Goal: Task Accomplishment & Management: Manage account settings

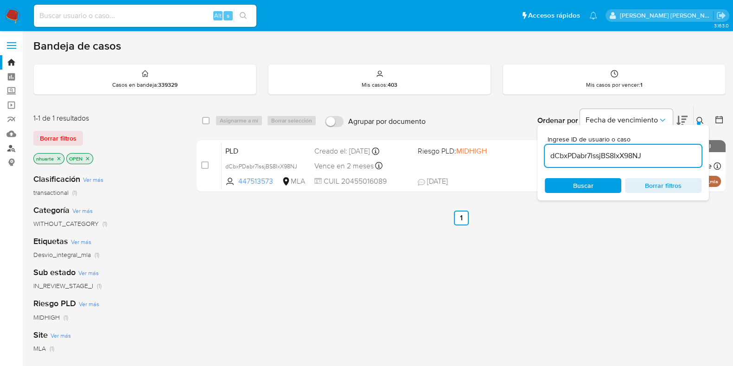
click at [12, 143] on link "Buscador de personas" at bounding box center [55, 148] width 110 height 14
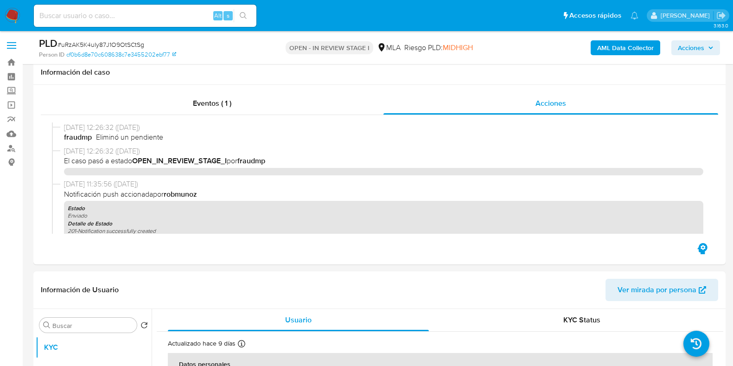
select select "10"
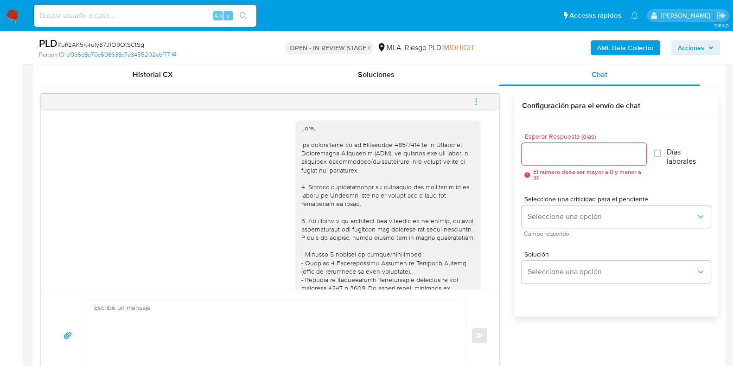
scroll to position [409, 0]
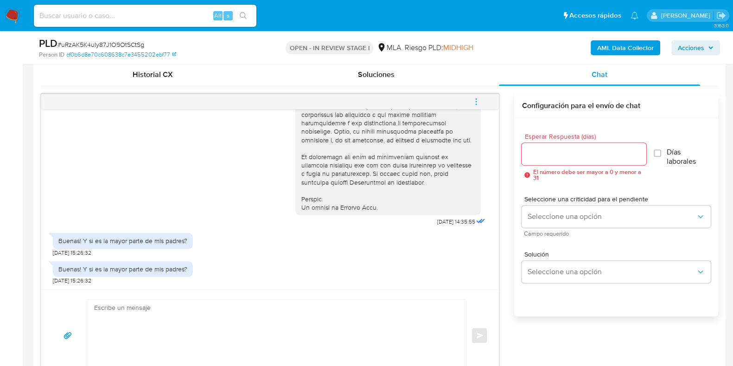
click at [235, 313] on textarea at bounding box center [274, 334] width 360 height 71
paste textarea "Deian"
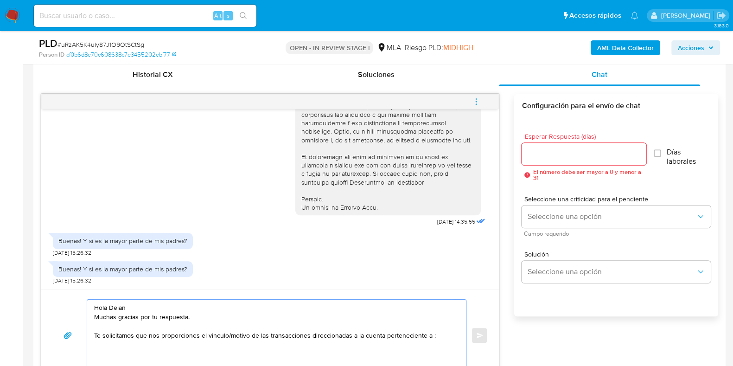
paste textarea "20359279656 name: Sergio Bonada || alias: 27944984203 name: Lilian Mercedes Gon…"
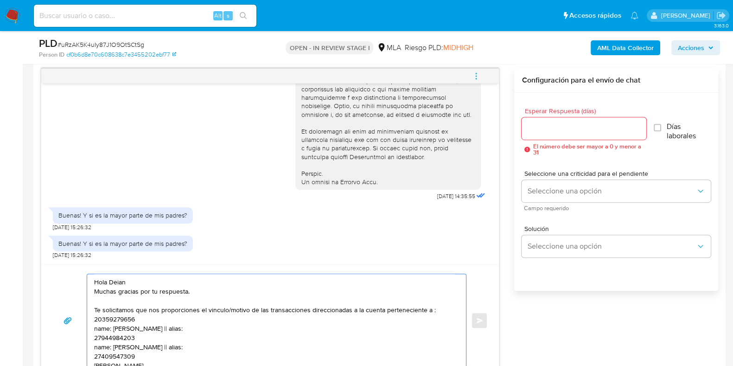
scroll to position [13, 0]
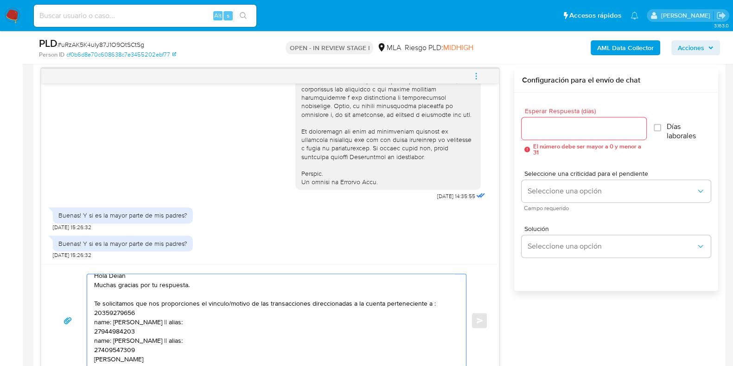
click at [146, 307] on textarea "Hola Deian Muchas gracias por tu respuesta. Te solicitamos que nos proporciones…" at bounding box center [274, 320] width 360 height 93
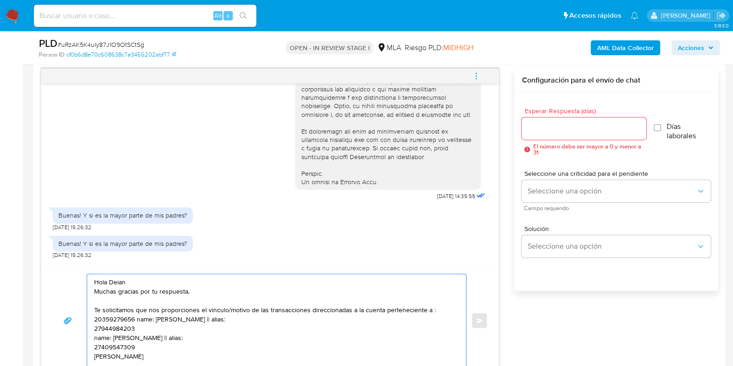
scroll to position [6, 0]
drag, startPoint x: 181, startPoint y: 311, endPoint x: 206, endPoint y: 314, distance: 25.6
click at [206, 314] on textarea "Hola Deian Muchas gracias por tu respuesta. Te solicitamos que nos proporciones…" at bounding box center [274, 320] width 360 height 93
click at [201, 321] on textarea "Hola Deian Muchas gracias por tu respuesta. Te solicitamos que nos proporciones…" at bounding box center [274, 320] width 360 height 93
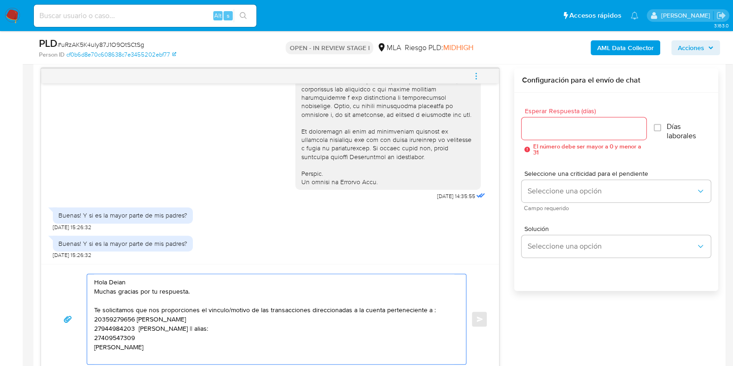
drag, startPoint x: 236, startPoint y: 328, endPoint x: 250, endPoint y: 335, distance: 15.3
click at [250, 335] on textarea "Hola Deian Muchas gracias por tu respuesta. Te solicitamos que nos proporciones…" at bounding box center [274, 319] width 360 height 90
drag, startPoint x: 237, startPoint y: 328, endPoint x: 264, endPoint y: 328, distance: 27.3
click at [264, 328] on textarea "Hola Deian Muchas gracias por tu respuesta. Te solicitamos que nos proporciones…" at bounding box center [274, 319] width 360 height 90
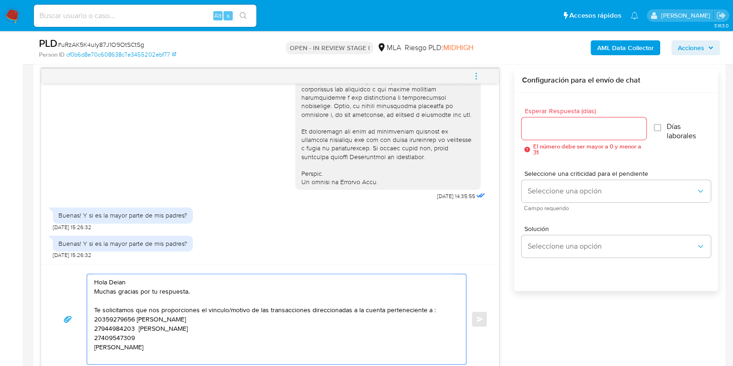
click at [173, 337] on textarea "Hola Deian Muchas gracias por tu respuesta. Te solicitamos que nos proporciones…" at bounding box center [274, 319] width 360 height 90
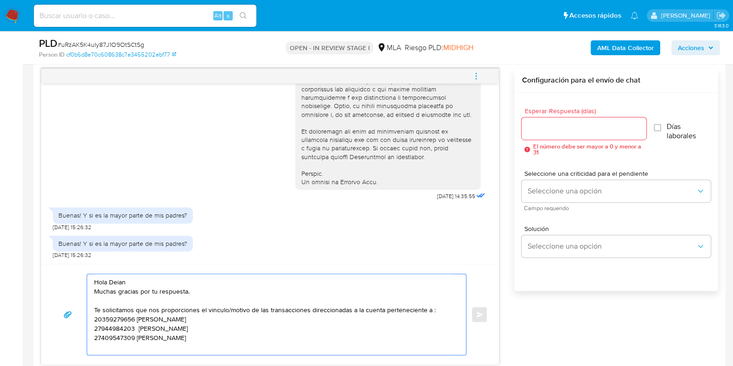
click at [94, 317] on textarea "Hola Deian Muchas gracias por tu respuesta. Te solicitamos que nos proporciones…" at bounding box center [274, 314] width 360 height 81
click at [236, 338] on textarea "Hola Deian Muchas gracias por tu respuesta. Te solicitamos que nos proporciones…" at bounding box center [274, 314] width 360 height 81
click at [225, 319] on textarea "Hola Deian Muchas gracias por tu respuesta. Te solicitamos que nos proporciones…" at bounding box center [274, 314] width 360 height 81
drag, startPoint x: 96, startPoint y: 335, endPoint x: 196, endPoint y: 341, distance: 99.8
click at [196, 341] on textarea "Hola Deian Muchas gracias por tu respuesta. Te solicitamos que nos proporciones…" at bounding box center [274, 314] width 360 height 81
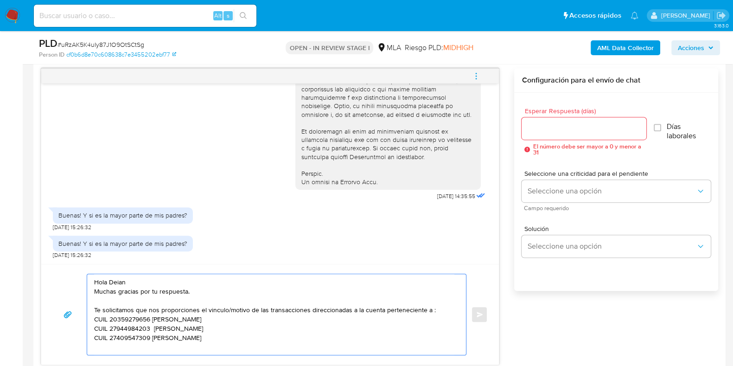
click at [113, 339] on textarea "Hola Deian Muchas gracias por tu respuesta. Te solicitamos que nos proporciones…" at bounding box center [274, 314] width 360 height 81
drag, startPoint x: 109, startPoint y: 337, endPoint x: 200, endPoint y: 338, distance: 90.8
click at [200, 338] on textarea "Hola Deian Muchas gracias por tu respuesta. Te solicitamos que nos proporciones…" at bounding box center [274, 314] width 360 height 81
paste textarea "961620762 name: Jesus Antonio Freites Mejias || alias:"
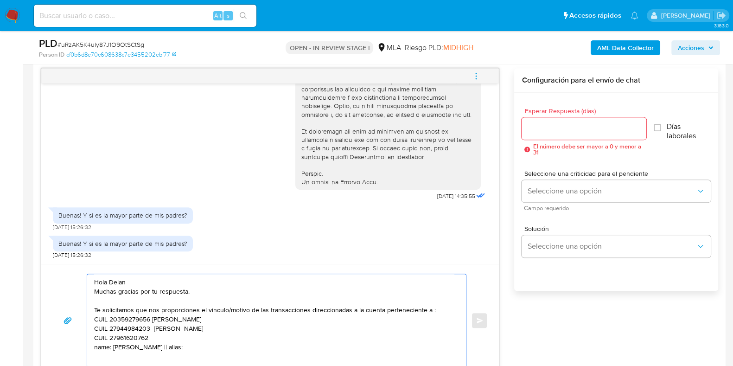
click at [193, 335] on textarea "Hola Deian Muchas gracias por tu respuesta. Te solicitamos que nos proporciones…" at bounding box center [274, 320] width 360 height 93
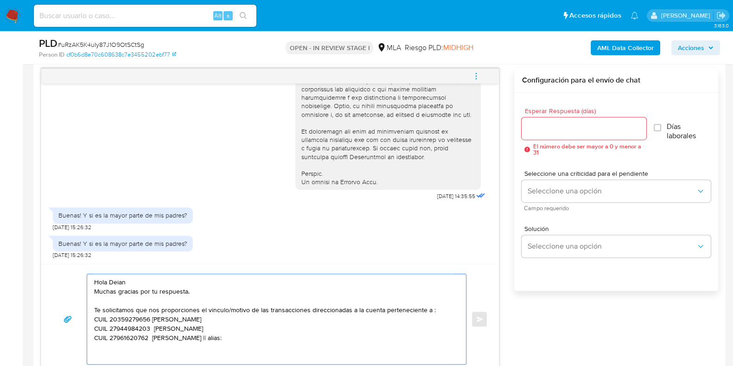
drag, startPoint x: 235, startPoint y: 335, endPoint x: 257, endPoint y: 338, distance: 21.4
click at [257, 338] on textarea "Hola Deian Muchas gracias por tu respuesta. Te solicitamos que nos proporciones…" at bounding box center [274, 319] width 360 height 90
drag, startPoint x: 182, startPoint y: 317, endPoint x: 169, endPoint y: 334, distance: 20.8
click at [169, 334] on textarea "Hola Deian Muchas gracias por tu respuesta. Te solicitamos que nos proporciones…" at bounding box center [274, 319] width 360 height 90
click at [132, 350] on textarea "Hola Deian Muchas gracias por tu respuesta. Te solicitamos que nos proporciones…" at bounding box center [274, 319] width 360 height 90
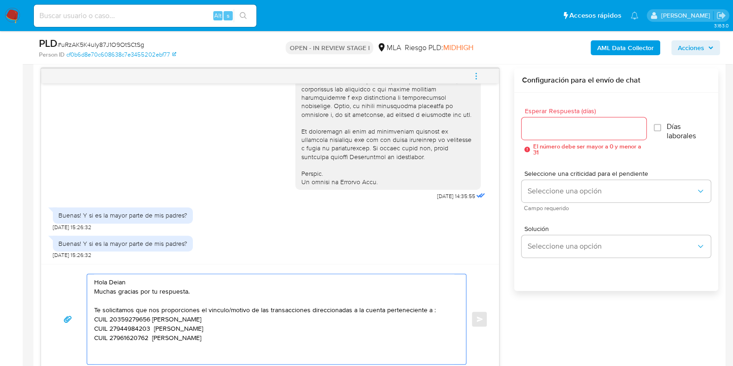
paste textarea "Quedamos aguardando por la información solicitada dentro de los próximos XX día…"
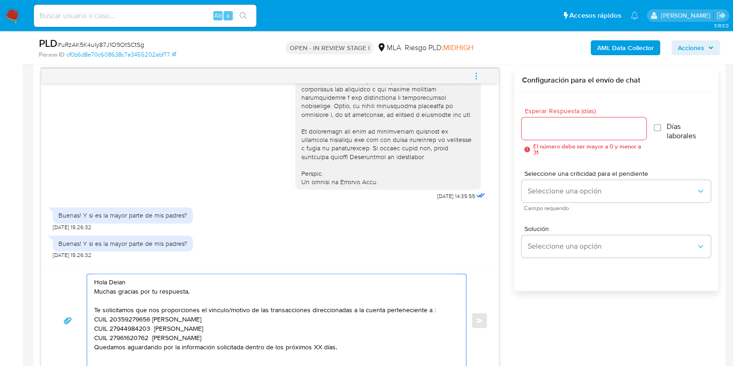
click at [320, 348] on textarea "Hola Deian Muchas gracias por tu respuesta. Te solicitamos que nos proporciones…" at bounding box center [274, 320] width 360 height 93
type textarea "Hola Deian Muchas gracias por tu respuesta. Te solicitamos que nos proporciones…"
click at [583, 131] on input "Esperar Respuesta (días)" at bounding box center [583, 128] width 124 height 12
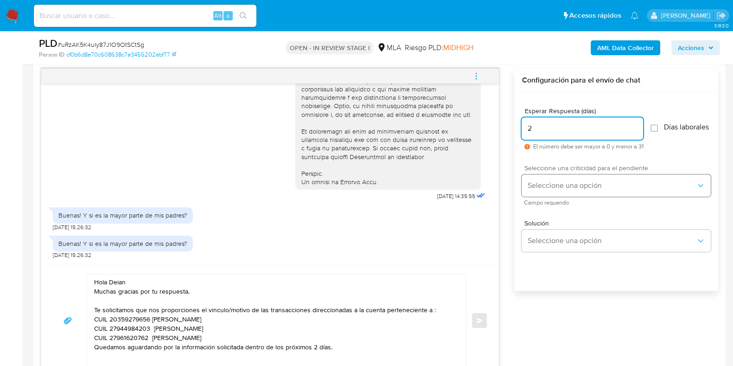
type input "2"
click at [573, 183] on button "Seleccione una opción" at bounding box center [615, 185] width 189 height 22
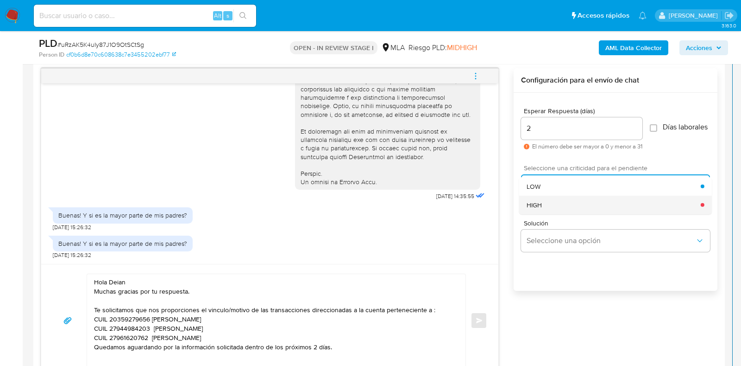
click at [569, 210] on div "HIGH" at bounding box center [614, 204] width 174 height 19
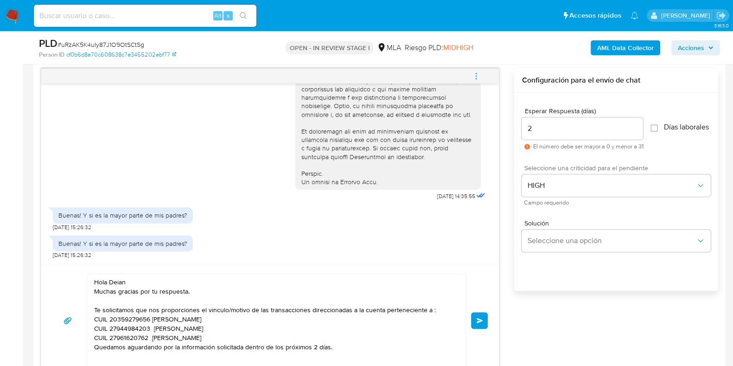
click at [359, 310] on textarea "Hola Deian Muchas gracias por tu respuesta. Te solicitamos que nos proporciones…" at bounding box center [274, 320] width 360 height 93
click at [384, 309] on textarea "Hola Deian Muchas gracias por tu respuesta. Te solicitamos que nos proporciones…" at bounding box center [274, 320] width 360 height 93
click at [429, 311] on textarea "Hola Deian Muchas gracias por tu respuesta. Te solicitamos que nos proporciones…" at bounding box center [274, 320] width 360 height 93
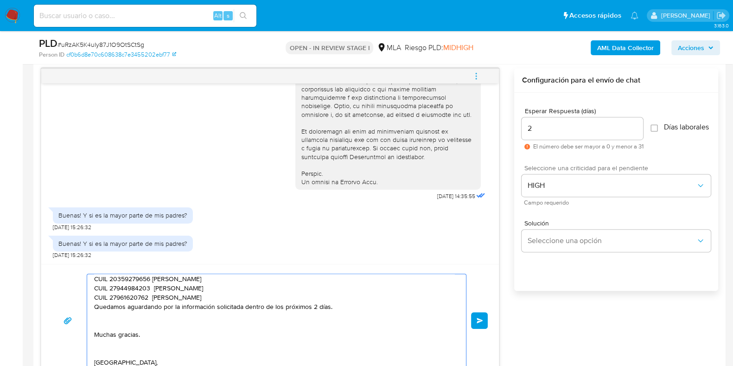
scroll to position [57, 0]
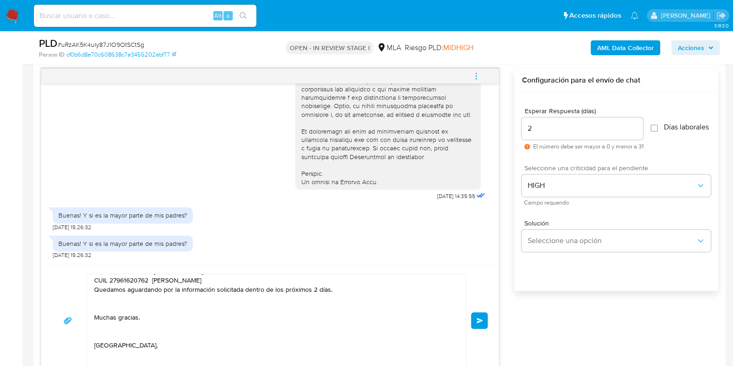
click at [93, 291] on div "Hola Deian Muchas gracias por tu respuesta. Te solicitamos que nos proporciones…" at bounding box center [274, 320] width 374 height 93
click at [94, 288] on textarea "Hola Deian Muchas gracias por tu respuesta. Te solicitamos que nos proporciones…" at bounding box center [274, 320] width 360 height 93
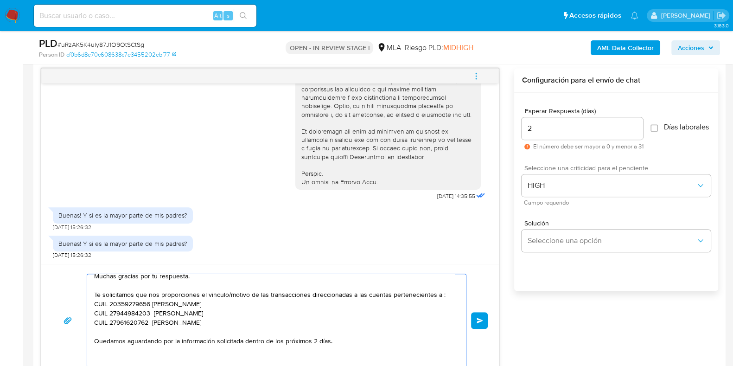
scroll to position [0, 0]
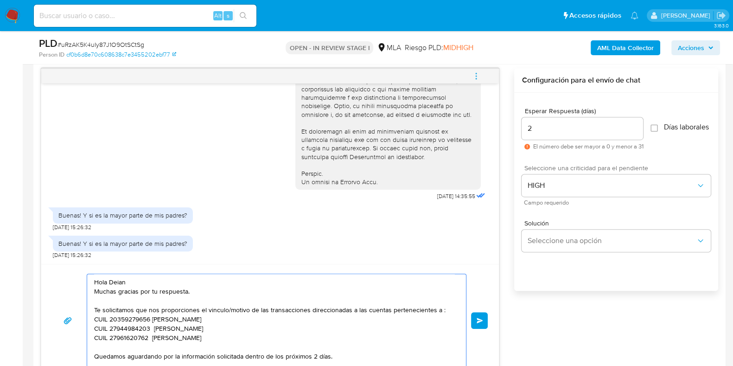
click at [176, 281] on textarea "Hola Deian Muchas gracias por tu respuesta. Te solicitamos que nos proporciones…" at bounding box center [274, 320] width 360 height 93
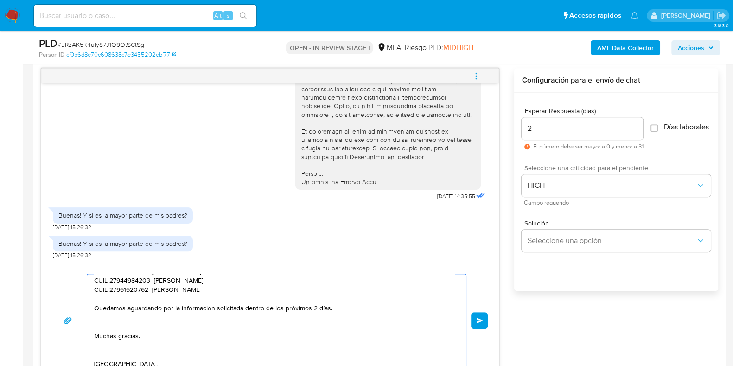
scroll to position [108, 0]
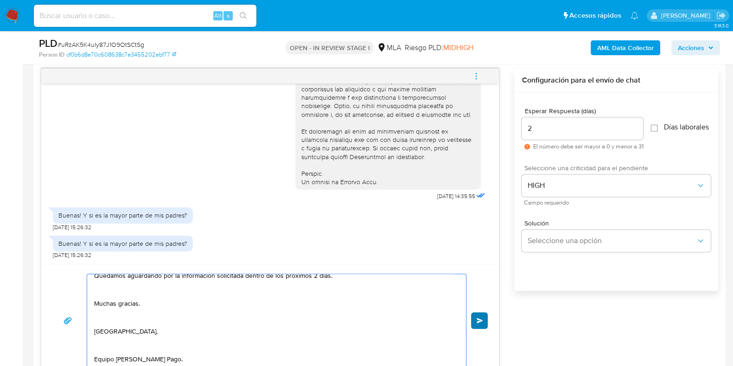
type textarea "Hola Deian Muchas gracias por tu respuesta. Te solicitamos que nos proporciones…"
click at [481, 314] on button "Enviar" at bounding box center [479, 320] width 17 height 17
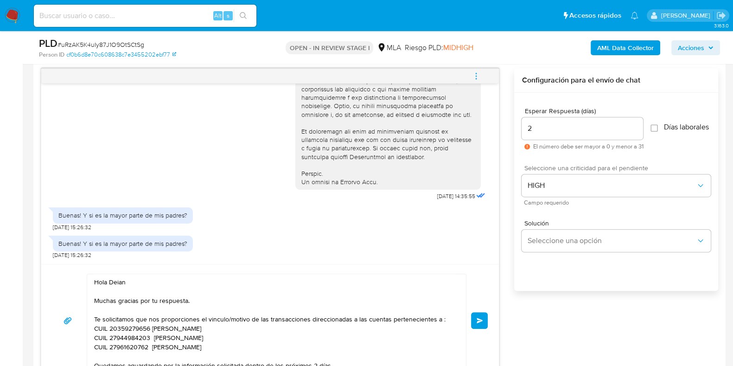
scroll to position [621, 0]
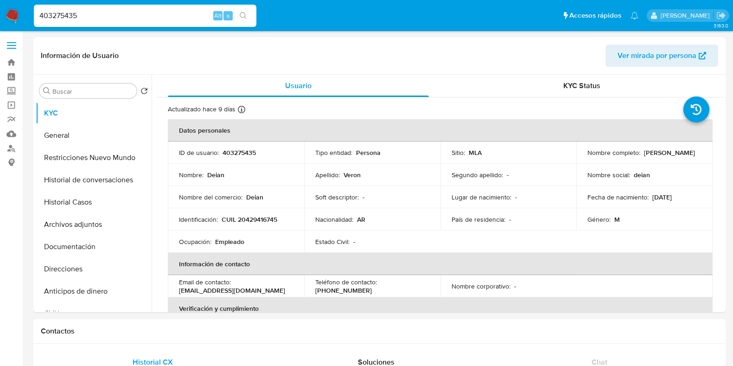
select select "10"
click at [239, 152] on p "403275435" at bounding box center [238, 152] width 33 height 8
copy p "403275435"
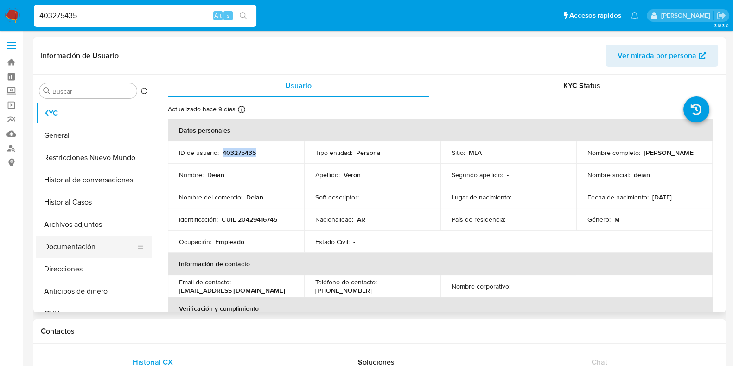
click at [101, 247] on button "Documentación" at bounding box center [90, 246] width 108 height 22
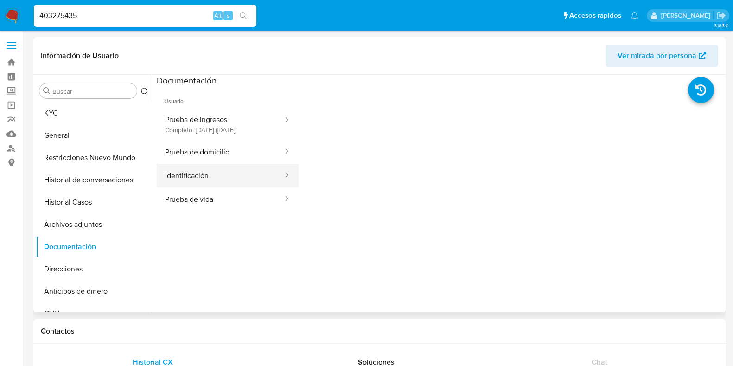
click at [199, 187] on button "Identificación" at bounding box center [220, 176] width 127 height 24
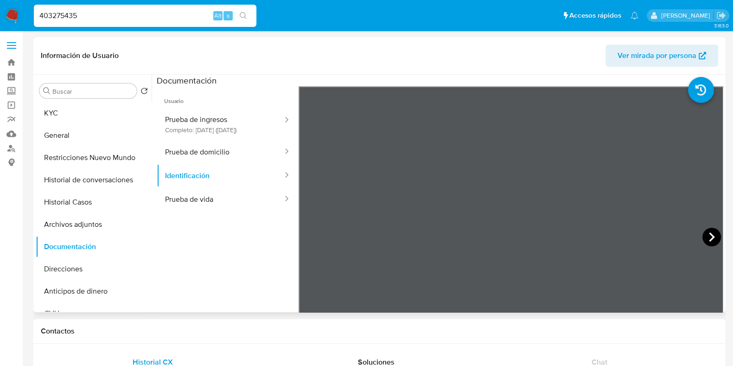
click at [704, 236] on icon at bounding box center [711, 237] width 19 height 19
click at [312, 242] on icon at bounding box center [310, 237] width 19 height 19
click at [221, 114] on button "Prueba de ingresos Completo: 30/09/2025 (hace 9 días)" at bounding box center [220, 124] width 127 height 32
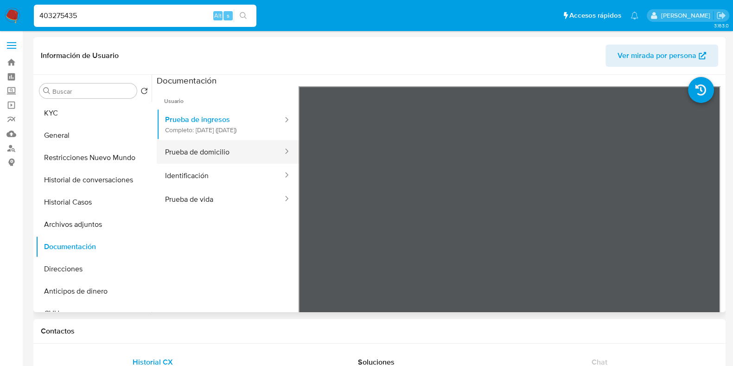
click at [187, 154] on button "Prueba de domicilio" at bounding box center [220, 152] width 127 height 24
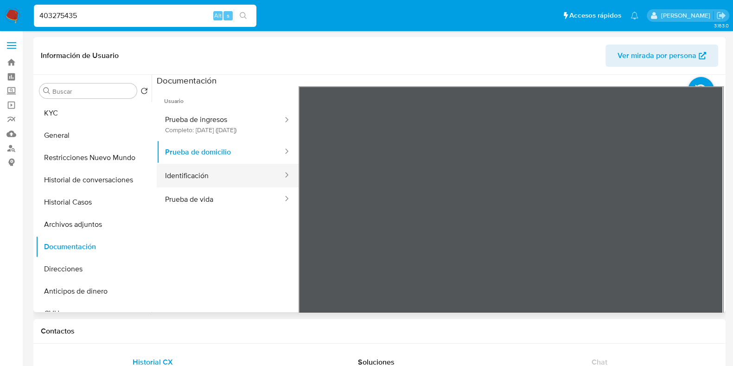
click at [211, 187] on button "Identificación" at bounding box center [220, 176] width 127 height 24
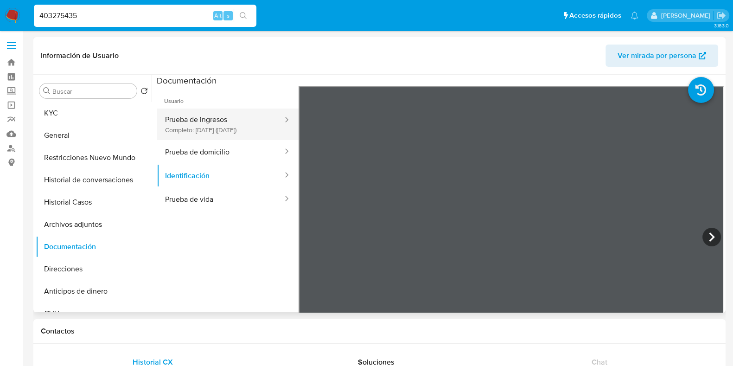
click at [211, 130] on button "Prueba de ingresos Completo: 30/09/2025 (hace 9 días)" at bounding box center [220, 124] width 127 height 32
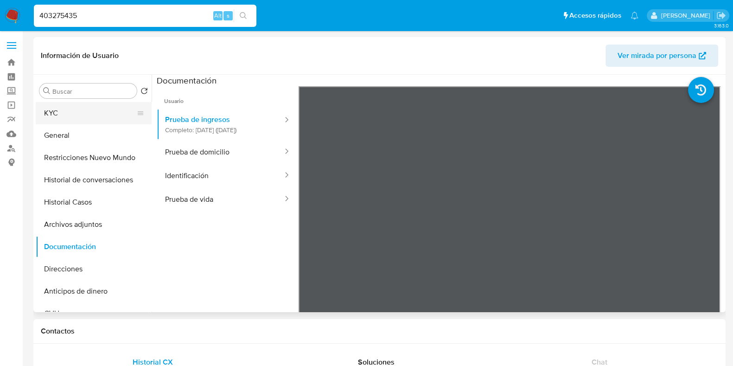
click at [86, 113] on button "KYC" at bounding box center [90, 113] width 108 height 22
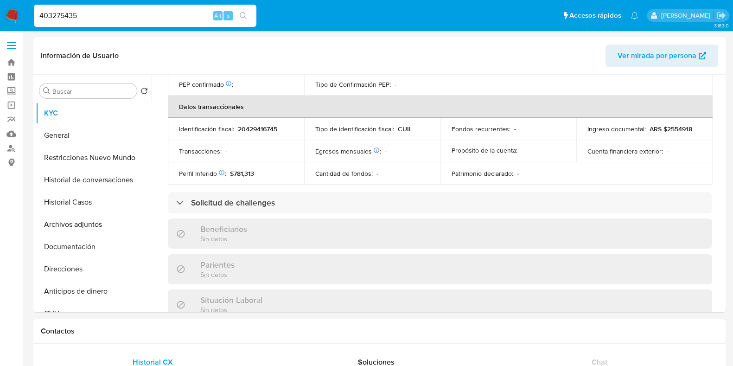
scroll to position [487, 0]
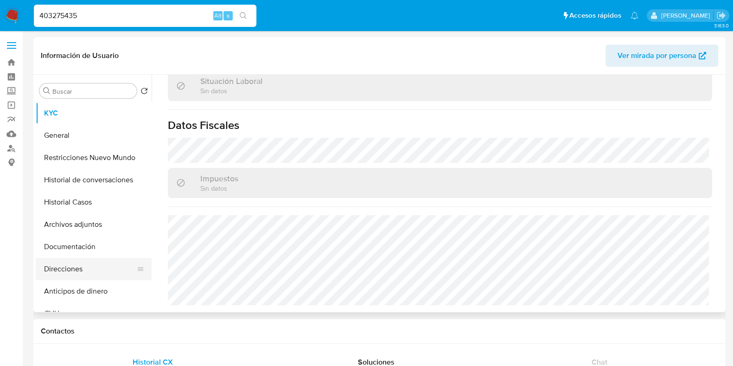
click at [79, 274] on button "Direcciones" at bounding box center [90, 269] width 108 height 22
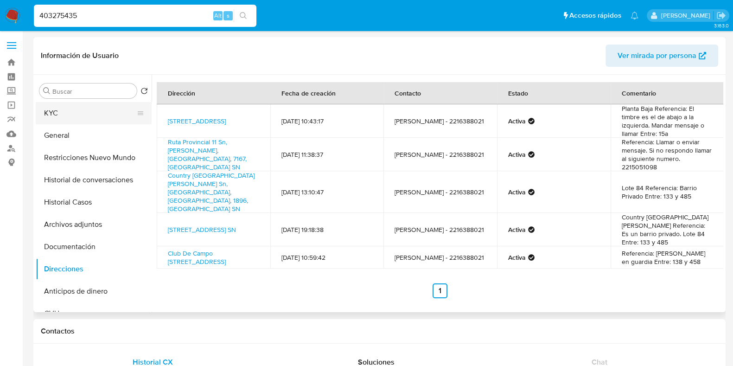
drag, startPoint x: 87, startPoint y: 110, endPoint x: 101, endPoint y: 114, distance: 15.3
click at [87, 110] on button "KYC" at bounding box center [90, 113] width 108 height 22
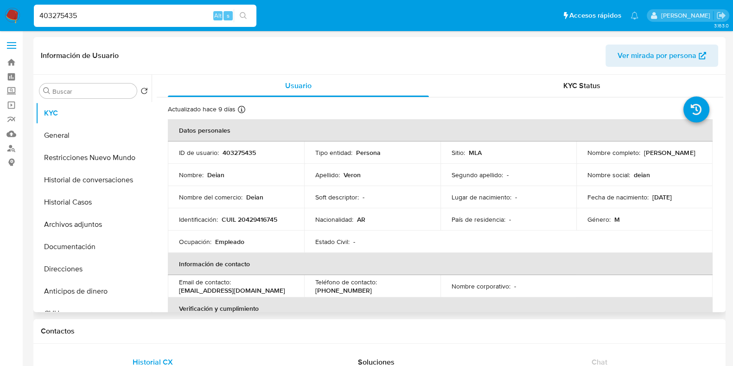
click at [244, 221] on p "CUIL 20429416745" at bounding box center [250, 219] width 56 height 8
click at [243, 221] on p "CUIL 20429416745" at bounding box center [250, 219] width 56 height 8
copy p "20429416745"
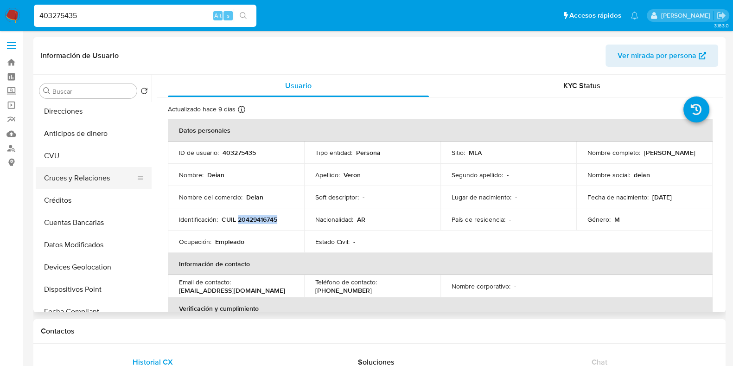
scroll to position [174, 0]
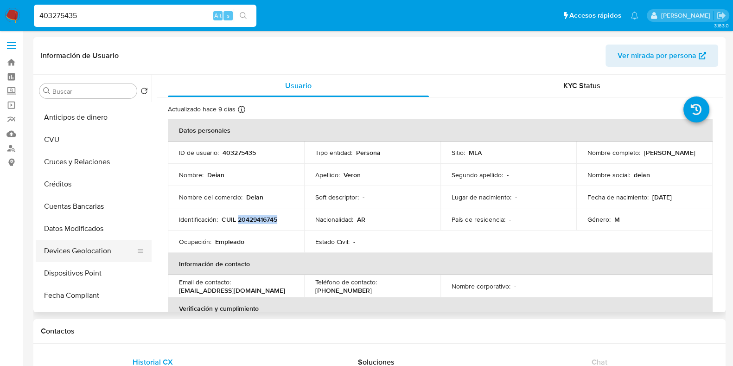
click at [82, 254] on button "Devices Geolocation" at bounding box center [90, 251] width 108 height 22
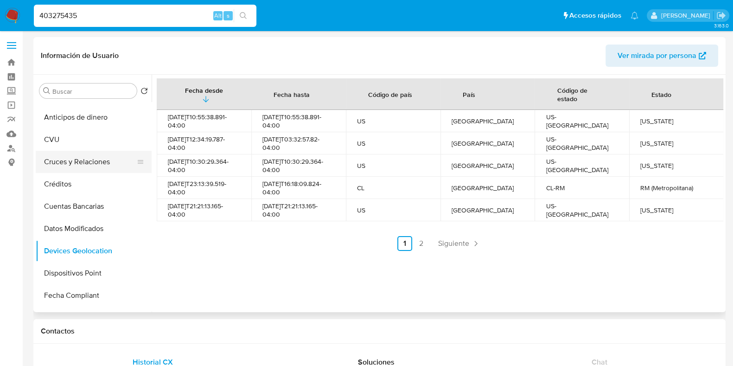
scroll to position [0, 0]
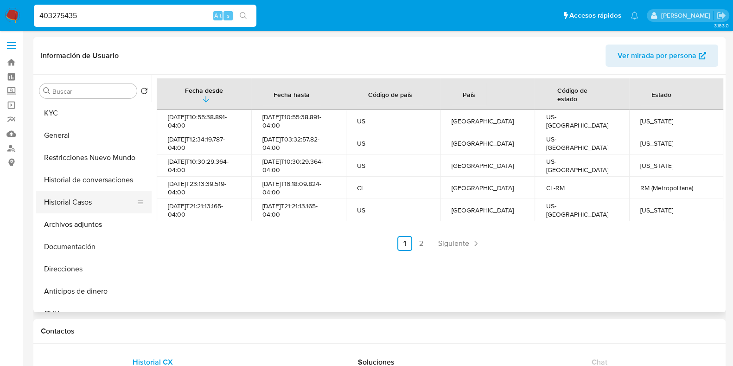
click at [98, 203] on button "Historial Casos" at bounding box center [90, 202] width 108 height 22
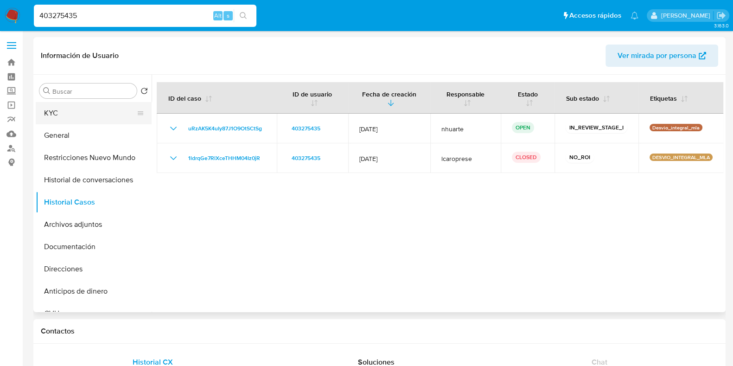
click at [72, 109] on button "KYC" at bounding box center [90, 113] width 108 height 22
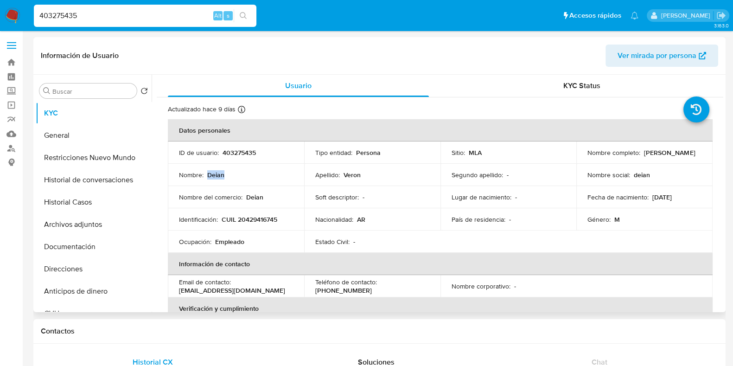
drag, startPoint x: 207, startPoint y: 171, endPoint x: 234, endPoint y: 173, distance: 26.9
click at [234, 173] on div "Nombre : Deian" at bounding box center [236, 175] width 114 height 8
copy p "Deian"
click at [88, 246] on button "Documentación" at bounding box center [90, 246] width 108 height 22
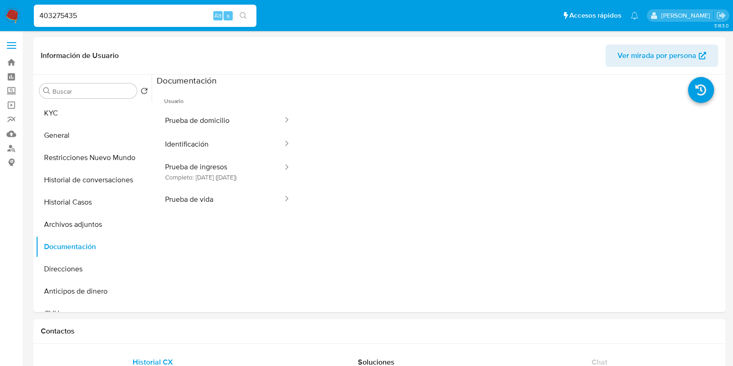
click at [211, 124] on button "Prueba de domicilio" at bounding box center [220, 120] width 127 height 24
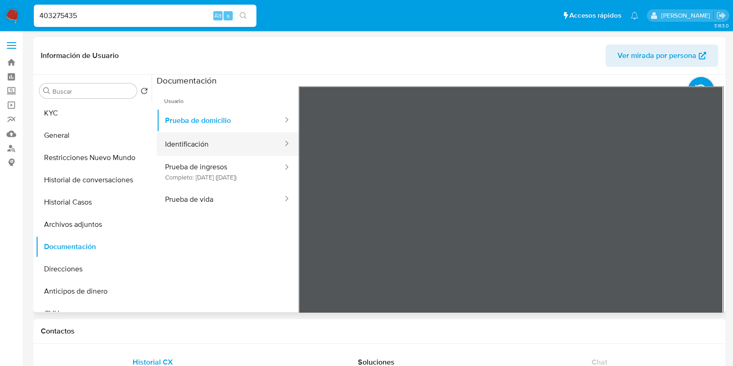
click at [212, 146] on button "Identificación" at bounding box center [220, 144] width 127 height 24
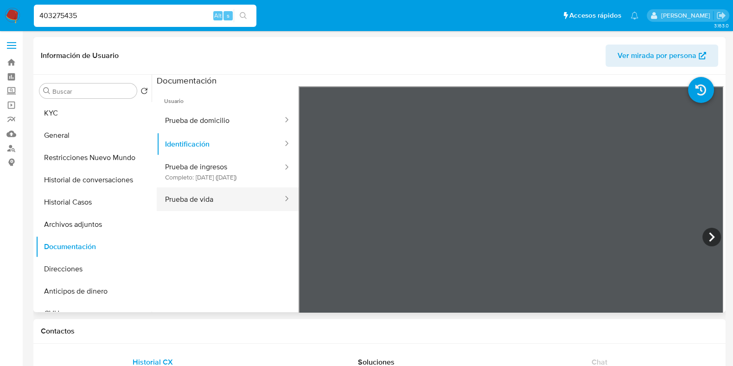
click at [216, 202] on button "Prueba de vida" at bounding box center [220, 199] width 127 height 24
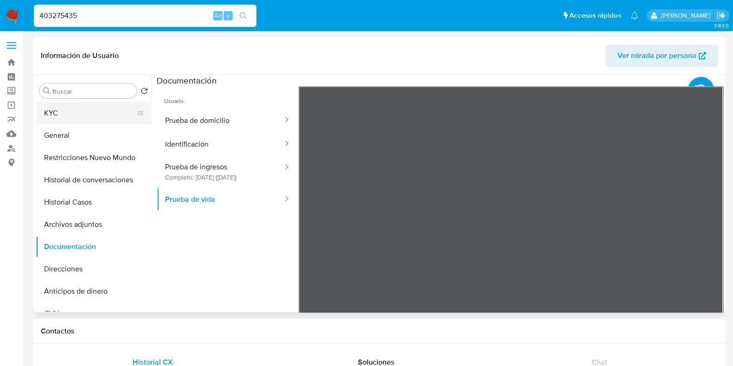
click at [76, 117] on button "KYC" at bounding box center [90, 113] width 108 height 22
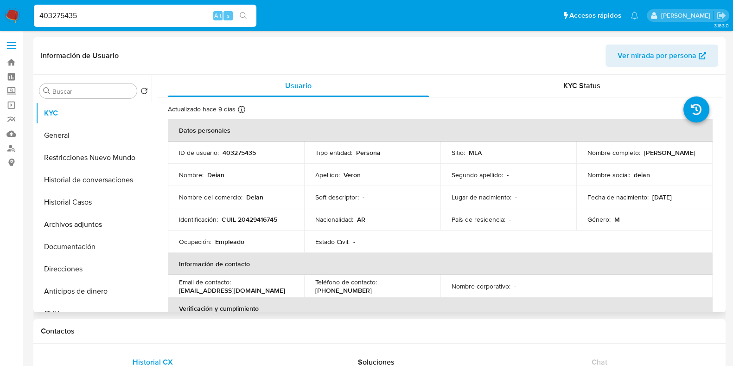
click at [254, 221] on p "CUIL 20429416745" at bounding box center [250, 219] width 56 height 8
copy p "20429416745"
click at [81, 270] on button "Direcciones" at bounding box center [90, 269] width 108 height 22
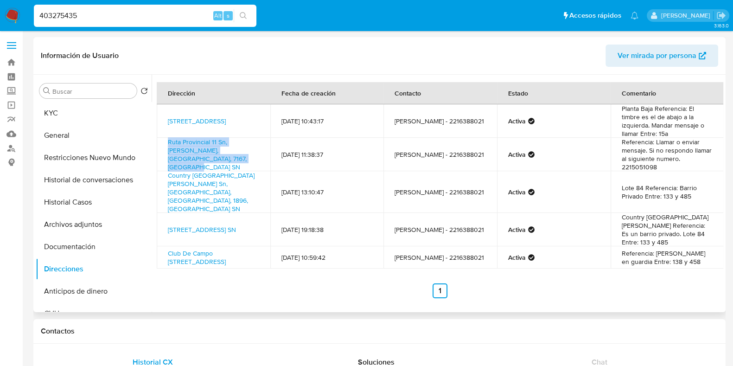
drag, startPoint x: 163, startPoint y: 146, endPoint x: 215, endPoint y: 163, distance: 54.7
click at [215, 163] on td "Ruta Provincial 11 Sn, Costa Esmeralda, Buenos Aires, 7167, Argentina SN" at bounding box center [214, 154] width 114 height 33
copy link "Ruta Provincial 11 Sn, Costa Esmeralda, Buenos Aires, 7167, Argentina SN"
click at [81, 214] on button "Archivos adjuntos" at bounding box center [90, 224] width 108 height 22
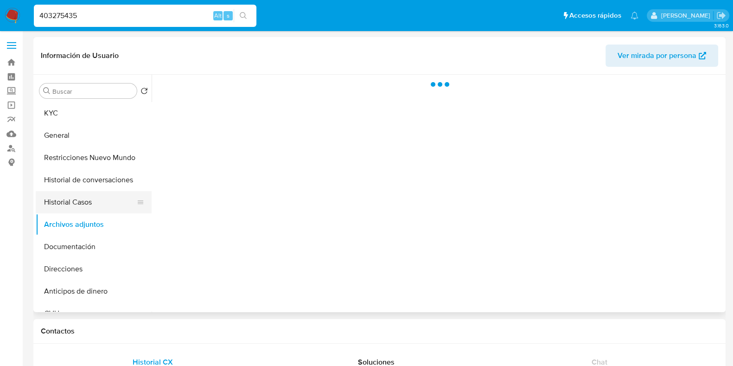
click at [78, 205] on button "Historial Casos" at bounding box center [90, 202] width 108 height 22
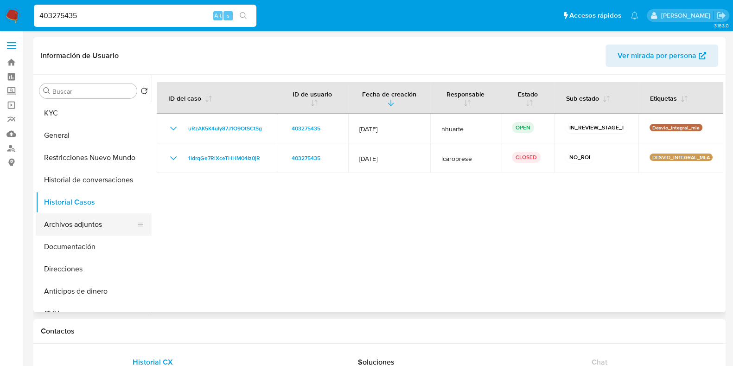
click at [101, 231] on button "Archivos adjuntos" at bounding box center [90, 224] width 108 height 22
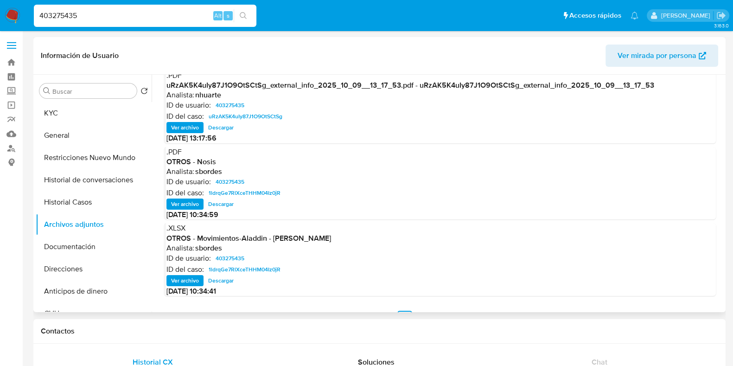
scroll to position [98, 0]
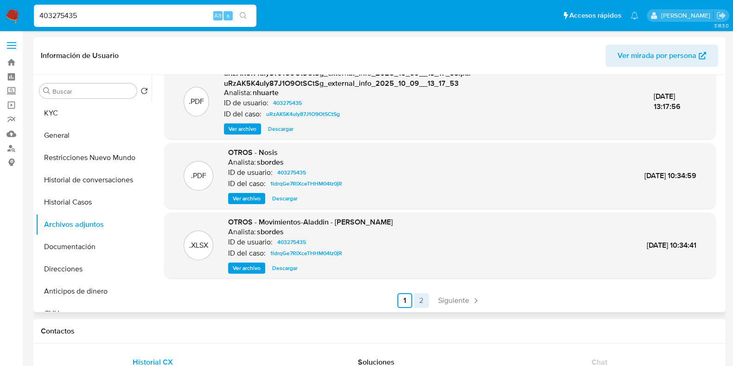
click at [424, 300] on link "2" at bounding box center [421, 300] width 15 height 15
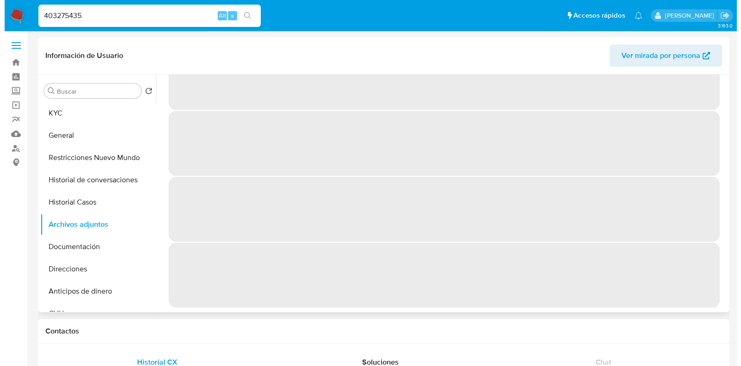
scroll to position [0, 0]
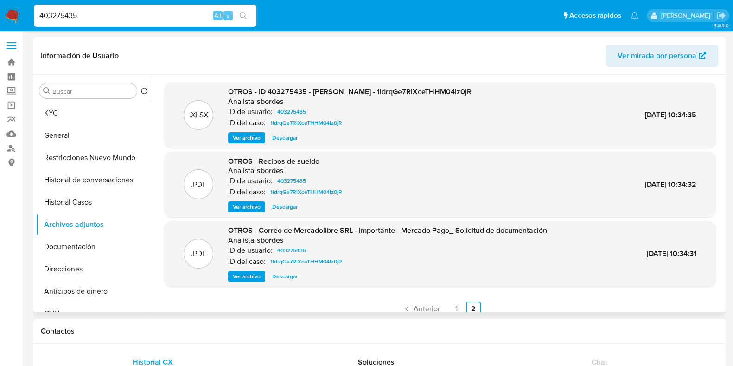
click at [241, 206] on span "Ver archivo" at bounding box center [247, 206] width 28 height 9
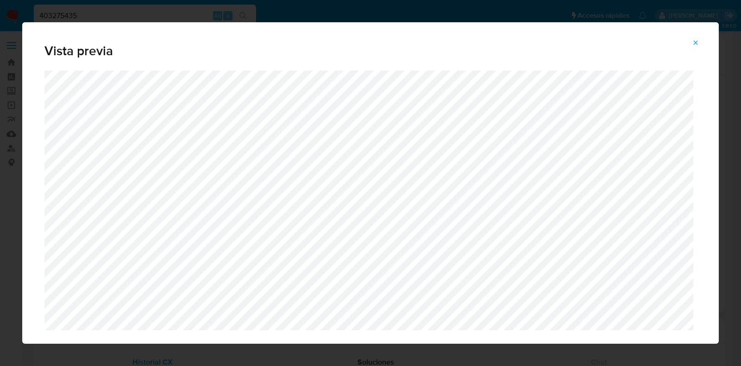
click at [697, 44] on icon "Attachment preview" at bounding box center [696, 42] width 4 height 4
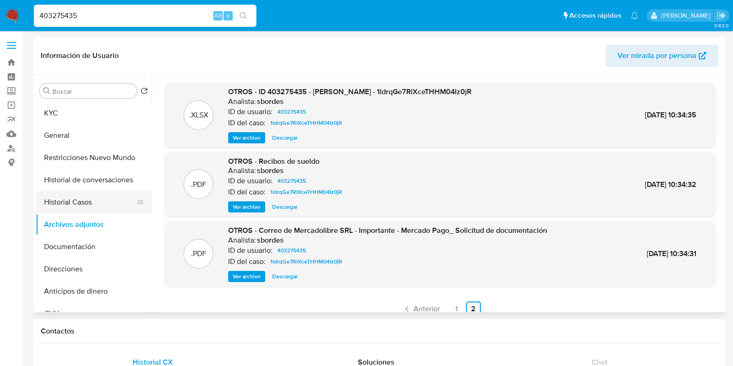
click at [95, 205] on button "Historial Casos" at bounding box center [90, 202] width 108 height 22
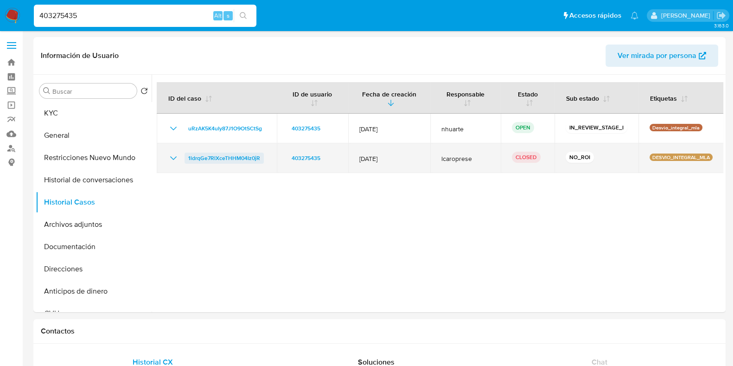
click at [238, 152] on span "1ldrqGe7RlXceTHHM04Iz0jR" at bounding box center [224, 157] width 72 height 11
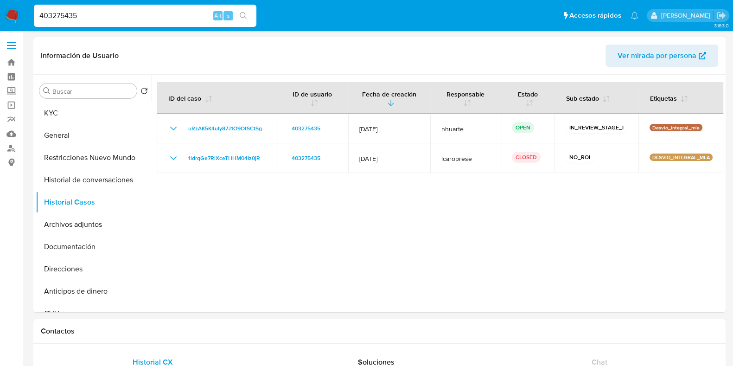
drag, startPoint x: 91, startPoint y: 12, endPoint x: 6, endPoint y: 6, distance: 85.4
click at [7, 7] on nav "Pausado Ver notificaciones 403275435 Alt s Accesos rápidos Presiona las siguien…" at bounding box center [366, 15] width 733 height 31
paste input "1304783930"
type input "1304783930"
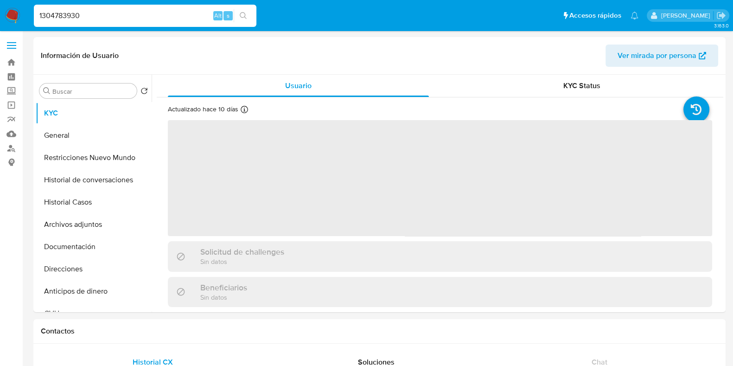
select select "10"
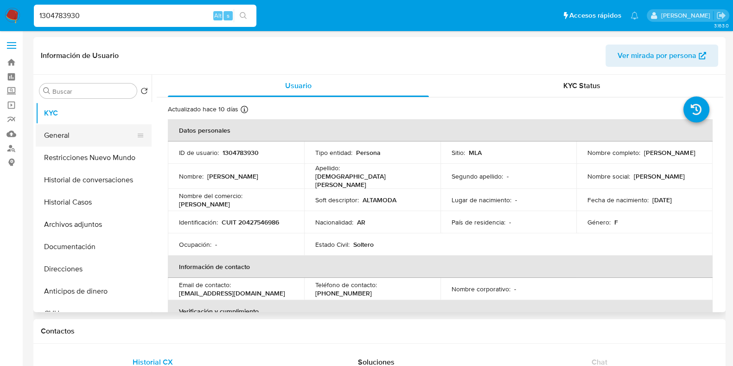
click at [87, 131] on button "General" at bounding box center [90, 135] width 108 height 22
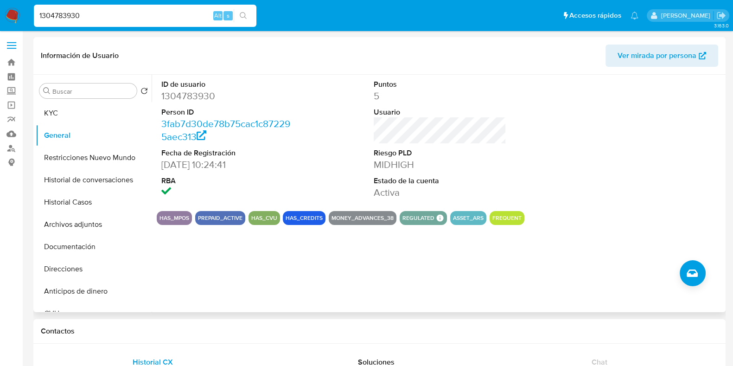
click at [199, 91] on dd "1304783930" at bounding box center [227, 95] width 133 height 13
copy dd "1304783930"
click at [95, 206] on button "Historial Casos" at bounding box center [90, 202] width 108 height 22
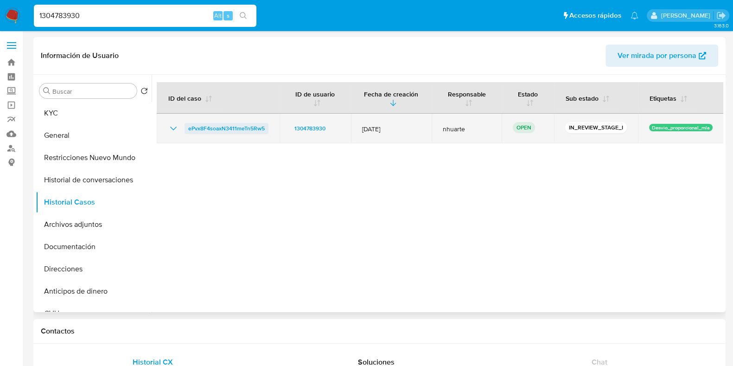
click at [241, 128] on span "ePvx8F4soaxN3411meTn5Rw5" at bounding box center [226, 128] width 76 height 11
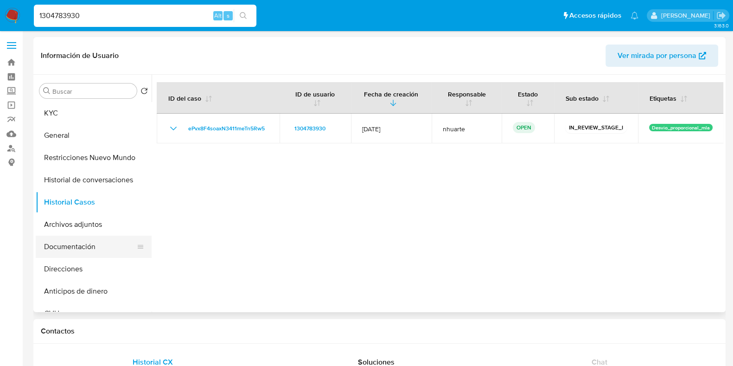
click at [82, 247] on button "Documentación" at bounding box center [90, 246] width 108 height 22
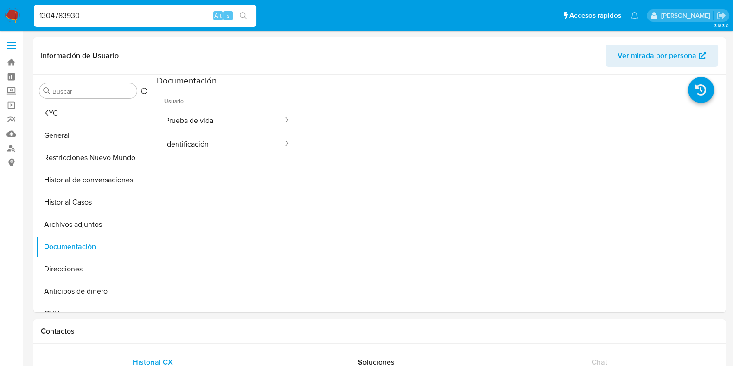
click at [190, 119] on button "Prueba de vida" at bounding box center [220, 120] width 127 height 24
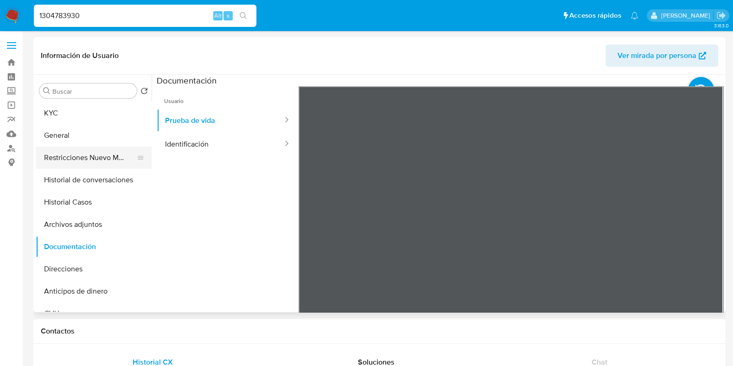
click at [109, 159] on button "Restricciones Nuevo Mundo" at bounding box center [90, 157] width 108 height 22
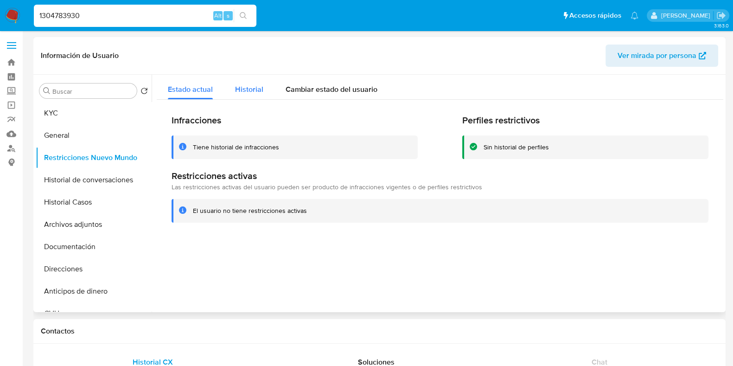
click at [241, 92] on span "Historial" at bounding box center [249, 89] width 28 height 11
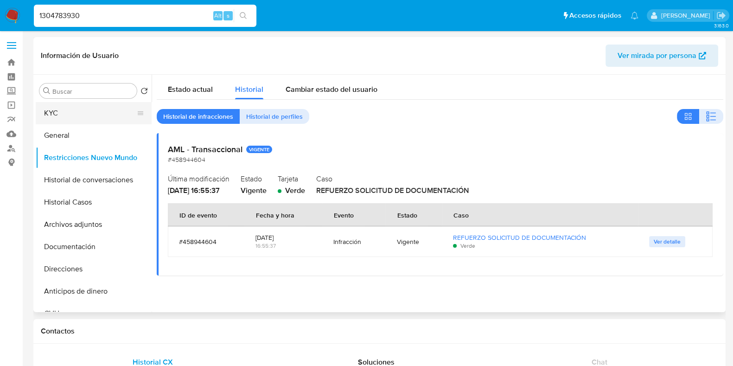
click at [95, 103] on button "KYC" at bounding box center [90, 113] width 108 height 22
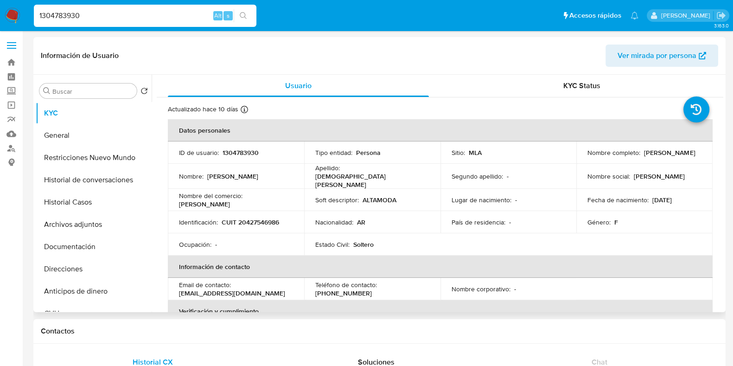
click at [263, 218] on p "CUIT 20427546986" at bounding box center [250, 222] width 57 height 8
copy p "20427546986"
click at [109, 263] on button "Direcciones" at bounding box center [90, 269] width 108 height 22
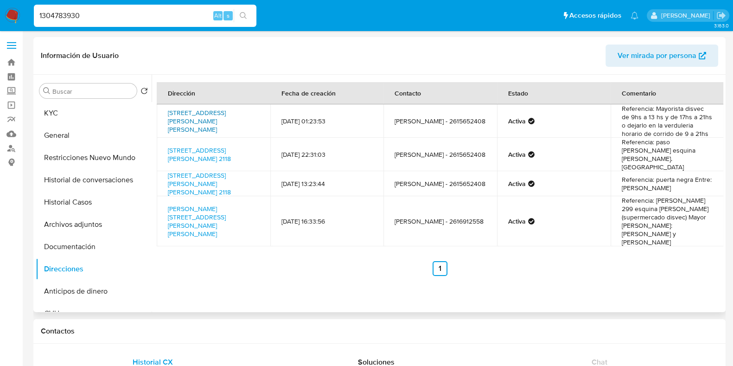
click at [224, 128] on link "Azcuénaga 744, Luján De Cuyo, Mendoza, 5507, Argentina 744" at bounding box center [197, 121] width 58 height 26
drag, startPoint x: 680, startPoint y: 107, endPoint x: 700, endPoint y: 106, distance: 19.9
click at [700, 106] on td "Referencia: Mayorista disvec de 9hs a 13 hs y de 17hs a 21hs o dejarlo en la ve…" at bounding box center [667, 120] width 114 height 33
drag, startPoint x: 619, startPoint y: 106, endPoint x: 699, endPoint y: 107, distance: 80.2
click at [699, 107] on td "Referencia: Mayorista disvec de 9hs a 13 hs y de 17hs a 21hs o dejarlo en la ve…" at bounding box center [667, 120] width 114 height 33
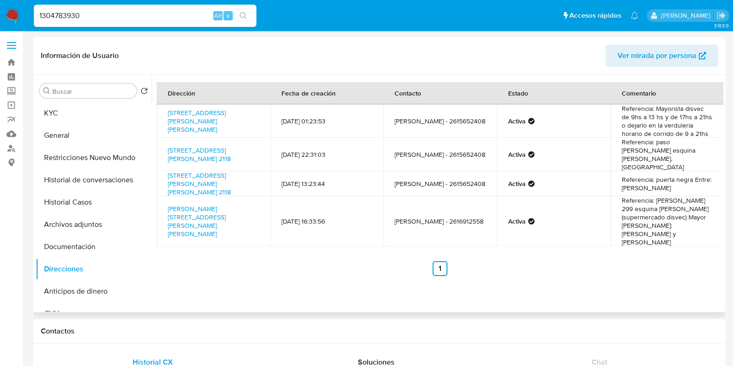
click at [95, 101] on div "Buscar Volver al orden por defecto KYC General Restricciones Nuevo Mundo Histor…" at bounding box center [94, 194] width 116 height 236
click at [88, 108] on button "KYC" at bounding box center [90, 113] width 108 height 22
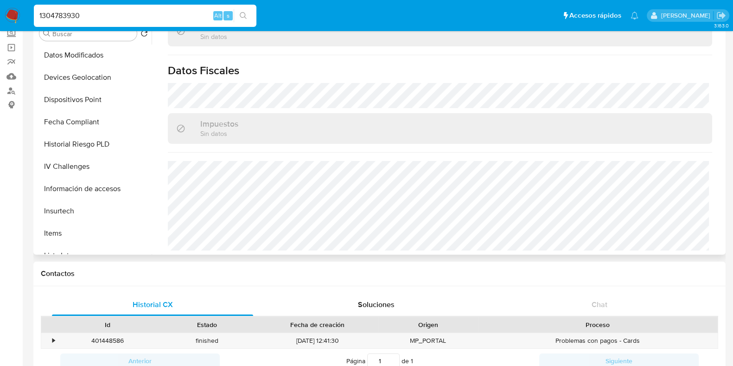
scroll to position [348, 0]
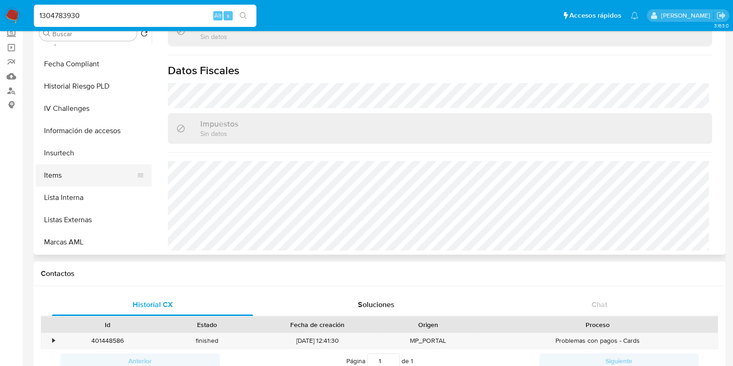
click at [81, 175] on button "Items" at bounding box center [90, 175] width 108 height 22
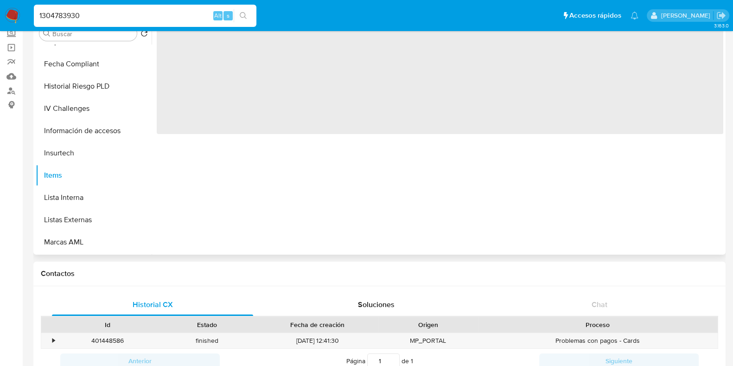
scroll to position [0, 0]
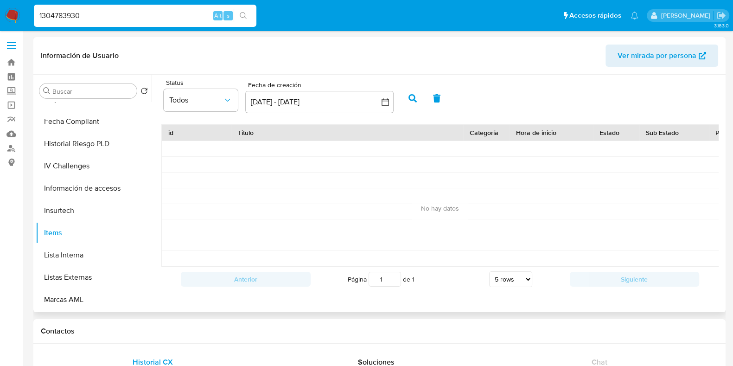
click at [409, 98] on icon "button" at bounding box center [412, 98] width 8 height 8
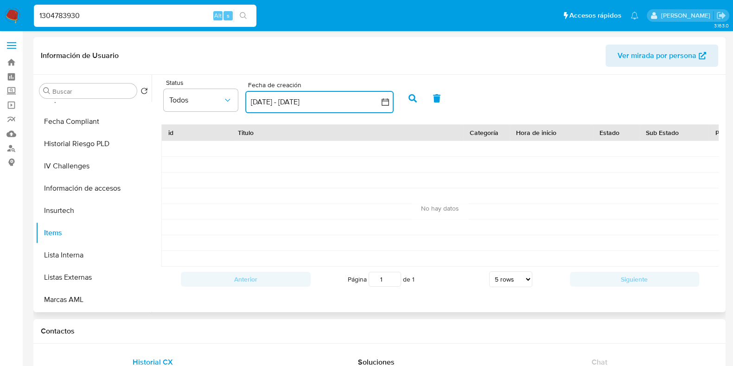
click at [382, 102] on icon "button" at bounding box center [384, 101] width 9 height 9
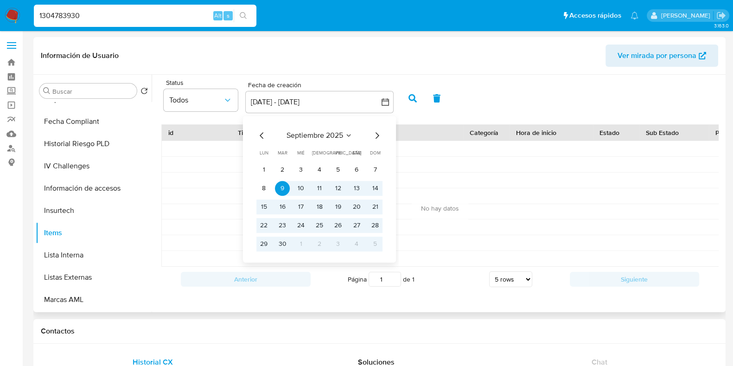
click at [258, 138] on icon "Mes anterior" at bounding box center [261, 135] width 11 height 11
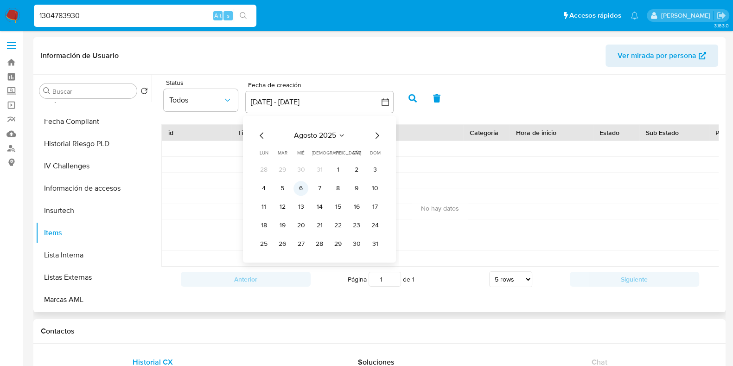
click at [302, 187] on button "6" at bounding box center [300, 188] width 15 height 15
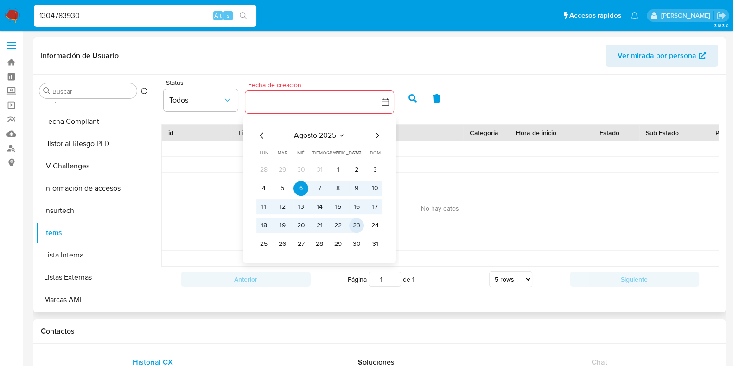
click at [356, 227] on button "23" at bounding box center [356, 225] width 15 height 15
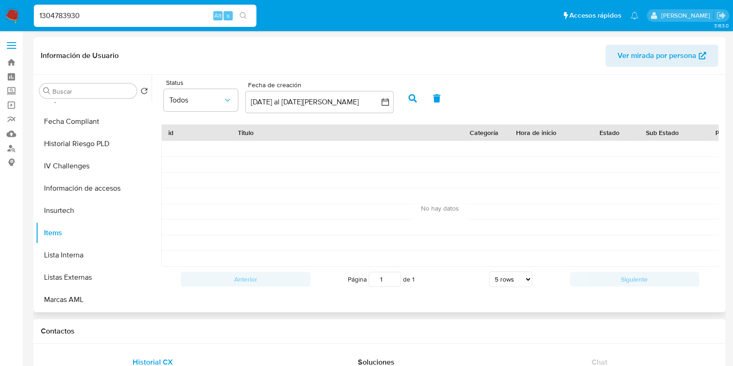
click at [409, 99] on icon "button" at bounding box center [412, 98] width 8 height 8
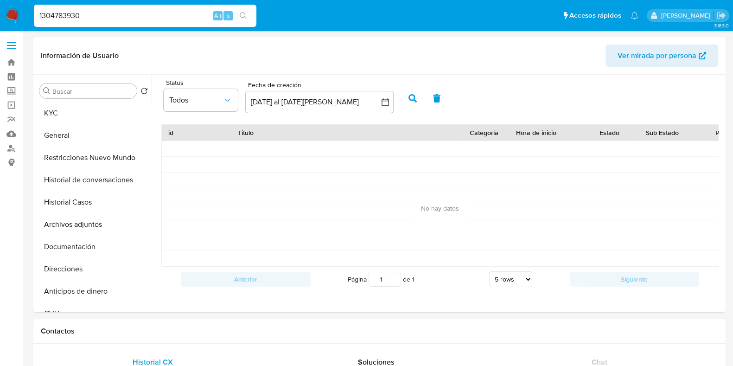
drag, startPoint x: 94, startPoint y: 14, endPoint x: 6, endPoint y: 13, distance: 88.0
click at [2, 14] on nav "Pausado Ver notificaciones 1304783930 Alt s Accesos rápidos Presiona las siguie…" at bounding box center [366, 15] width 733 height 31
paste input "886188099"
type input "1886188099"
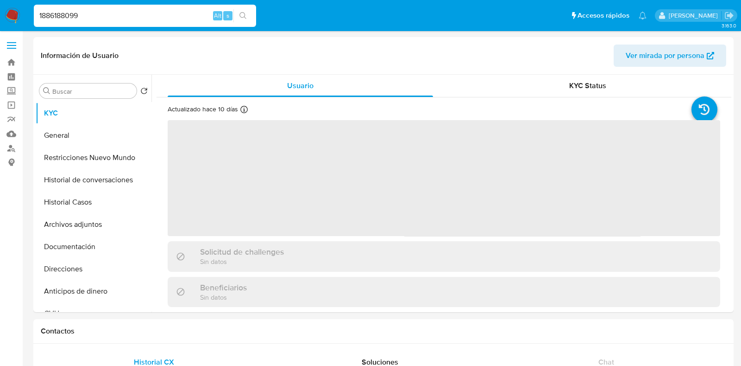
select select "10"
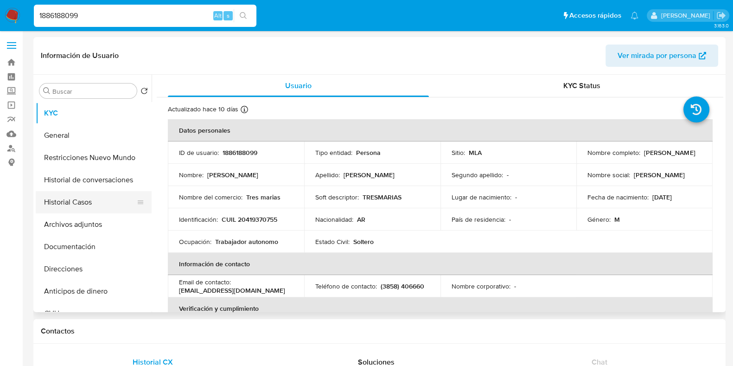
click at [100, 198] on button "Historial Casos" at bounding box center [90, 202] width 108 height 22
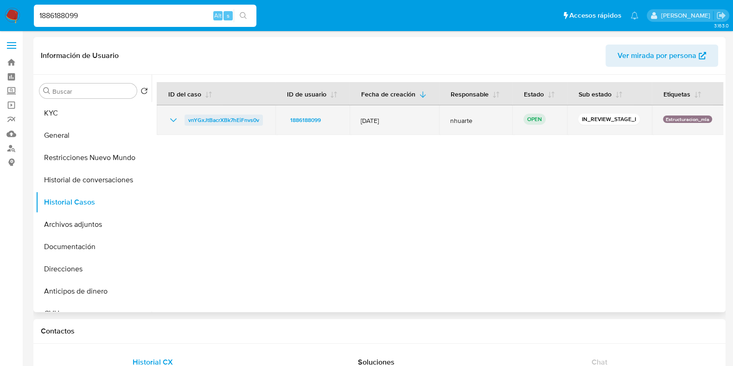
click at [241, 120] on span "vnYGxJtBacrXBk7hEiFnvs0v" at bounding box center [223, 119] width 71 height 11
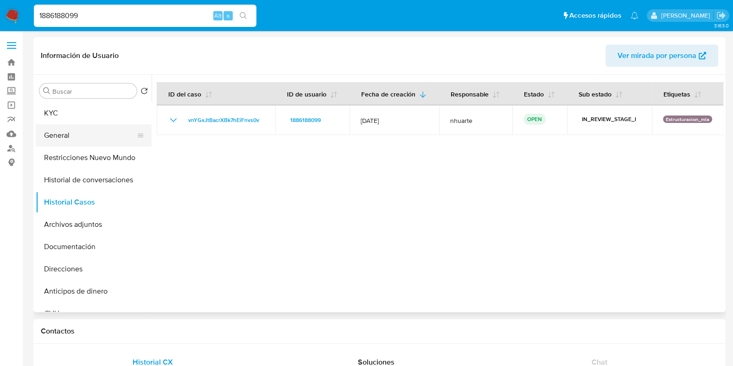
click at [73, 135] on button "General" at bounding box center [90, 135] width 108 height 22
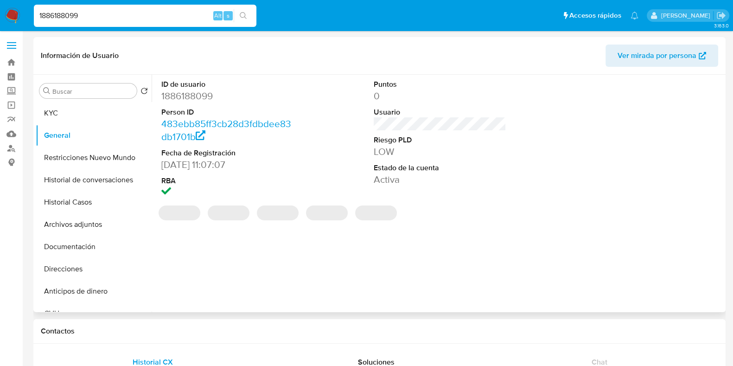
click at [202, 91] on dd "1886188099" at bounding box center [227, 95] width 133 height 13
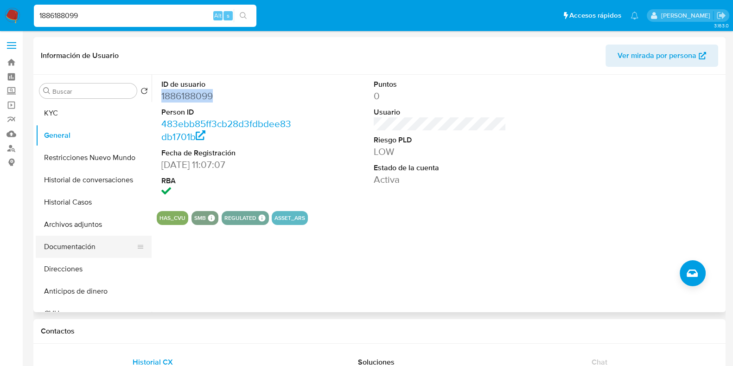
click at [83, 250] on button "Documentación" at bounding box center [90, 246] width 108 height 22
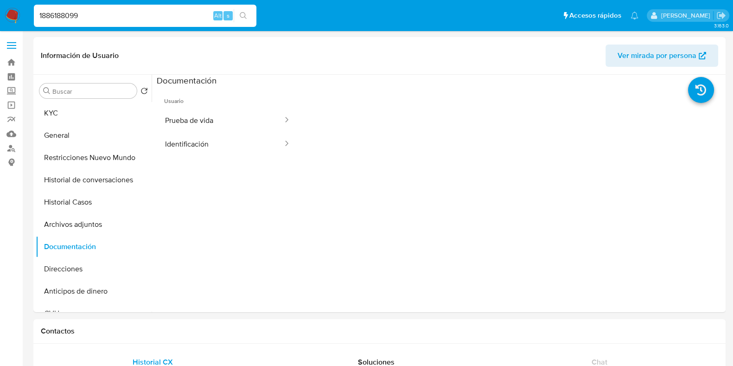
click at [196, 116] on button "Prueba de vida" at bounding box center [220, 120] width 127 height 24
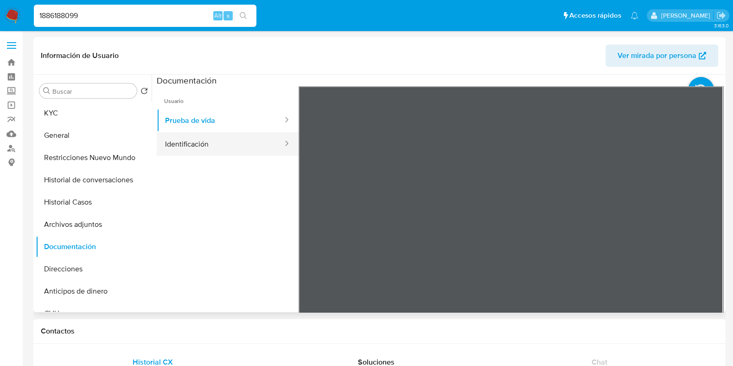
click at [229, 148] on button "Identificación" at bounding box center [220, 144] width 127 height 24
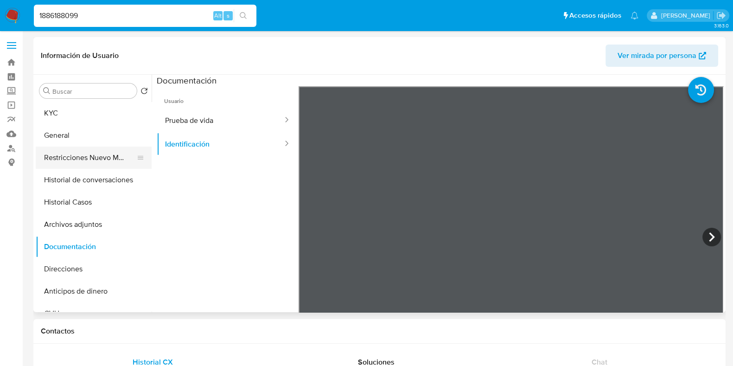
click at [77, 156] on button "Restricciones Nuevo Mundo" at bounding box center [90, 157] width 108 height 22
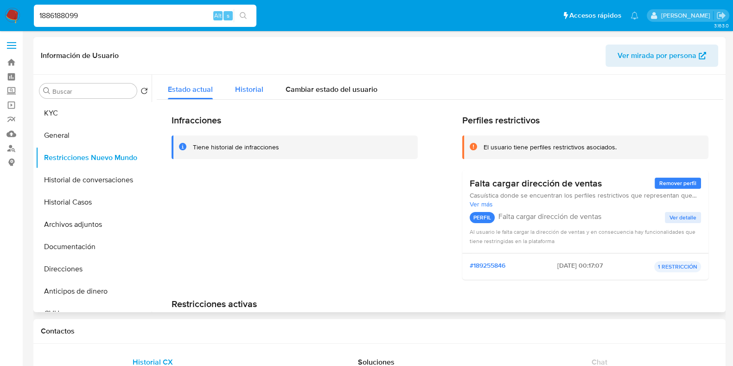
click at [258, 89] on span "Historial" at bounding box center [249, 89] width 28 height 11
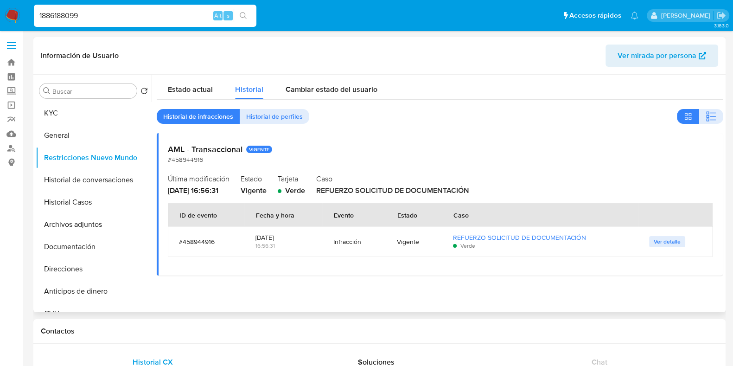
click at [652, 100] on div "Estado actual Historial Cambiar estado del usuario Historial de infracciones Hi…" at bounding box center [440, 175] width 566 height 201
click at [74, 114] on button "KYC" at bounding box center [90, 113] width 108 height 22
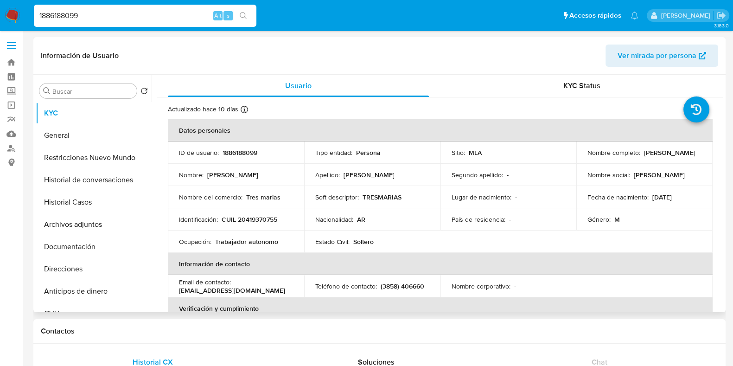
click at [262, 219] on p "CUIL 20419370755" at bounding box center [250, 219] width 56 height 8
click at [103, 223] on button "Archivos adjuntos" at bounding box center [90, 224] width 108 height 22
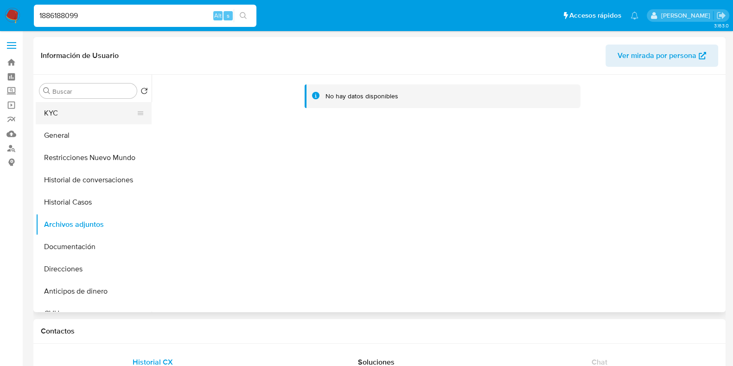
click at [63, 118] on button "KYC" at bounding box center [90, 113] width 108 height 22
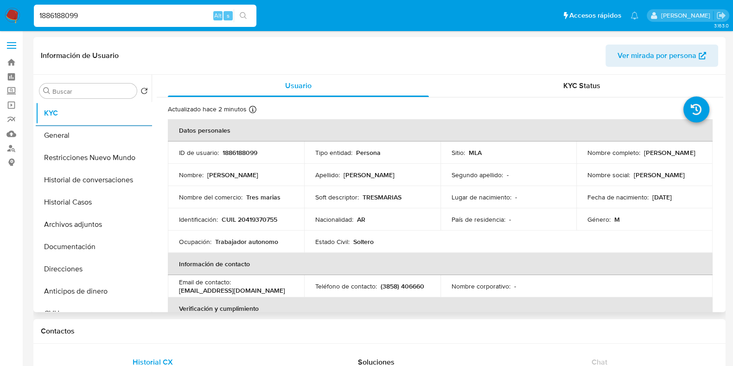
click at [244, 217] on p "CUIL 20419370755" at bounding box center [250, 219] width 56 height 8
click at [228, 153] on p "1886188099" at bounding box center [239, 152] width 35 height 8
click at [95, 222] on button "Archivos adjuntos" at bounding box center [90, 224] width 108 height 22
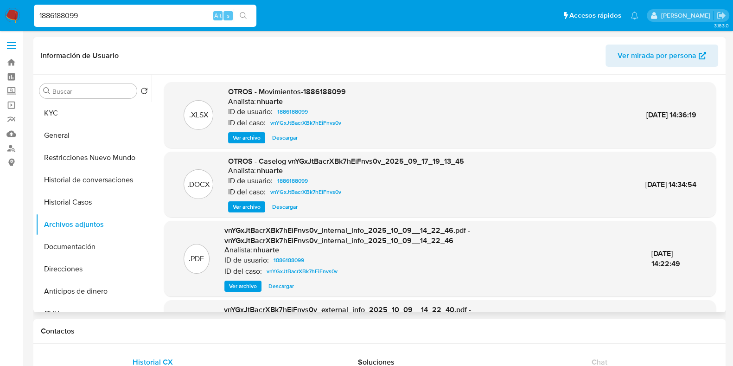
click at [249, 206] on span "Ver archivo" at bounding box center [247, 206] width 28 height 9
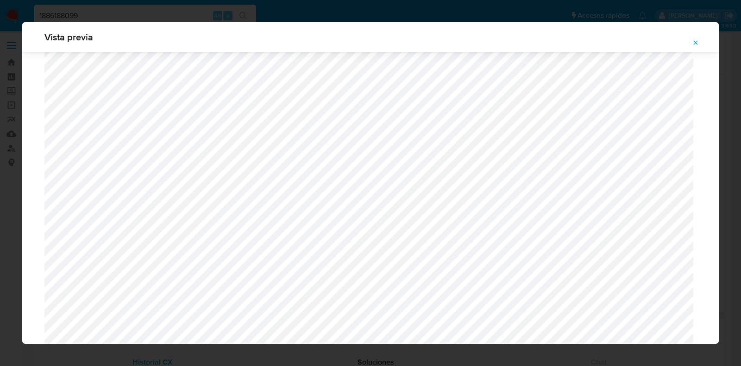
scroll to position [792, 0]
click at [696, 45] on icon "Attachment preview" at bounding box center [695, 42] width 7 height 7
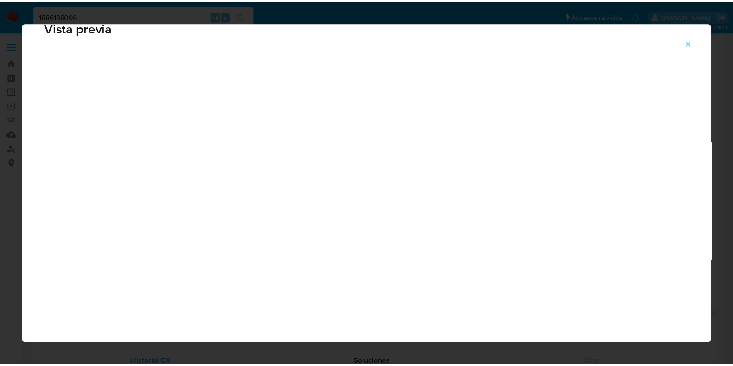
scroll to position [23, 0]
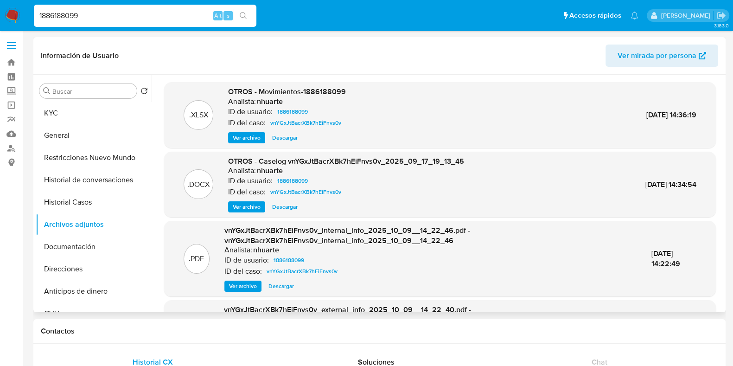
drag, startPoint x: 88, startPoint y: 15, endPoint x: 12, endPoint y: 10, distance: 76.1
click at [12, 10] on nav "Pausado Ver notificaciones 1886188099 Alt s Accesos rápidos Presiona las siguie…" at bounding box center [366, 15] width 733 height 31
paste input "42425501"
type input "142425501"
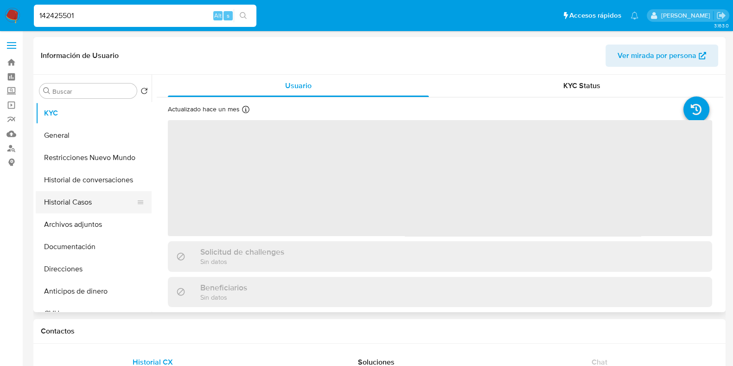
click at [77, 202] on button "Historial Casos" at bounding box center [90, 202] width 108 height 22
select select "10"
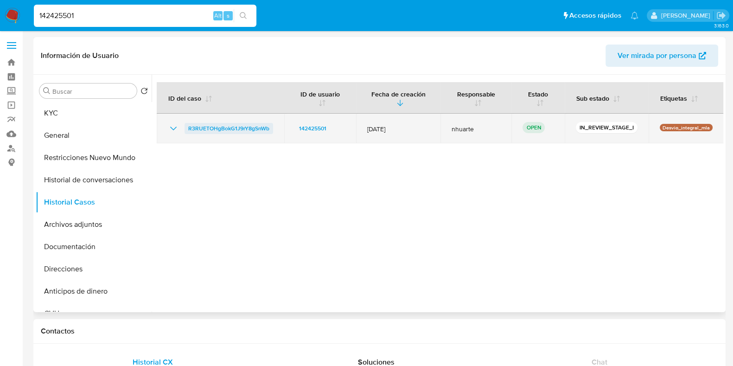
click at [230, 130] on span "R3RUETOHgBokG1J9rY8gSnWb" at bounding box center [228, 128] width 81 height 11
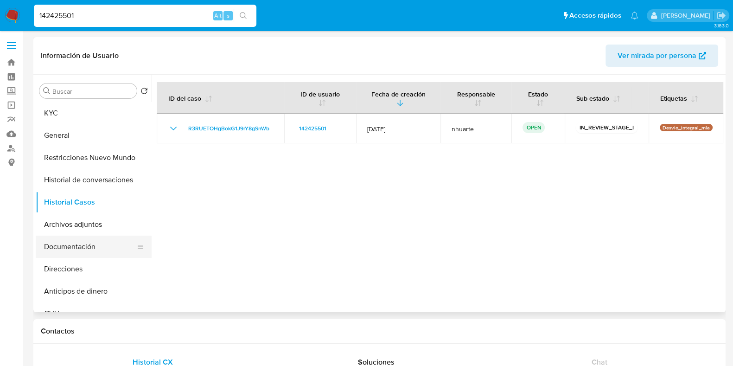
click at [80, 242] on button "Documentación" at bounding box center [90, 246] width 108 height 22
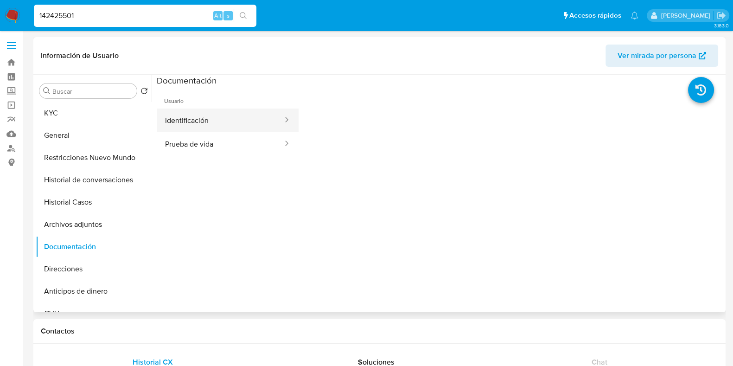
click at [205, 118] on button "Identificación" at bounding box center [220, 120] width 127 height 24
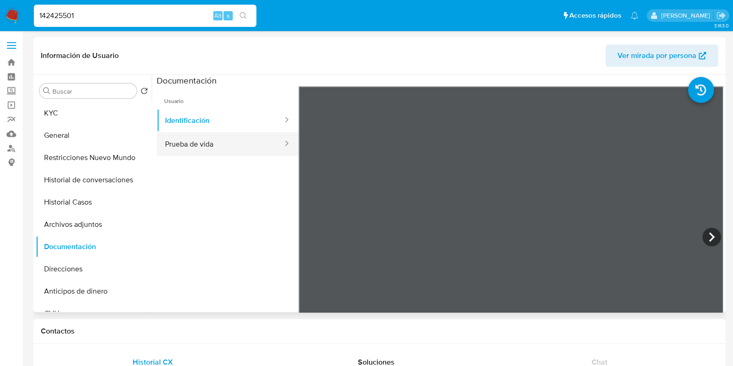
click at [244, 146] on button "Prueba de vida" at bounding box center [220, 144] width 127 height 24
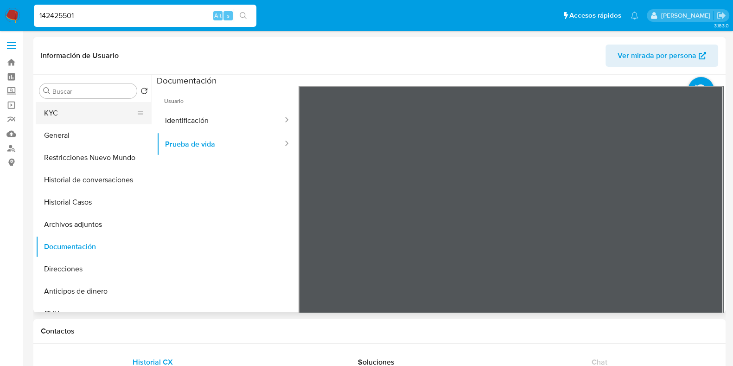
click at [75, 111] on button "KYC" at bounding box center [90, 113] width 108 height 22
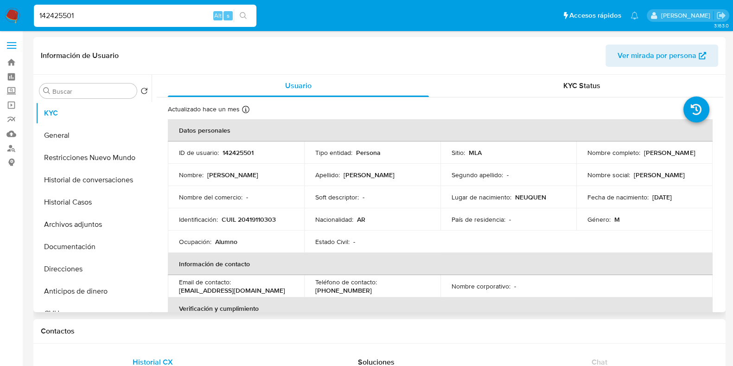
click at [261, 219] on p "CUIL 20419110303" at bounding box center [249, 219] width 54 height 8
click at [242, 151] on p "142425501" at bounding box center [237, 152] width 31 height 8
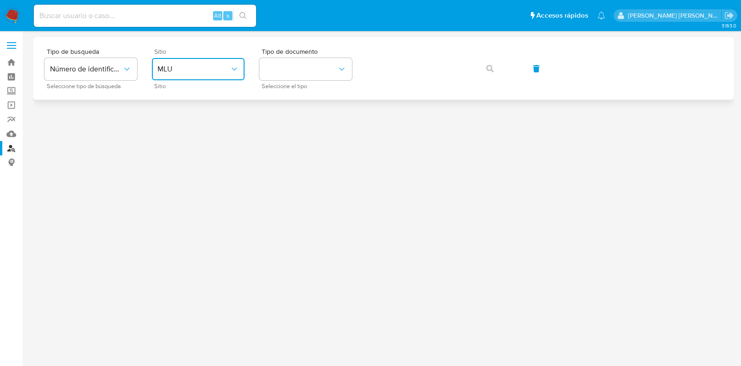
click at [205, 75] on button "MLU" at bounding box center [198, 69] width 93 height 22
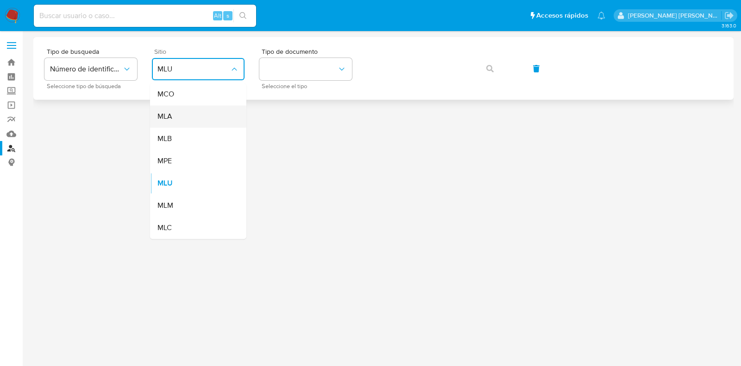
click at [201, 117] on div "MLA" at bounding box center [196, 116] width 76 height 22
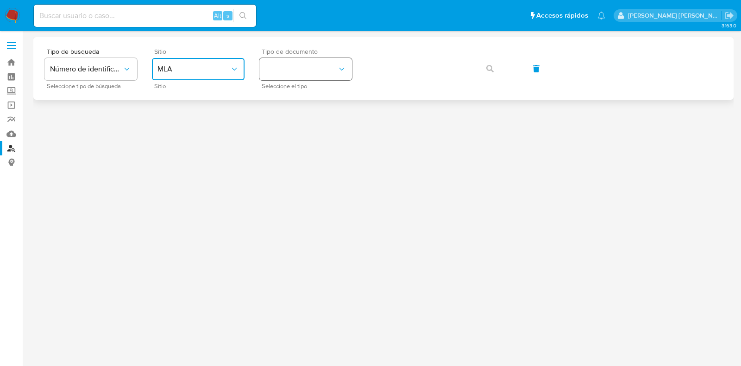
click at [305, 71] on button "identificationType" at bounding box center [305, 69] width 93 height 22
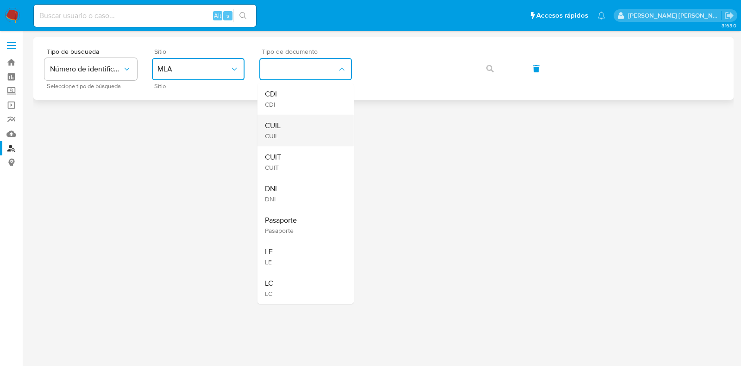
click at [296, 126] on div "CUIL CUIL" at bounding box center [303, 130] width 76 height 32
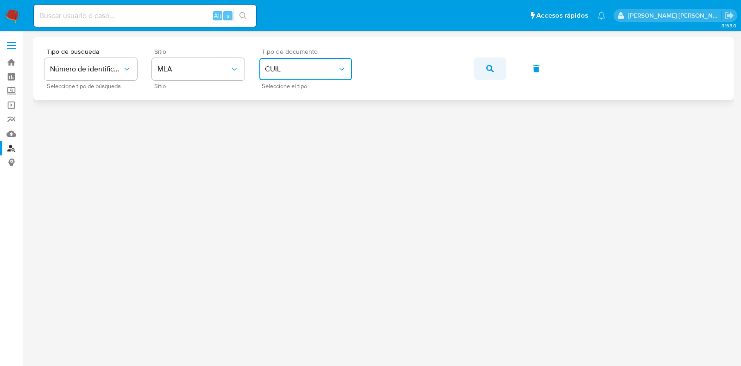
click at [494, 64] on button "button" at bounding box center [491, 68] width 32 height 22
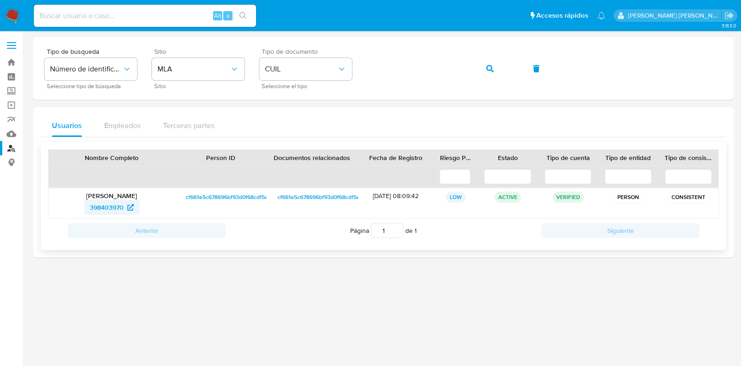
click at [111, 206] on span "398403970" at bounding box center [107, 207] width 34 height 15
click at [360, 69] on div "Tipo de busqueda Número de identificación Seleccione tipo de búsqueda Sitio MLA…" at bounding box center [383, 68] width 678 height 40
click at [494, 73] on button "button" at bounding box center [491, 68] width 32 height 22
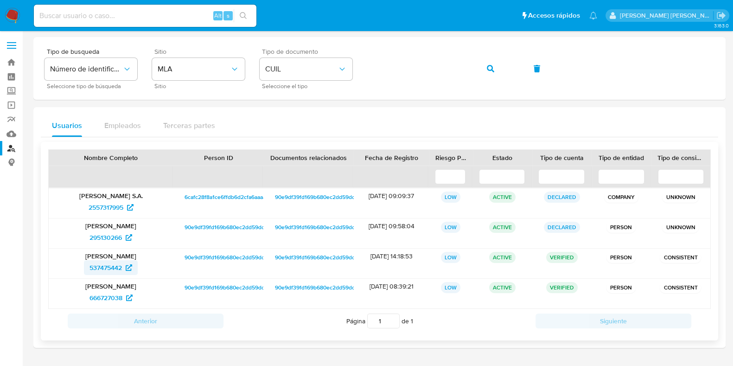
click at [111, 261] on span "537475442" at bounding box center [105, 267] width 32 height 15
click at [354, 64] on div "Tipo de busqueda Número de identificación Seleccione tipo de búsqueda Sitio MLA…" at bounding box center [379, 68] width 670 height 40
click at [483, 59] on button "button" at bounding box center [491, 68] width 32 height 22
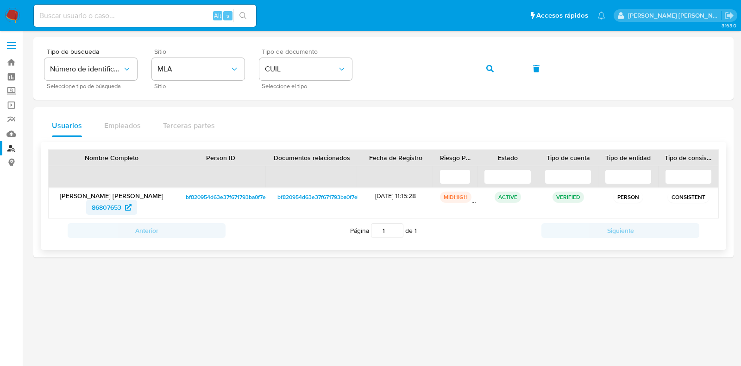
click at [124, 206] on span "86807653" at bounding box center [112, 207] width 40 height 15
click at [357, 63] on div "Tipo de busqueda Número de identificación Seleccione tipo de búsqueda Sitio MLA…" at bounding box center [383, 68] width 678 height 40
click at [487, 70] on icon "button" at bounding box center [490, 68] width 7 height 7
click at [127, 206] on icon at bounding box center [129, 207] width 6 height 6
click at [357, 57] on div "Tipo de busqueda Número de identificación Seleccione tipo de búsqueda Sitio MLA…" at bounding box center [383, 68] width 678 height 40
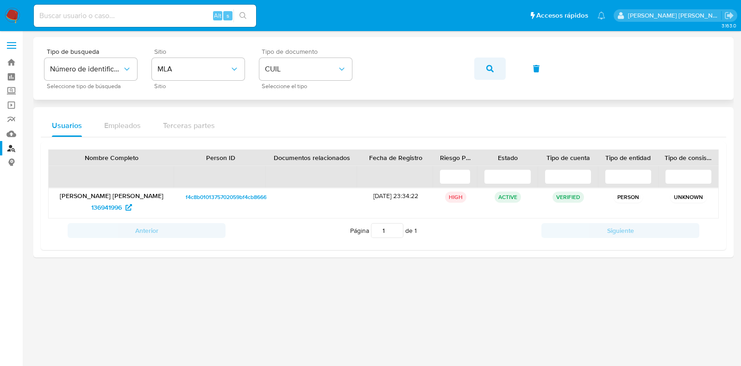
click at [488, 69] on icon "button" at bounding box center [490, 68] width 7 height 7
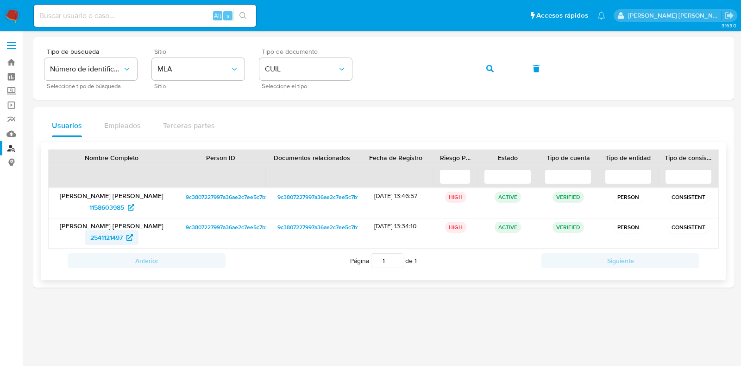
click at [122, 237] on span "2541121497" at bounding box center [106, 237] width 32 height 15
drag, startPoint x: 11, startPoint y: 60, endPoint x: 54, endPoint y: 61, distance: 42.7
click at [11, 60] on link "Bandeja" at bounding box center [55, 62] width 110 height 14
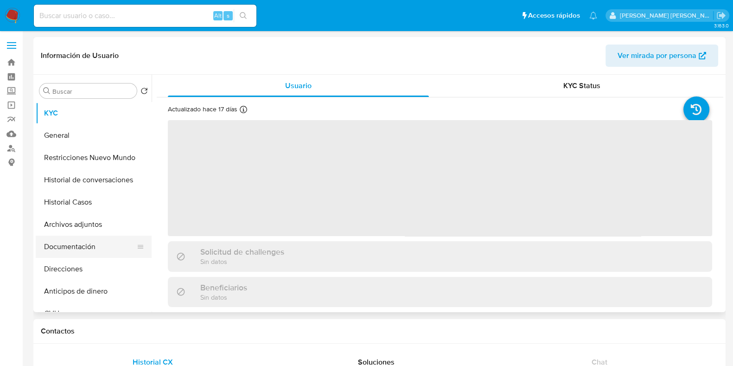
click at [104, 251] on button "Documentación" at bounding box center [90, 246] width 108 height 22
select select "10"
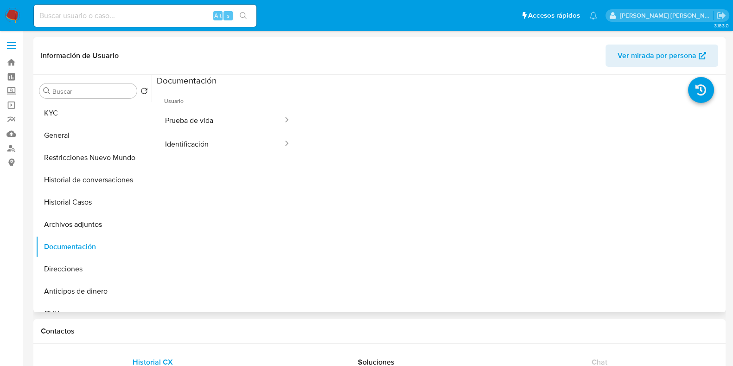
click at [221, 104] on span "Usuario" at bounding box center [228, 97] width 142 height 22
click at [222, 122] on button "Prueba de vida" at bounding box center [220, 120] width 127 height 24
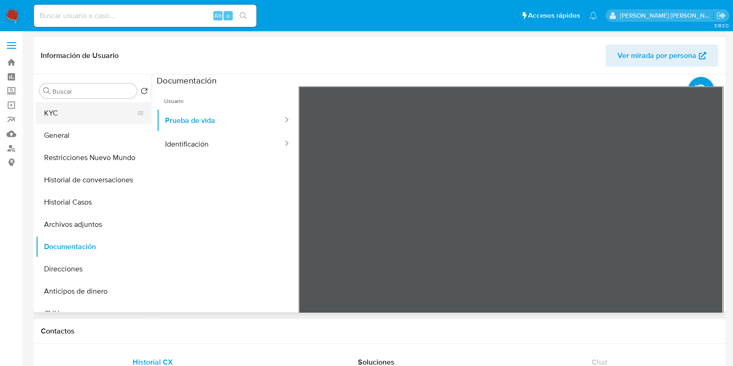
click at [57, 120] on button "KYC" at bounding box center [90, 113] width 108 height 22
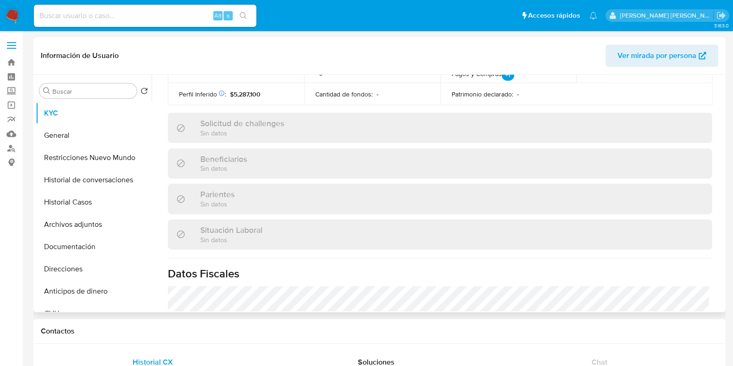
scroll to position [496, 0]
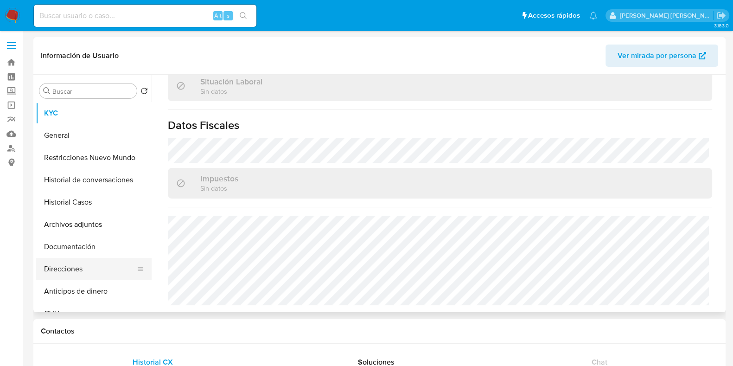
click at [77, 276] on button "Direcciones" at bounding box center [90, 269] width 108 height 22
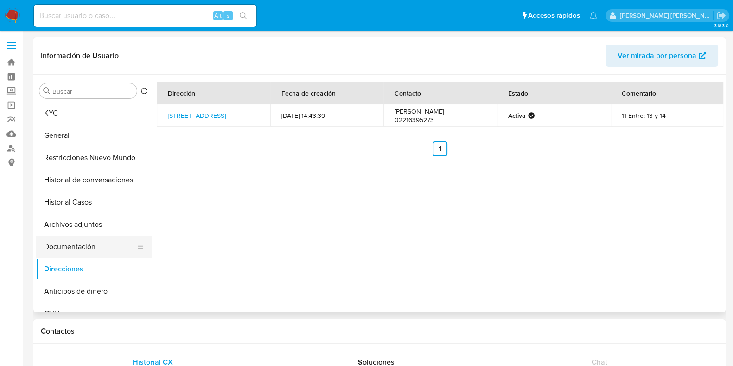
click at [72, 249] on button "Documentación" at bounding box center [90, 246] width 108 height 22
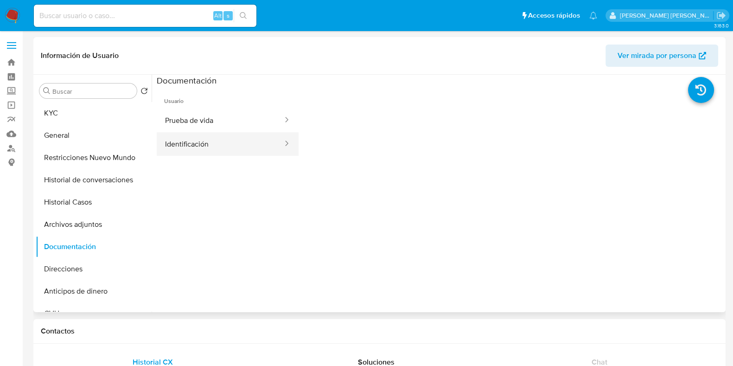
click at [222, 140] on button "Identificación" at bounding box center [220, 144] width 127 height 24
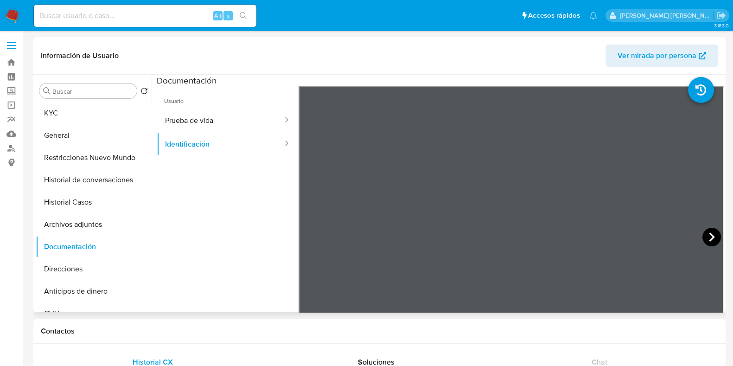
click at [709, 235] on icon at bounding box center [712, 236] width 6 height 9
click at [310, 234] on icon at bounding box center [310, 237] width 19 height 19
click at [240, 121] on button "Prueba de vida" at bounding box center [220, 120] width 127 height 24
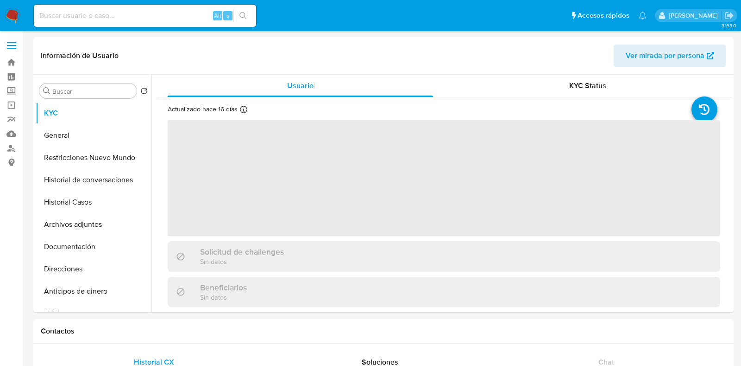
select select "10"
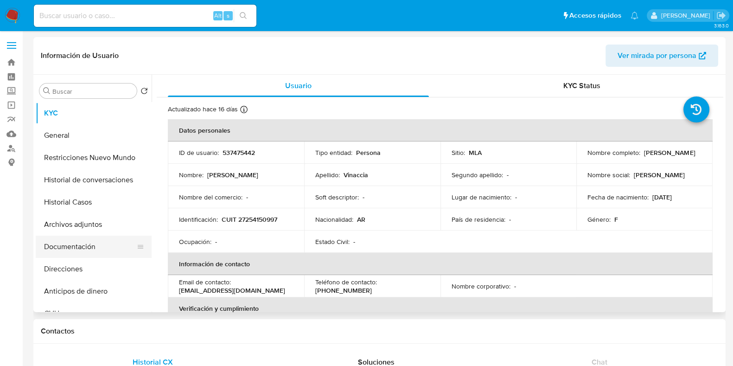
click at [99, 243] on button "Documentación" at bounding box center [90, 246] width 108 height 22
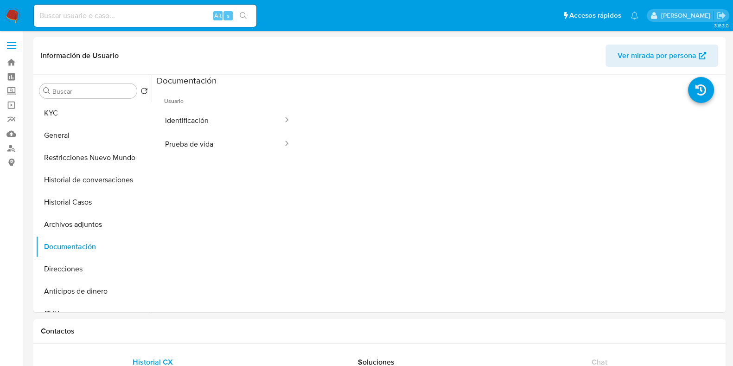
click at [201, 119] on button "Identificación" at bounding box center [220, 120] width 127 height 24
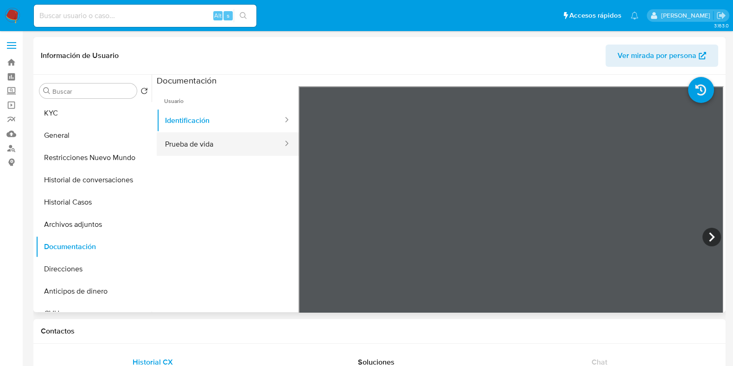
click at [243, 139] on button "Prueba de vida" at bounding box center [220, 144] width 127 height 24
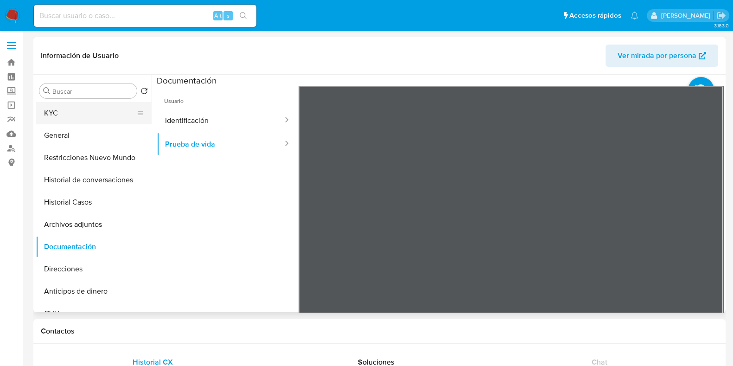
click at [52, 109] on button "KYC" at bounding box center [90, 113] width 108 height 22
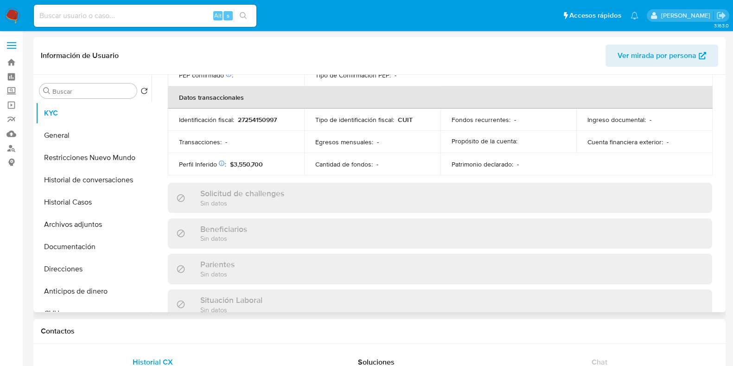
scroll to position [496, 0]
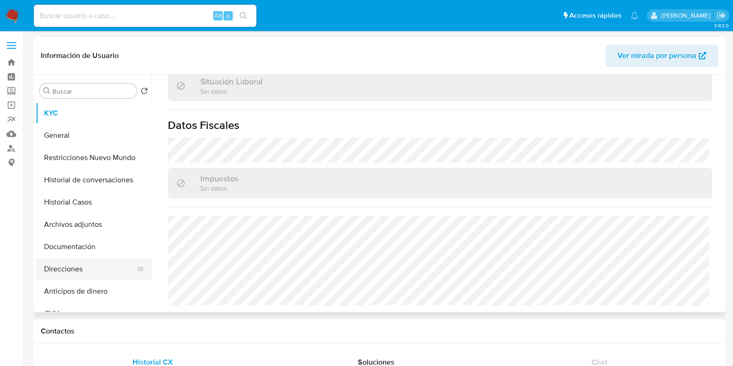
click at [67, 271] on button "Direcciones" at bounding box center [90, 269] width 108 height 22
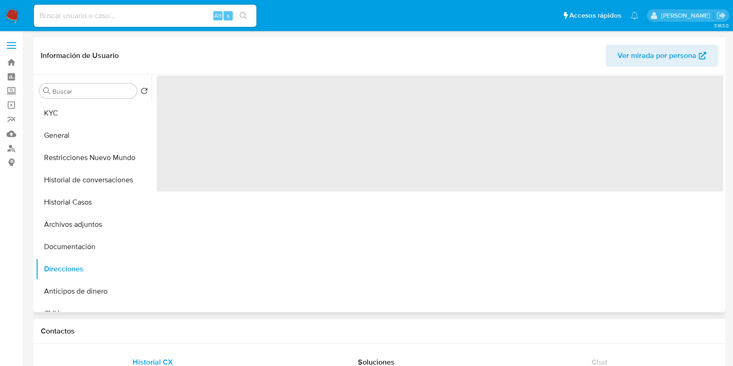
scroll to position [0, 0]
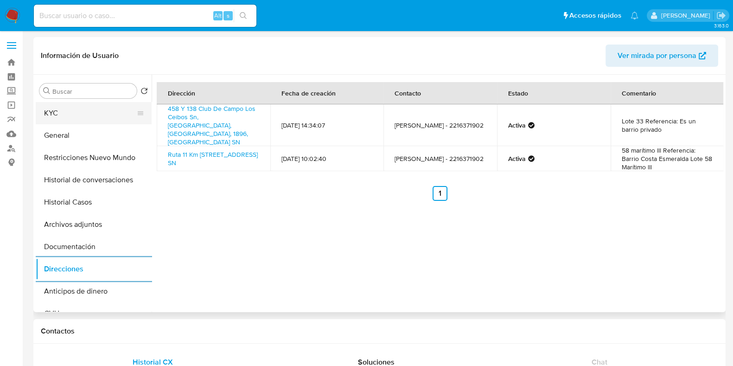
click at [79, 107] on button "KYC" at bounding box center [90, 113] width 108 height 22
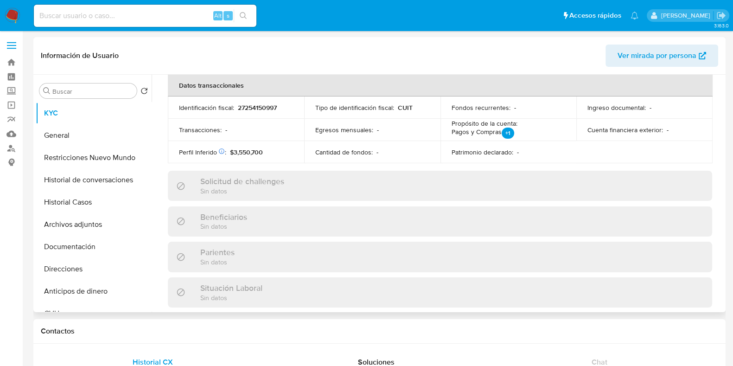
scroll to position [496, 0]
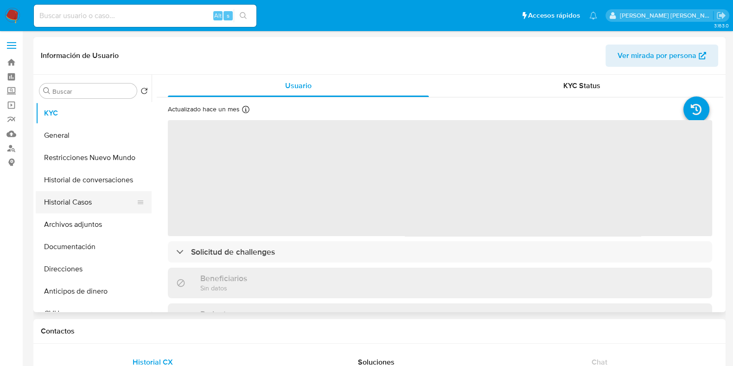
select select "10"
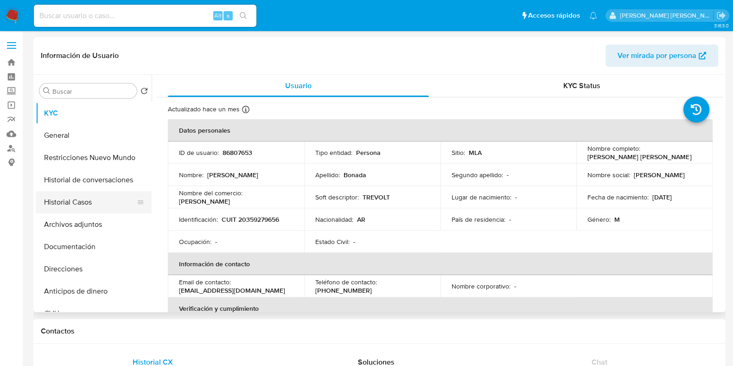
click at [105, 205] on button "Historial Casos" at bounding box center [90, 202] width 108 height 22
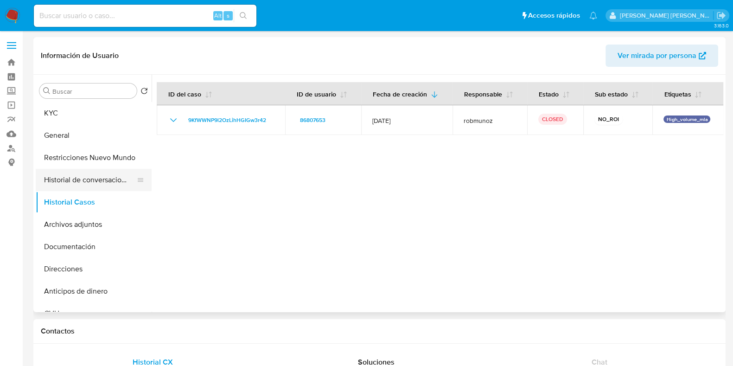
drag, startPoint x: 97, startPoint y: 241, endPoint x: 125, endPoint y: 189, distance: 58.7
click at [97, 241] on button "Documentación" at bounding box center [94, 246] width 116 height 22
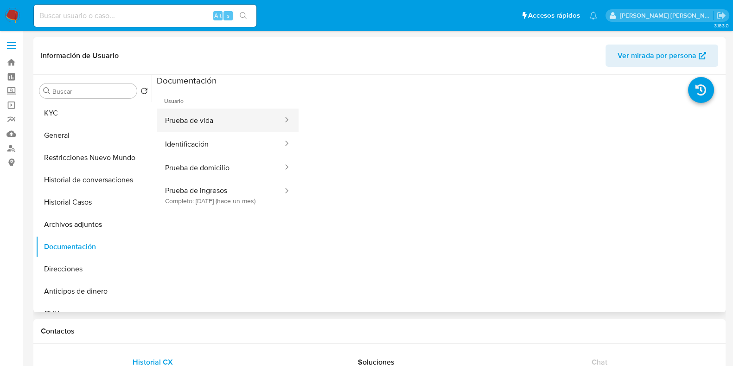
click at [207, 114] on button "Prueba de vida" at bounding box center [220, 120] width 127 height 24
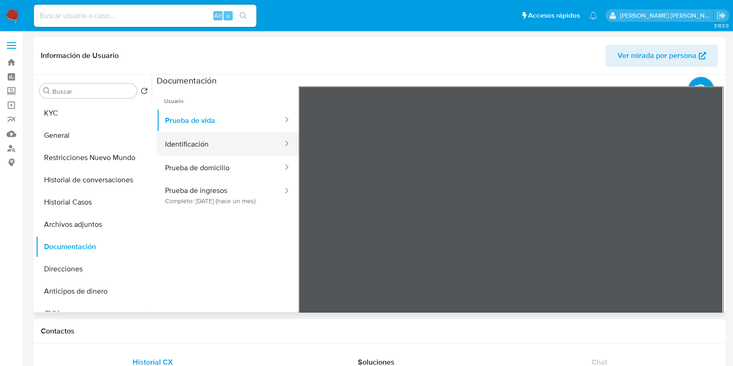
click at [187, 147] on button "Identificación" at bounding box center [220, 144] width 127 height 24
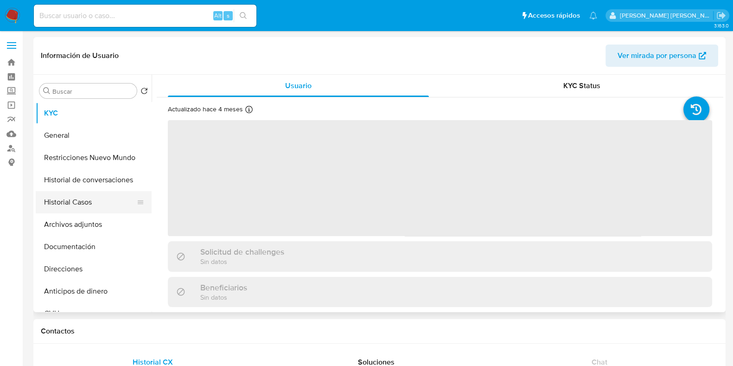
click at [101, 208] on button "Historial Casos" at bounding box center [90, 202] width 108 height 22
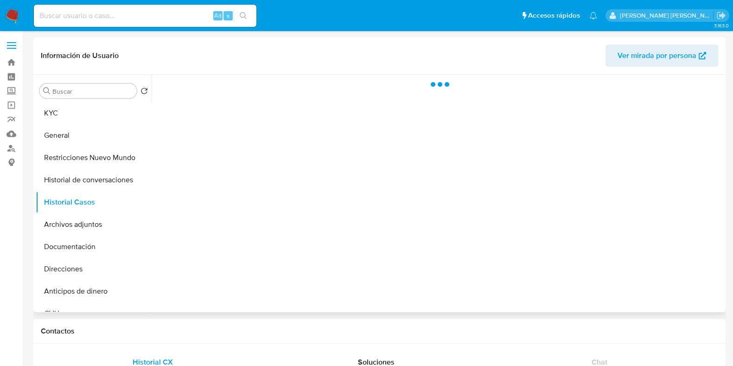
select select "10"
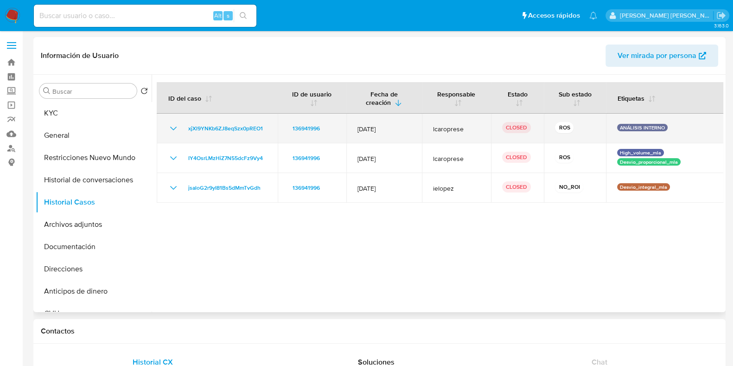
click at [175, 128] on icon "Mostrar/Ocultar" at bounding box center [173, 128] width 11 height 11
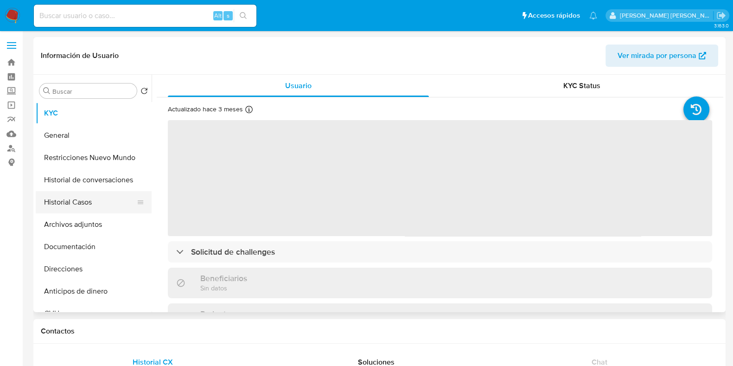
click at [127, 200] on button "Historial Casos" at bounding box center [90, 202] width 108 height 22
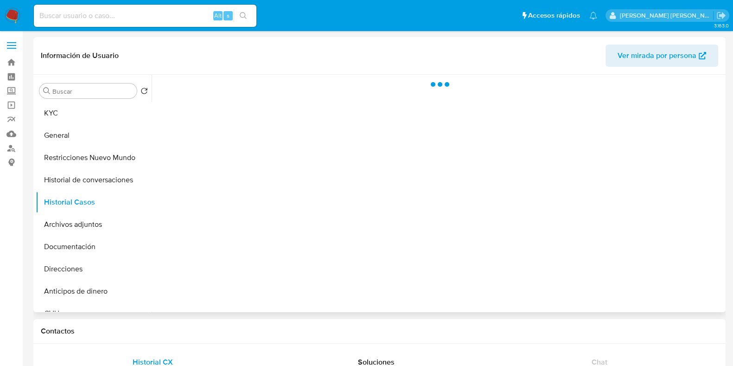
select select "10"
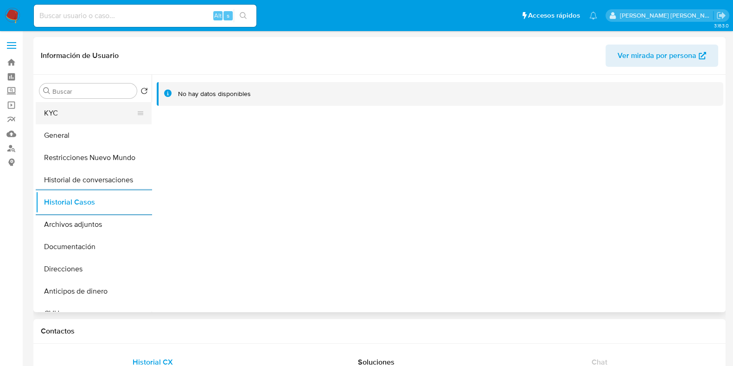
click at [79, 114] on button "KYC" at bounding box center [90, 113] width 108 height 22
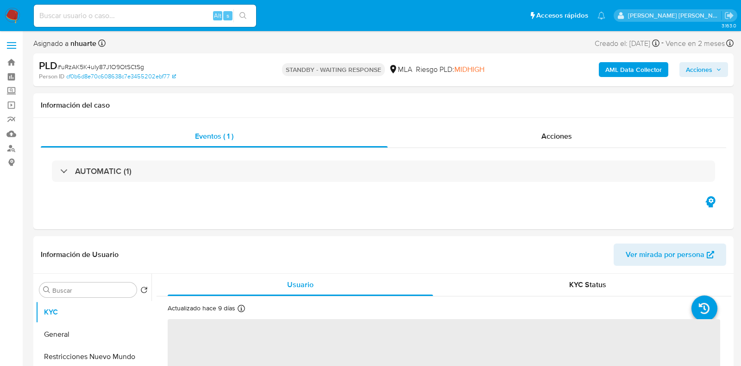
select select "10"
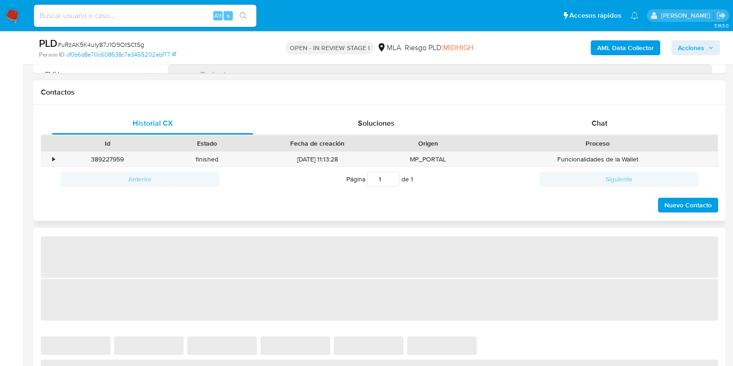
scroll to position [405, 0]
select select "10"
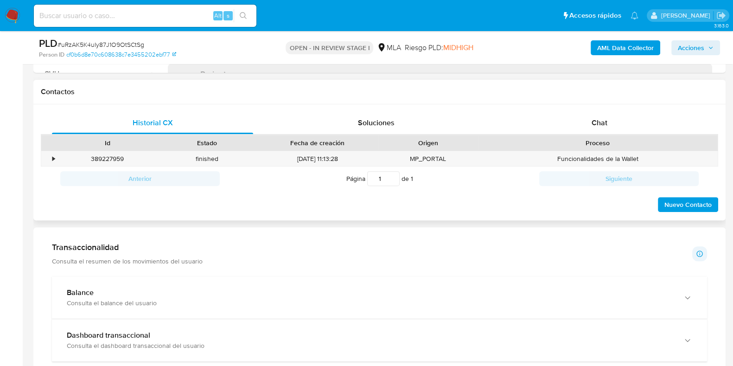
drag, startPoint x: 591, startPoint y: 119, endPoint x: 558, endPoint y: 135, distance: 36.3
click at [591, 119] on div "Chat" at bounding box center [599, 123] width 201 height 22
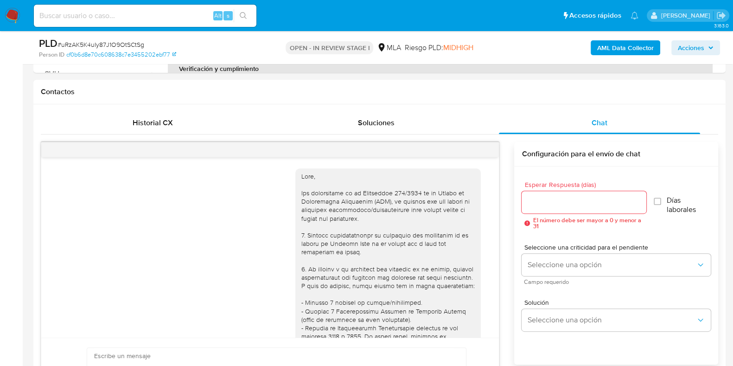
scroll to position [649, 0]
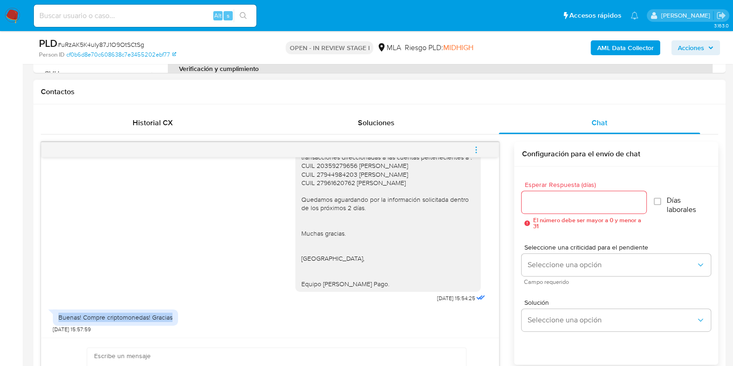
drag, startPoint x: 57, startPoint y: 316, endPoint x: 175, endPoint y: 316, distance: 117.7
click at [175, 316] on div "Buenas! Compre criptomonedas! Gracias" at bounding box center [115, 317] width 125 height 16
copy div "Buenas! Compre criptomonedas! Gracias"
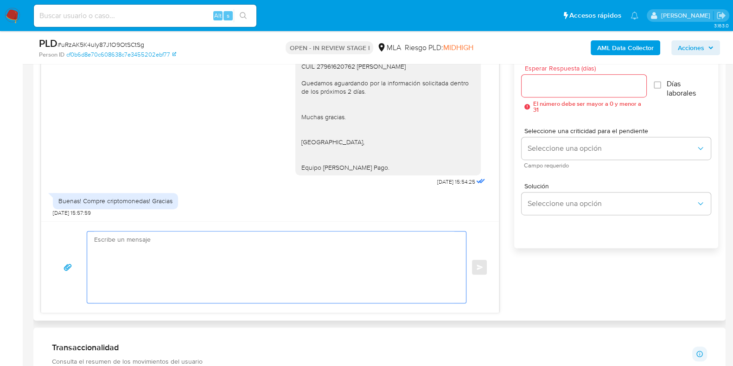
paste textarea "Hola, ¡Muchas gracias por tu respuesta! Confirmamos la recepción de la document…"
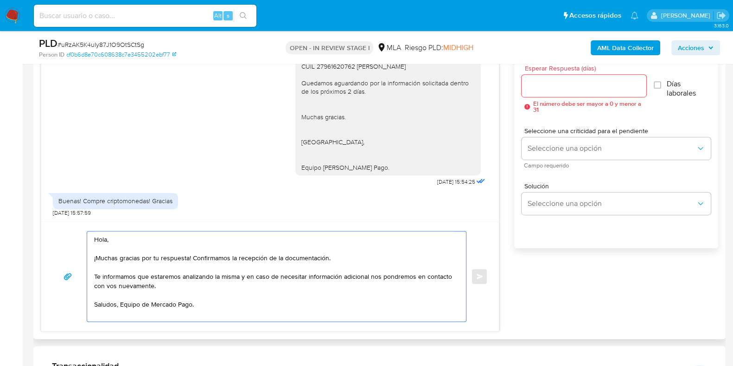
drag, startPoint x: 283, startPoint y: 256, endPoint x: 338, endPoint y: 259, distance: 54.8
click at [338, 259] on textarea "Hola, ¡Muchas gracias por tu respuesta! Confirmamos la recepción de la document…" at bounding box center [274, 276] width 360 height 90
type textarea "Hola, ¡Muchas gracias por tu respuesta! Confirmamos la recepción de la informac…"
click at [557, 85] on input "Esperar Respuesta (días)" at bounding box center [583, 86] width 124 height 12
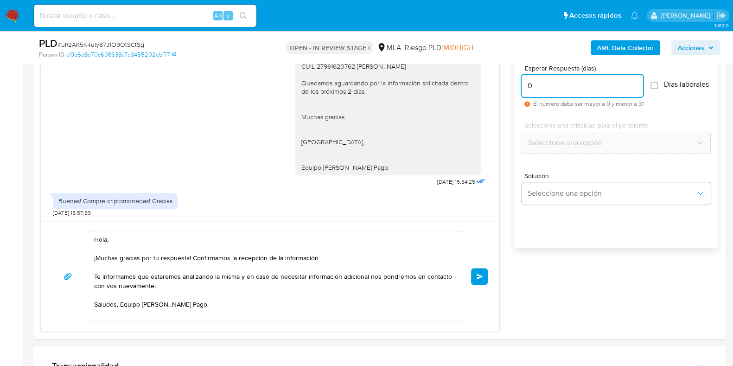
type input "0"
click at [127, 47] on span "# uRzAK5K4uIy87J1O9OtSCtSg" at bounding box center [100, 44] width 87 height 9
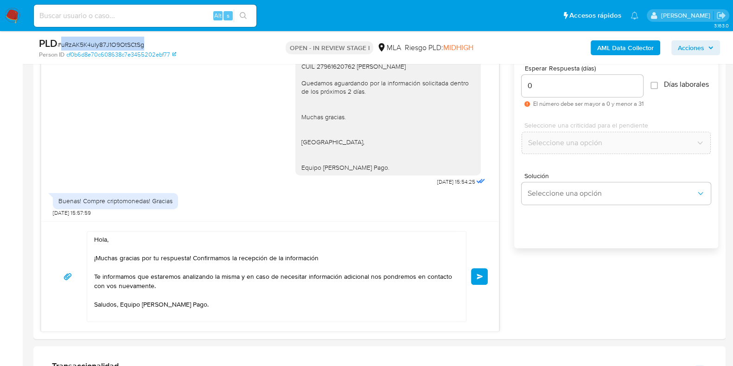
click at [127, 47] on span "# uRzAK5K4uIy87J1O9OtSCtSg" at bounding box center [100, 44] width 87 height 9
copy span "uRzAK5K4uIy87J1O9OtSCtSg"
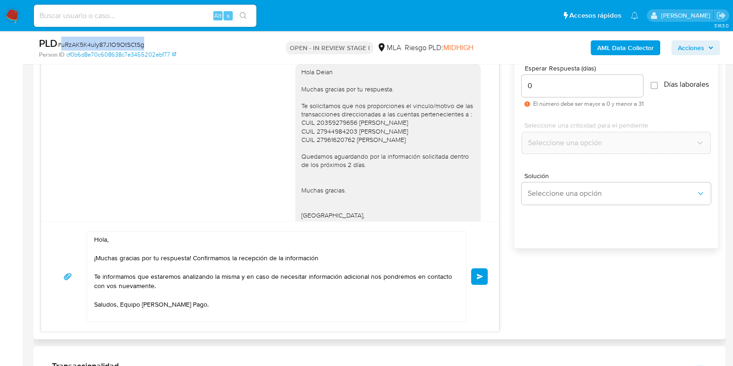
scroll to position [533, 0]
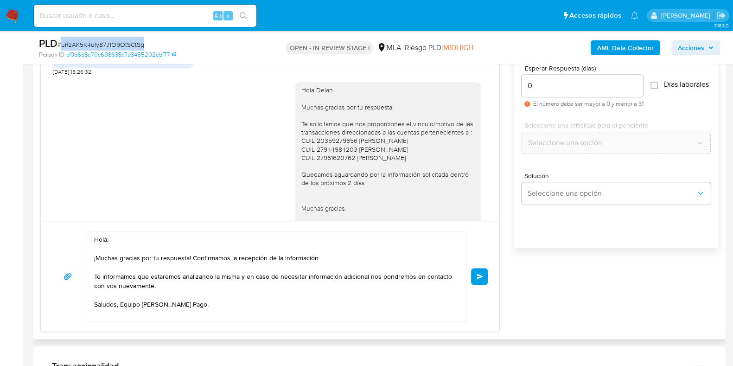
drag, startPoint x: 479, startPoint y: 278, endPoint x: 512, endPoint y: 273, distance: 33.6
click at [478, 278] on span "Enviar" at bounding box center [479, 276] width 6 height 6
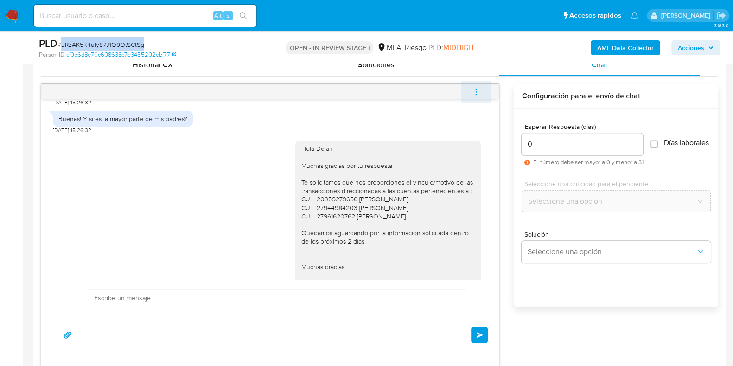
scroll to position [759, 0]
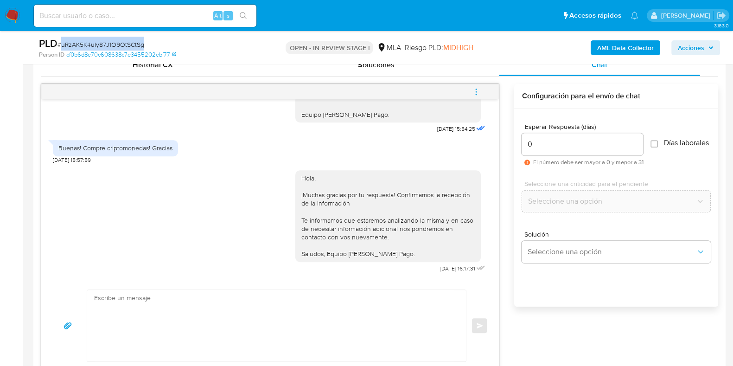
click at [475, 94] on icon "menu-action" at bounding box center [476, 92] width 8 height 8
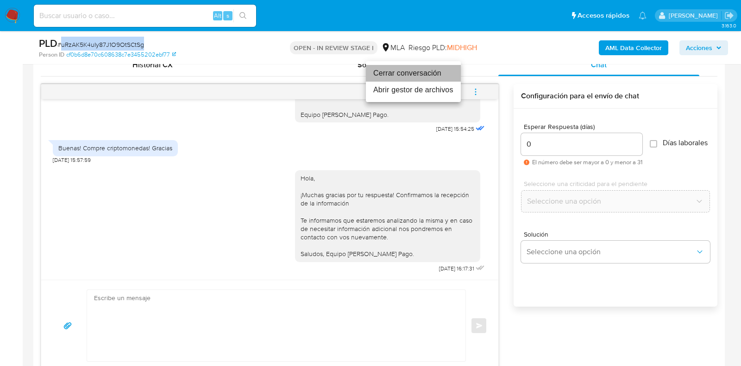
click at [419, 74] on li "Cerrar conversación" at bounding box center [413, 73] width 95 height 17
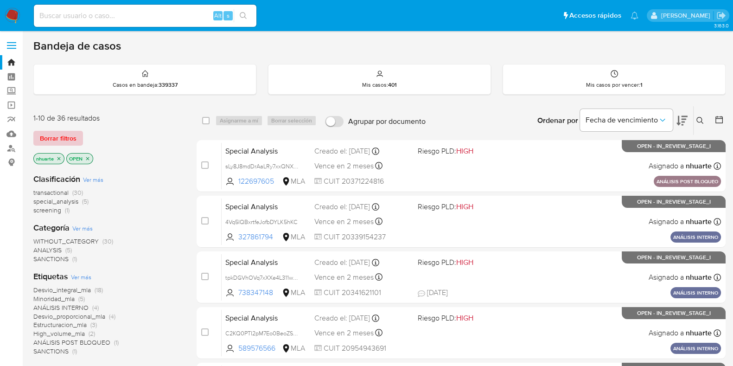
click at [67, 134] on span "Borrar filtros" at bounding box center [58, 138] width 37 height 13
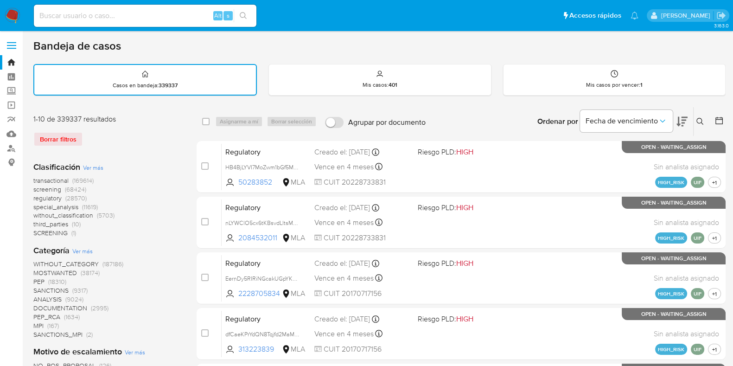
click at [697, 120] on icon at bounding box center [699, 121] width 7 height 7
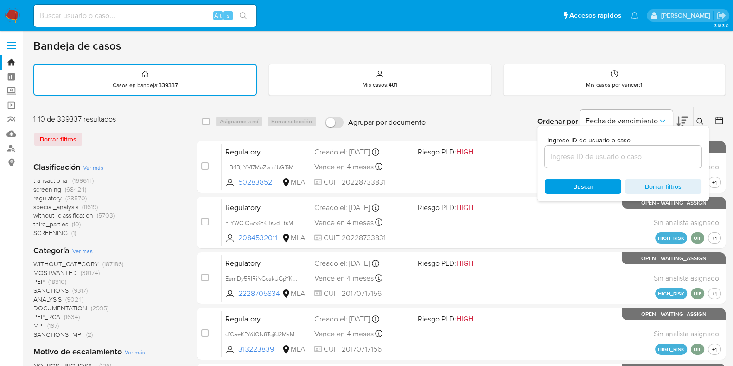
click at [614, 166] on div at bounding box center [622, 157] width 157 height 22
click at [607, 154] on input at bounding box center [622, 157] width 157 height 12
paste input "uRzAK5K4uIy87J1O9OtSCtSg"
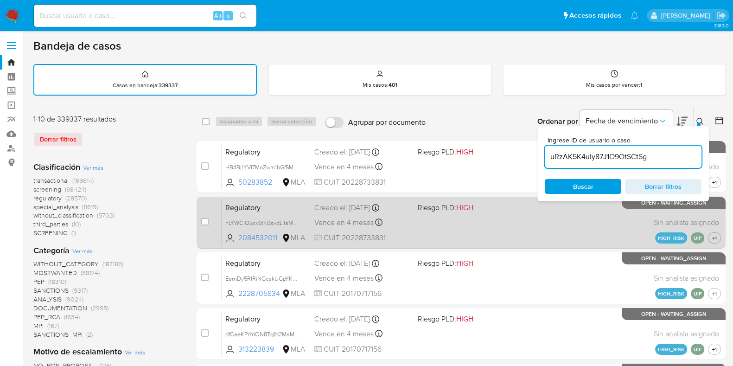
type input "uRzAK5K4uIy87J1O9OtSCtSg"
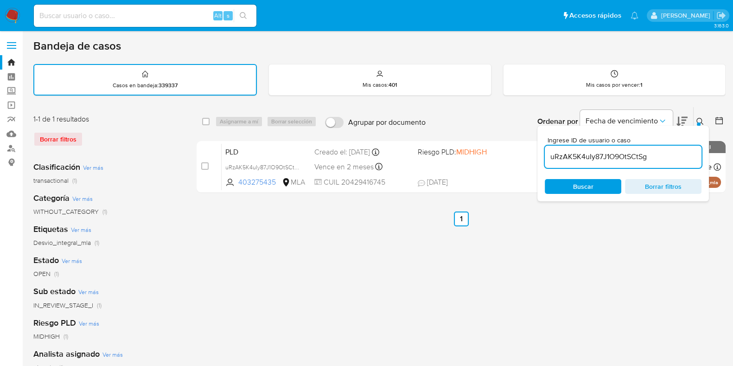
drag, startPoint x: 204, startPoint y: 164, endPoint x: 243, endPoint y: 126, distance: 54.7
click at [204, 163] on input "checkbox" at bounding box center [204, 165] width 7 height 7
checkbox input "true"
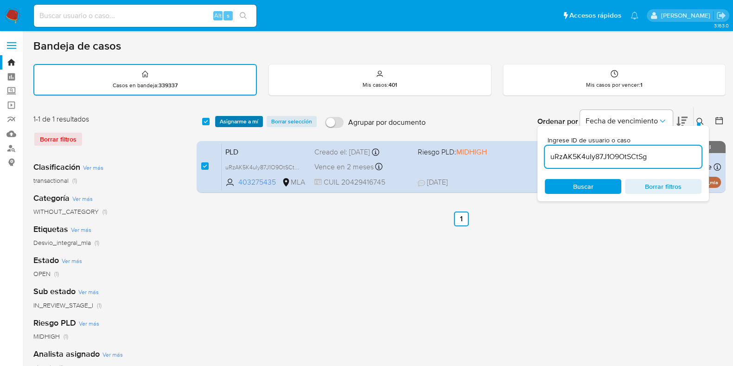
click at [245, 119] on span "Asignarme a mí" at bounding box center [239, 121] width 38 height 9
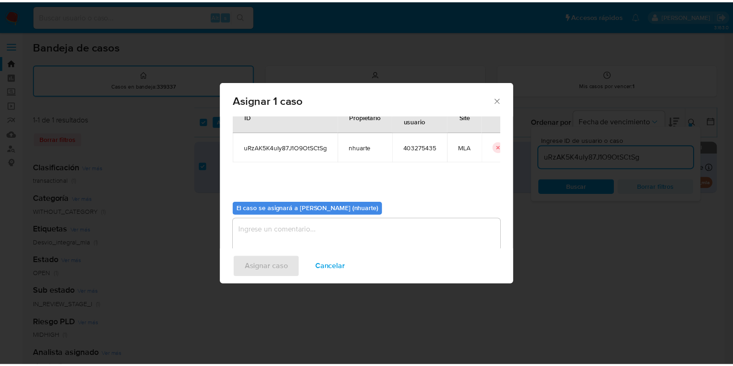
scroll to position [48, 0]
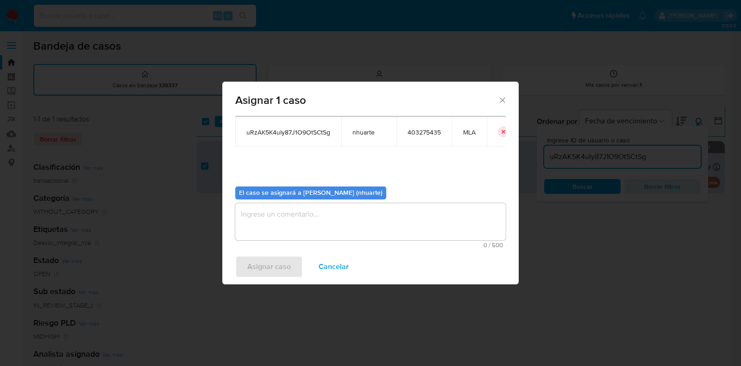
click at [320, 222] on textarea "assign-modal" at bounding box center [370, 221] width 271 height 37
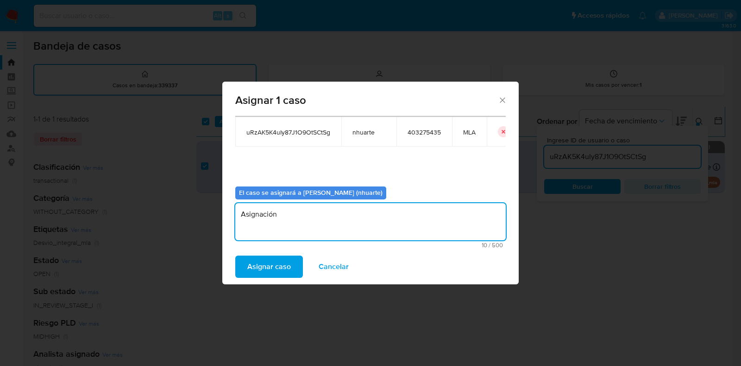
type textarea "Asignación"
click at [281, 267] on span "Asignar caso" at bounding box center [269, 266] width 44 height 20
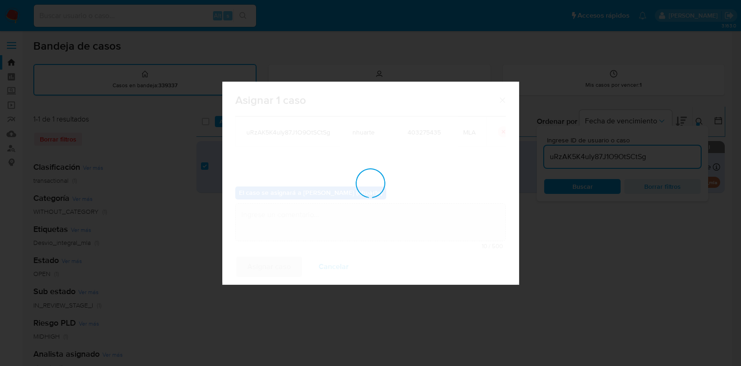
checkbox input "false"
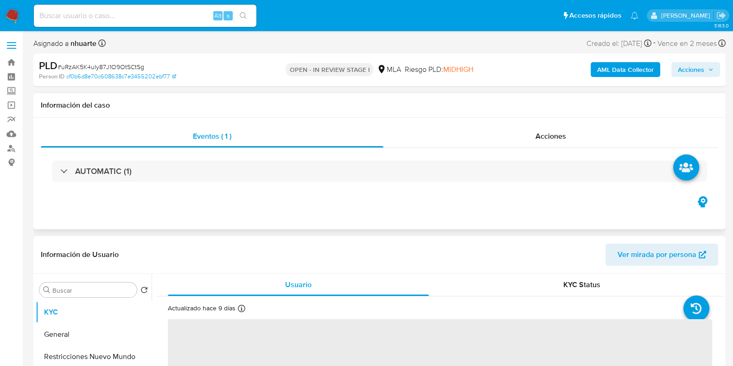
select select "10"
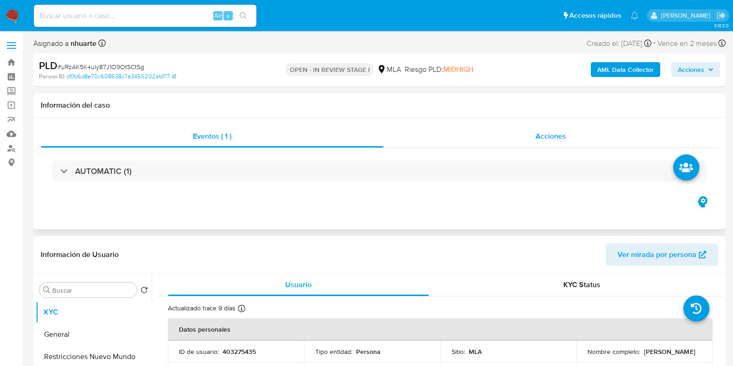
click at [552, 140] on span "Acciones" at bounding box center [550, 136] width 31 height 11
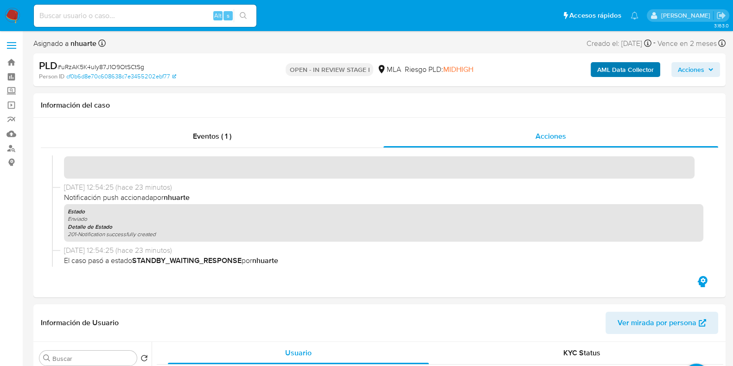
scroll to position [348, 0]
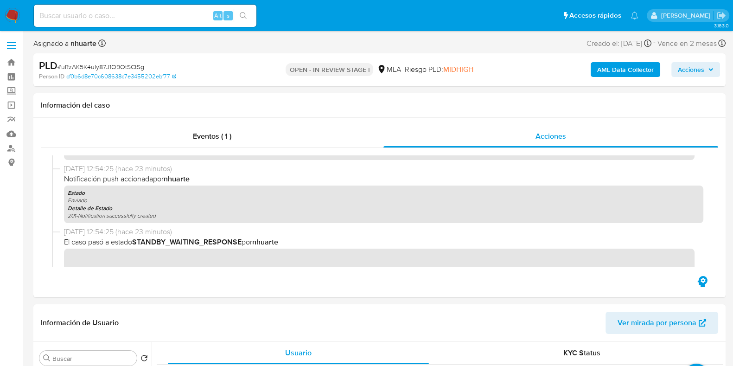
click at [635, 69] on b "AML Data Collector" at bounding box center [625, 69] width 57 height 15
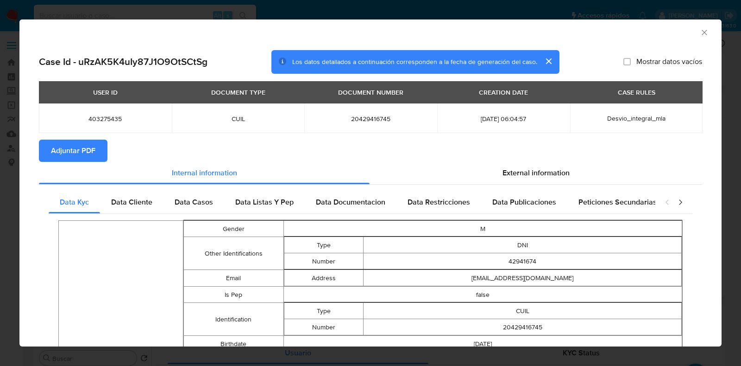
click at [86, 157] on span "Adjuntar PDF" at bounding box center [73, 150] width 44 height 20
click at [703, 31] on div "AML Data Collector" at bounding box center [370, 30] width 703 height 23
click at [702, 33] on icon "Cerrar ventana" at bounding box center [704, 32] width 5 height 5
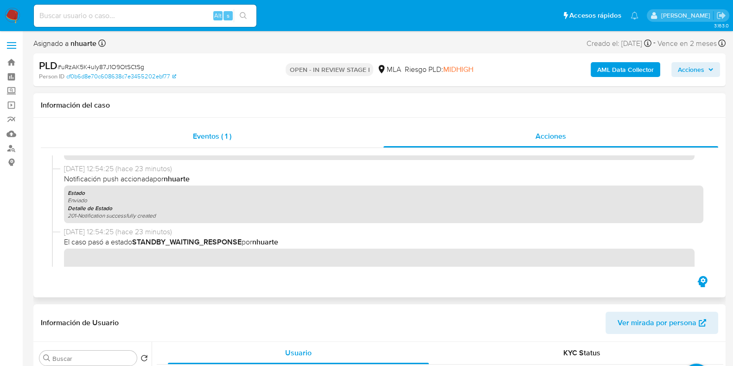
click at [231, 137] on span "Eventos ( 1 )" at bounding box center [212, 136] width 38 height 11
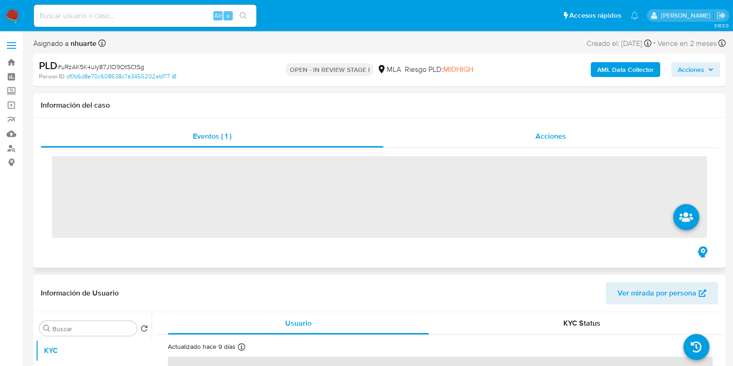
click at [564, 129] on div "Acciones" at bounding box center [550, 136] width 335 height 22
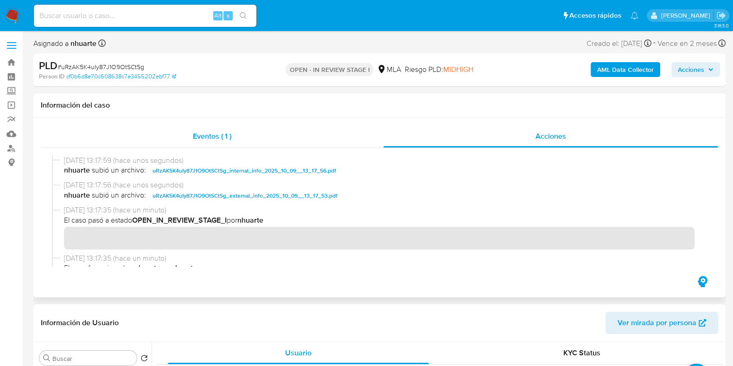
click at [236, 132] on div "Eventos ( 1 )" at bounding box center [212, 136] width 342 height 22
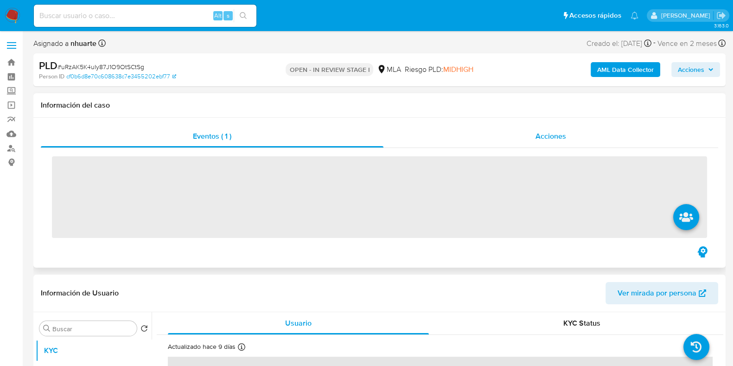
click at [538, 135] on span "Acciones" at bounding box center [550, 136] width 31 height 11
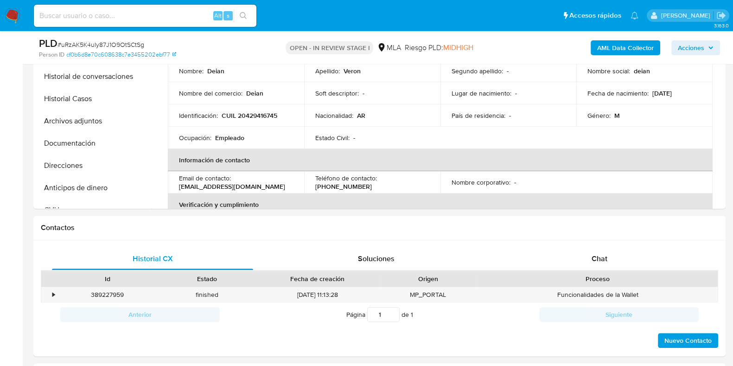
scroll to position [290, 0]
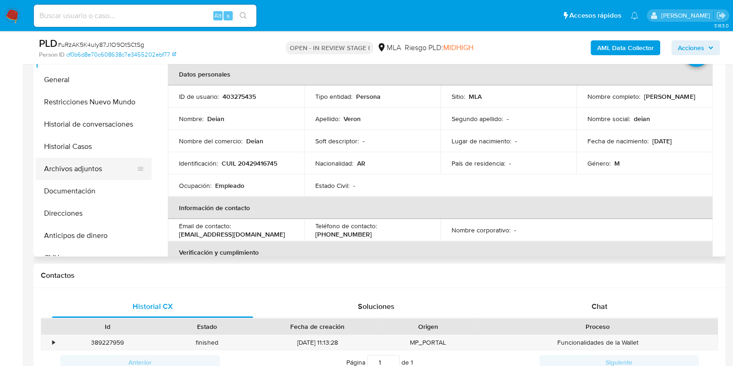
click at [97, 172] on button "Archivos adjuntos" at bounding box center [90, 169] width 108 height 22
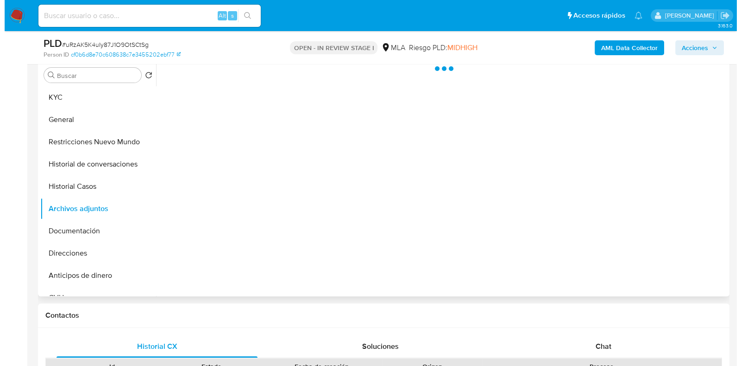
scroll to position [231, 0]
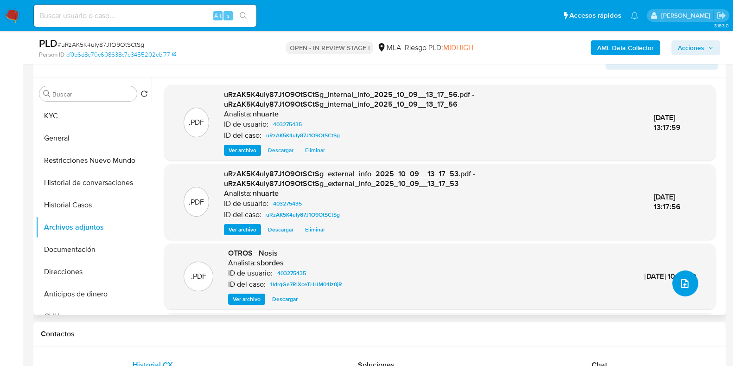
click at [688, 286] on button "upload-file" at bounding box center [685, 283] width 26 height 26
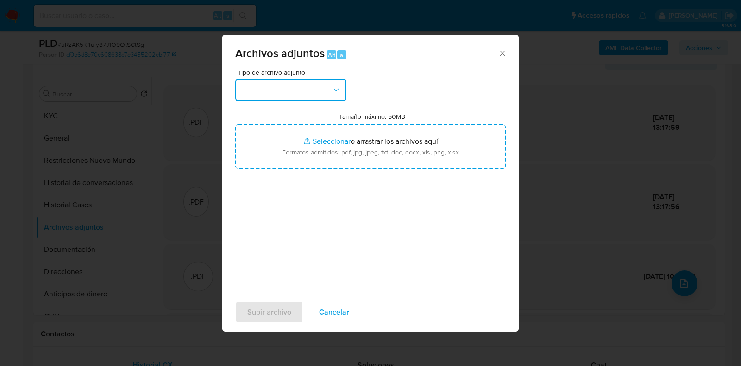
click at [338, 81] on button "button" at bounding box center [290, 90] width 111 height 22
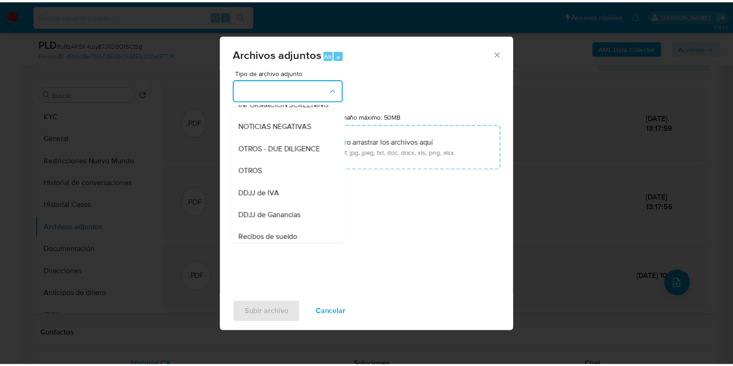
scroll to position [134, 0]
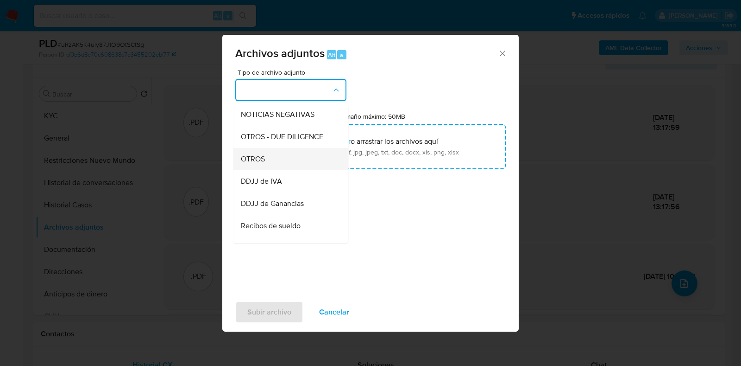
click at [291, 161] on div "OTROS" at bounding box center [288, 159] width 95 height 22
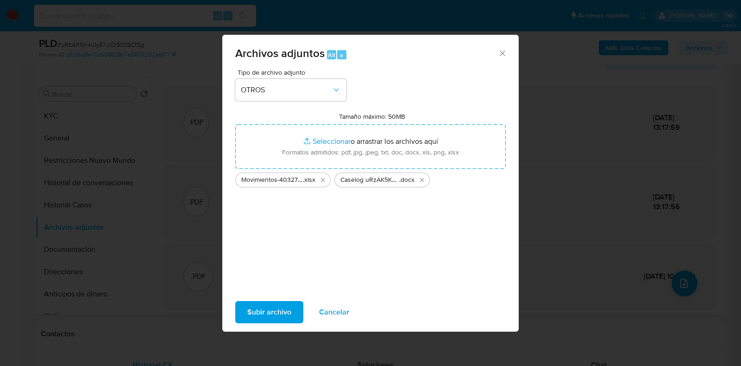
click at [259, 312] on span "Subir archivo" at bounding box center [269, 312] width 44 height 20
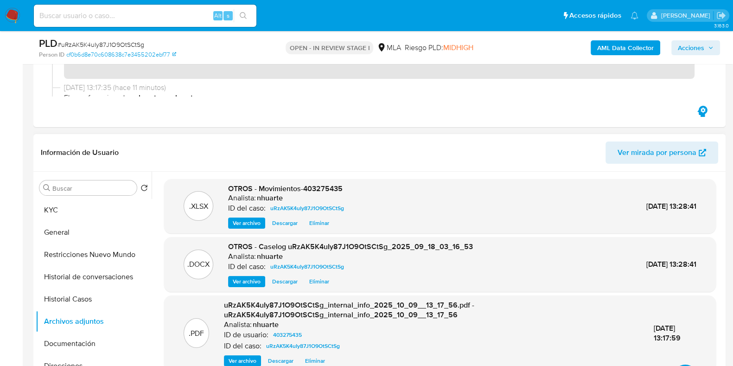
scroll to position [0, 0]
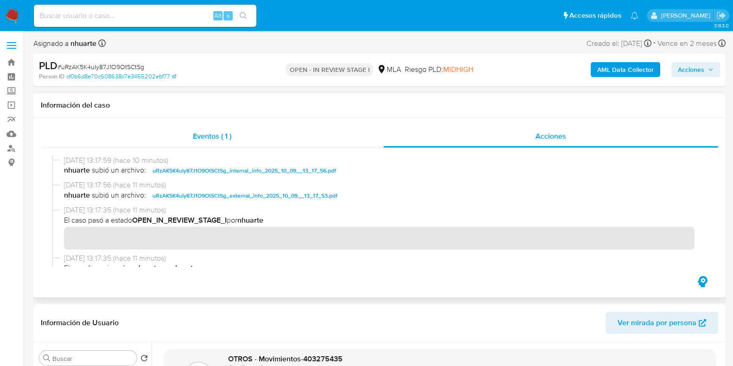
click at [216, 138] on span "Eventos ( 1 )" at bounding box center [212, 136] width 38 height 11
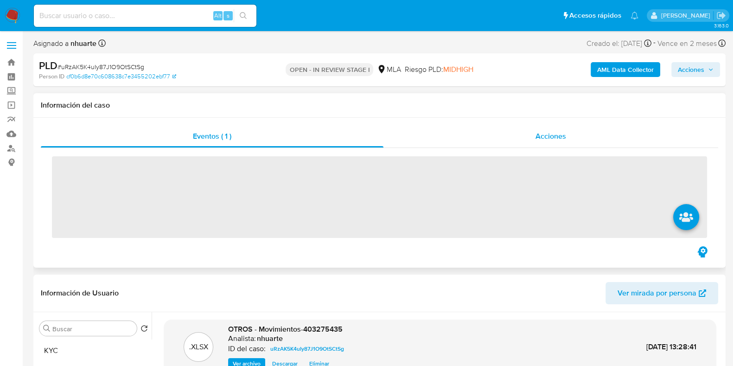
click at [550, 140] on span "Acciones" at bounding box center [550, 136] width 31 height 11
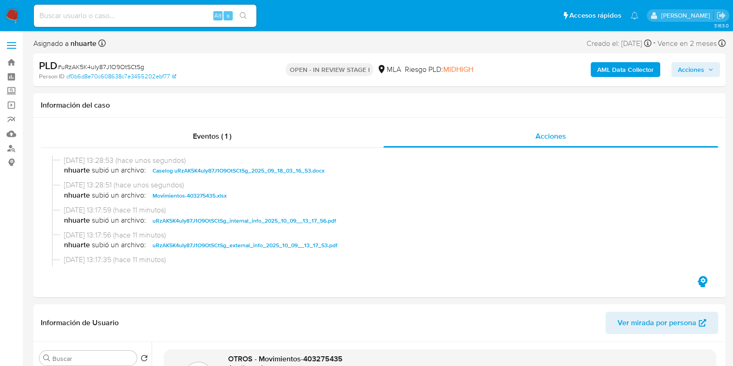
click at [690, 70] on span "Acciones" at bounding box center [690, 69] width 26 height 15
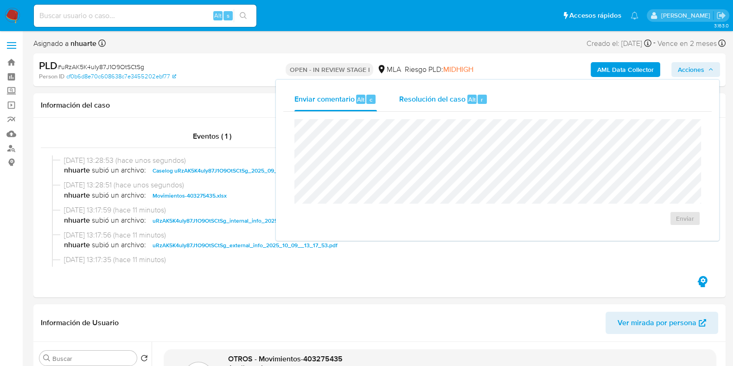
click at [424, 101] on span "Resolución del caso" at bounding box center [432, 99] width 66 height 11
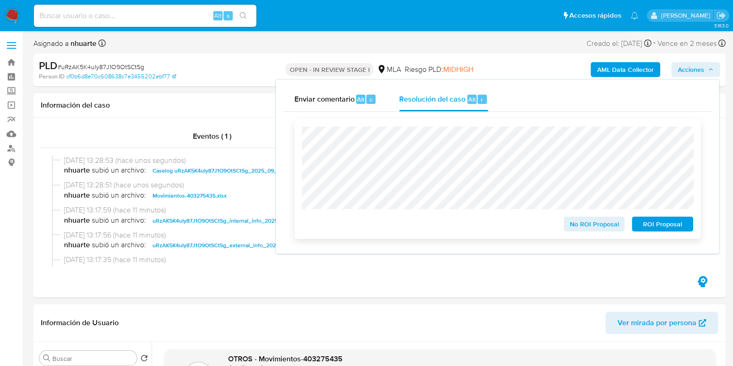
click at [592, 230] on span "No ROI Proposal" at bounding box center [594, 223] width 48 height 13
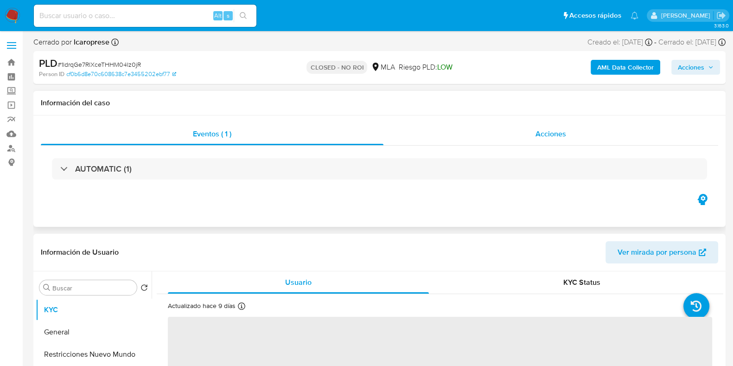
click at [549, 130] on span "Acciones" at bounding box center [550, 133] width 31 height 11
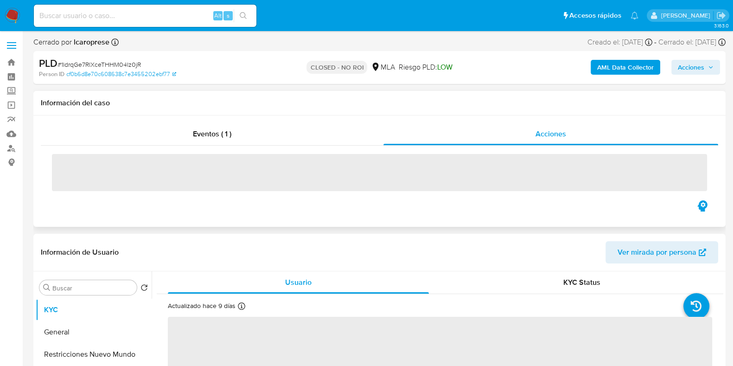
select select "10"
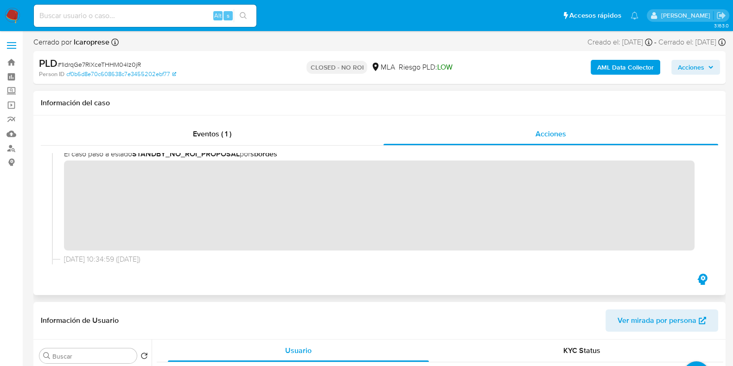
scroll to position [115, 0]
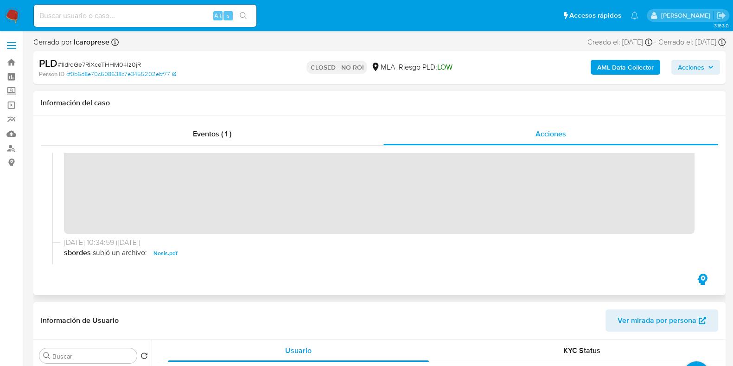
click at [372, 259] on div "[DATE] 11:45:31 ([DATE]) El caso pasó a estado CLOSED_NO_ROI por lcaroprese [DA…" at bounding box center [379, 208] width 655 height 111
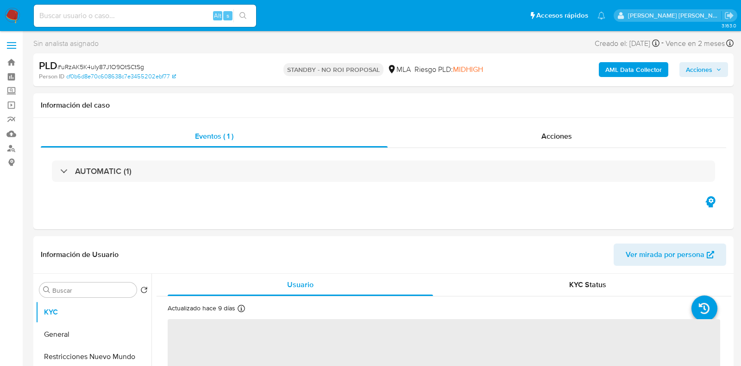
select select "10"
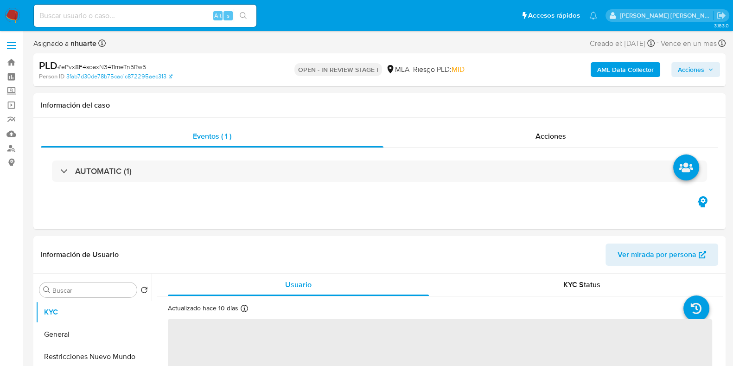
select select "10"
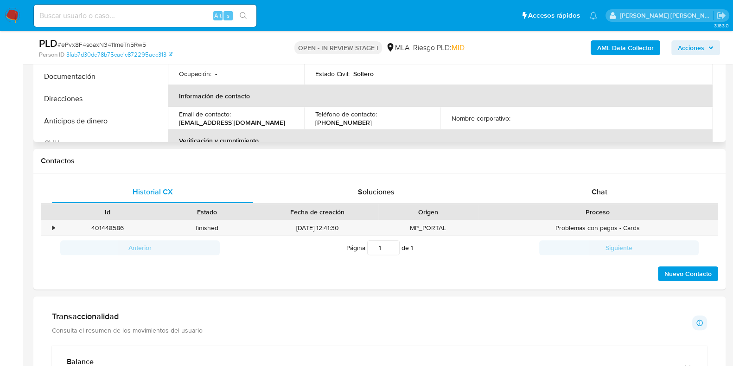
scroll to position [348, 0]
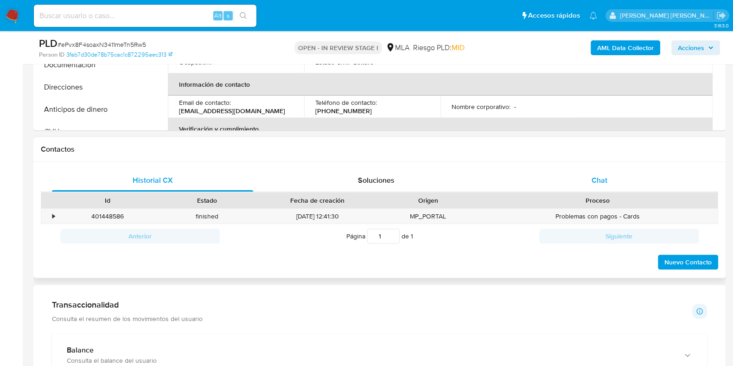
click at [595, 186] on div "Chat" at bounding box center [599, 180] width 201 height 22
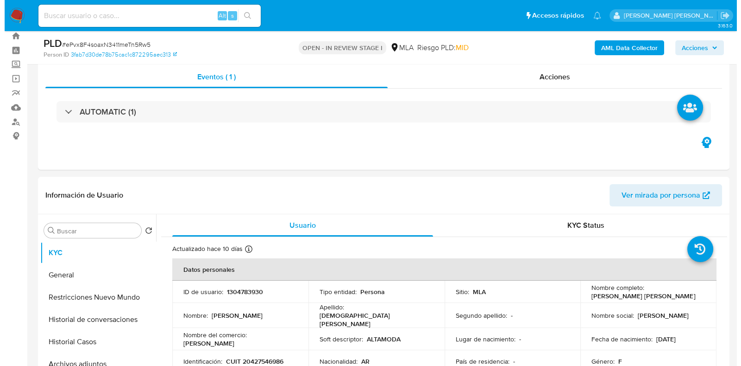
scroll to position [0, 0]
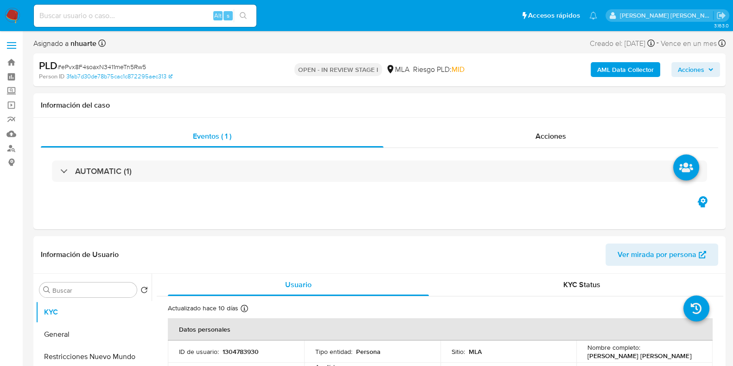
click at [623, 73] on b "AML Data Collector" at bounding box center [625, 69] width 57 height 15
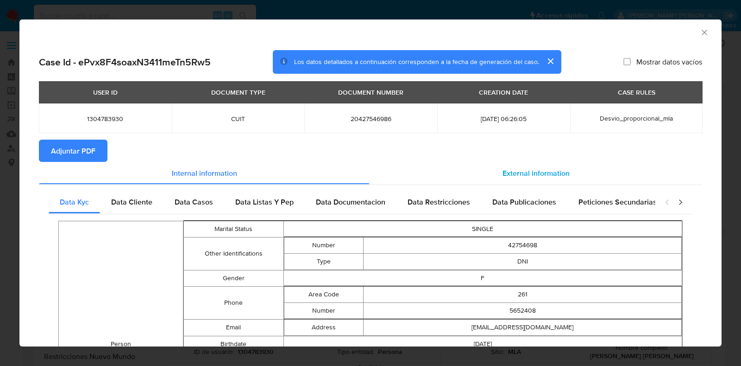
click at [542, 167] on span "External information" at bounding box center [536, 172] width 67 height 11
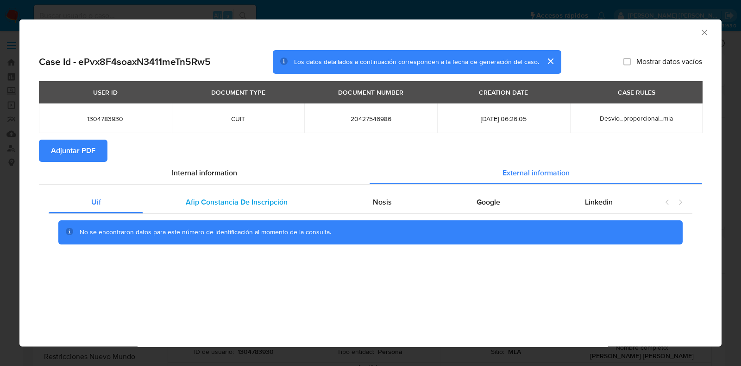
click at [207, 205] on span "Afip Constancia De Inscripción" at bounding box center [237, 201] width 102 height 11
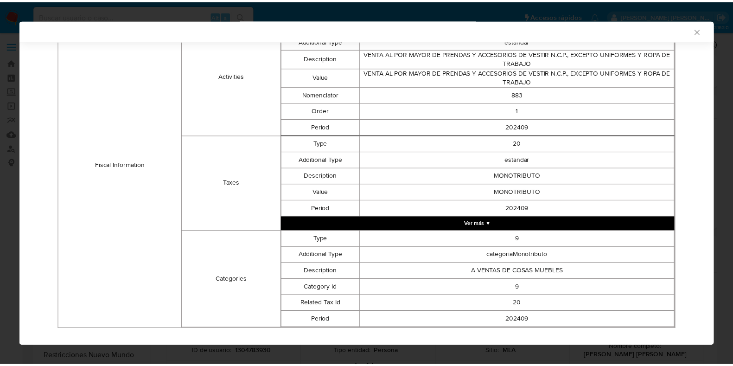
scroll to position [399, 0]
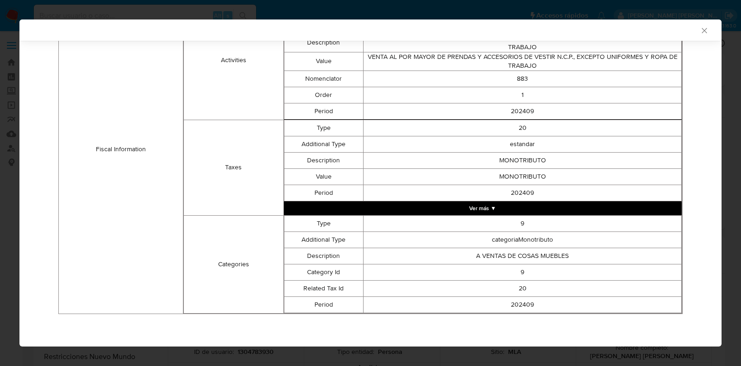
click at [702, 32] on icon "Cerrar ventana" at bounding box center [704, 30] width 5 height 5
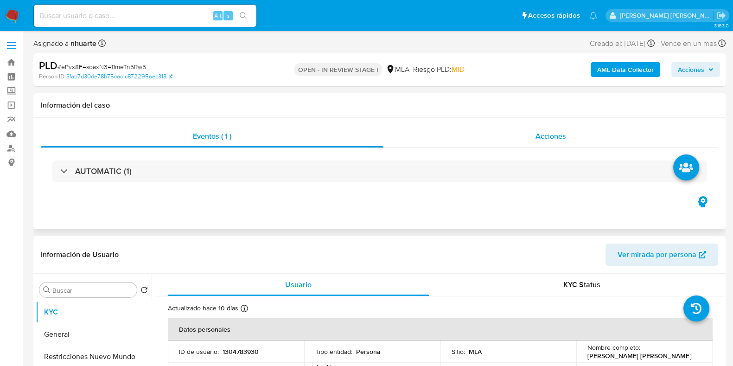
click at [556, 129] on div "Acciones" at bounding box center [550, 136] width 335 height 22
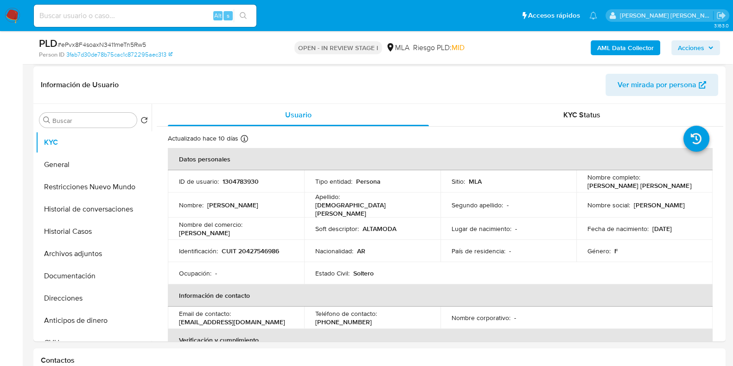
scroll to position [231, 0]
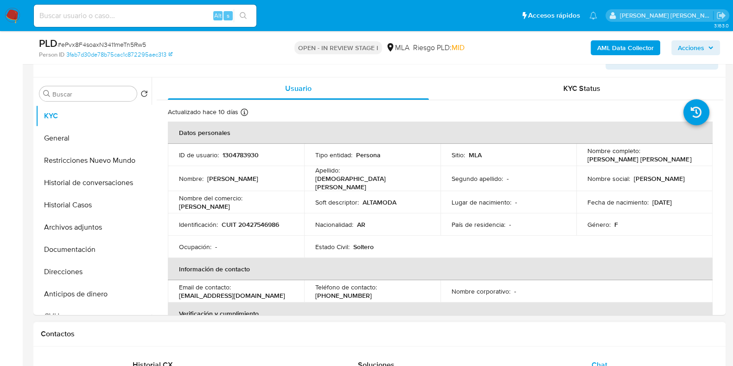
drag, startPoint x: 589, startPoint y: 342, endPoint x: 575, endPoint y: 342, distance: 14.8
click at [589, 342] on div "Contactos" at bounding box center [379, 334] width 692 height 25
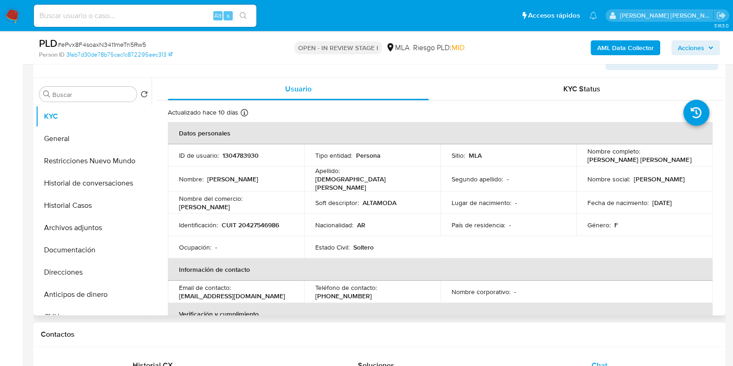
scroll to position [0, 0]
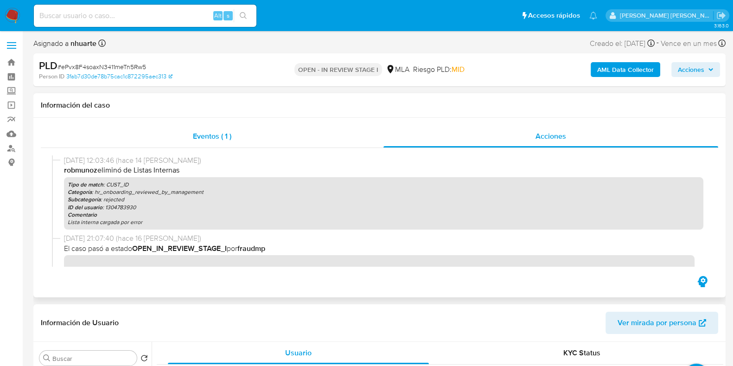
drag, startPoint x: 228, startPoint y: 140, endPoint x: 244, endPoint y: 140, distance: 15.8
click at [228, 140] on span "Eventos ( 1 )" at bounding box center [212, 136] width 38 height 11
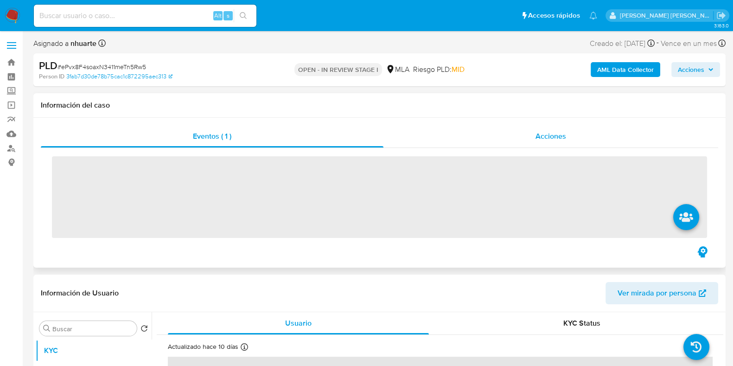
click at [540, 143] on div "Acciones" at bounding box center [550, 136] width 335 height 22
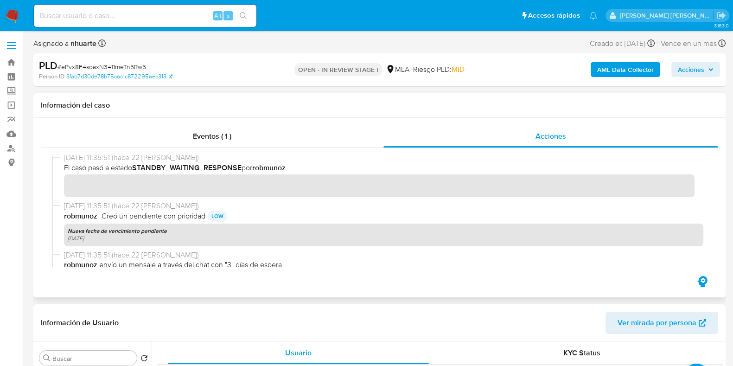
scroll to position [522, 0]
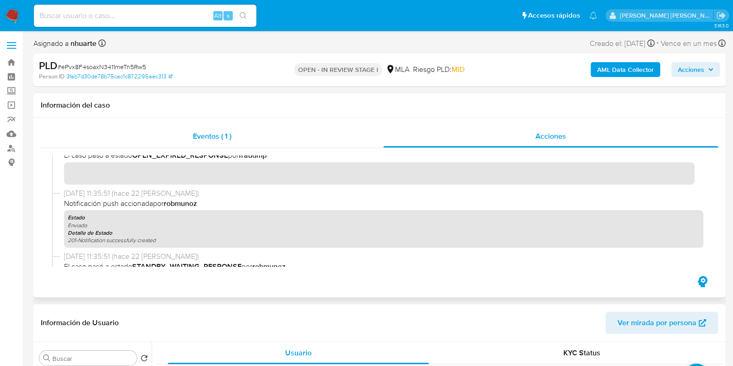
click at [219, 141] on span "Eventos ( 1 )" at bounding box center [212, 136] width 38 height 11
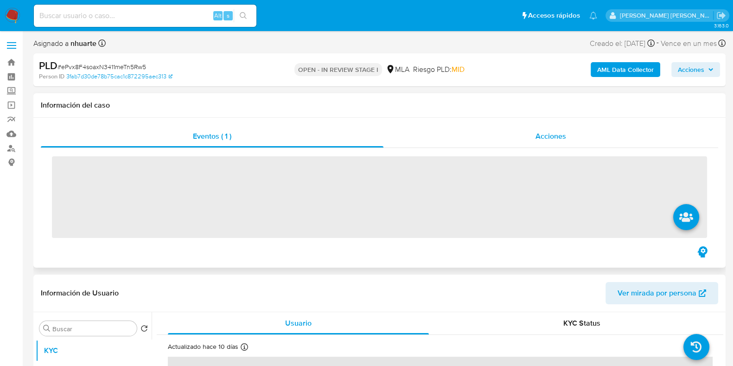
click at [551, 139] on span "Acciones" at bounding box center [550, 136] width 31 height 11
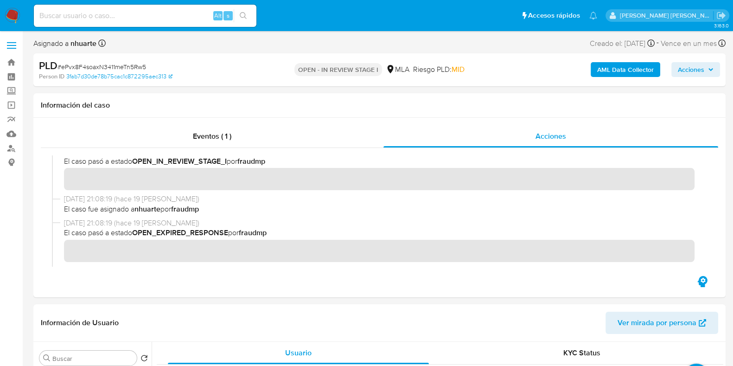
scroll to position [463, 0]
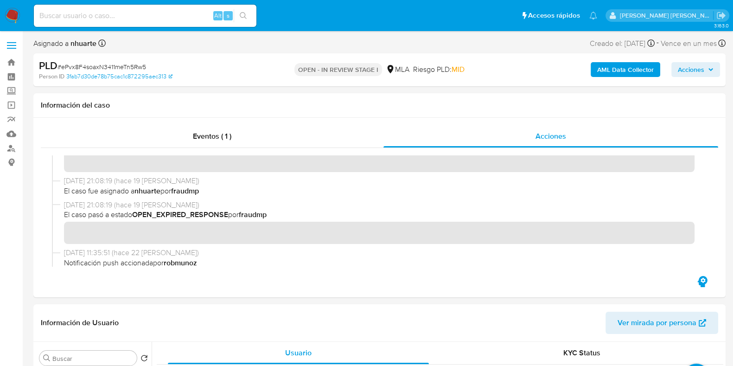
click at [651, 67] on b "AML Data Collector" at bounding box center [625, 69] width 57 height 15
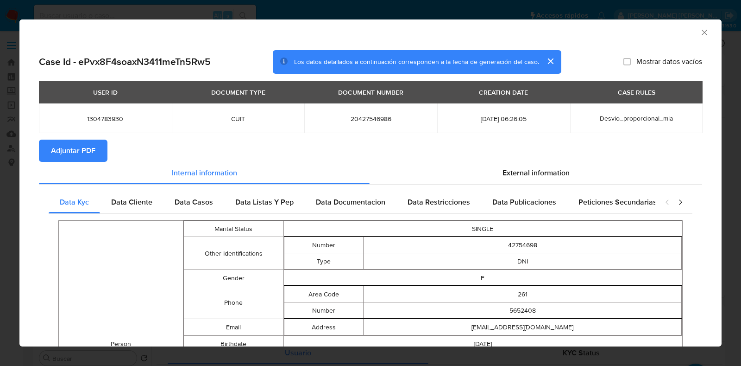
click at [90, 146] on span "Adjuntar PDF" at bounding box center [73, 150] width 44 height 20
click at [700, 32] on icon "Cerrar ventana" at bounding box center [704, 32] width 9 height 9
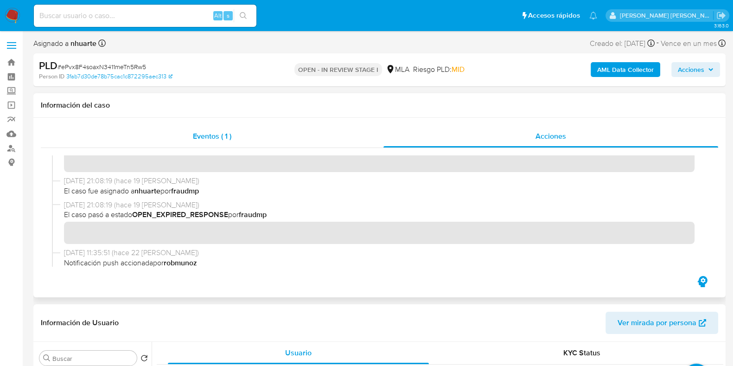
click at [215, 127] on div "Eventos ( 1 )" at bounding box center [212, 136] width 342 height 22
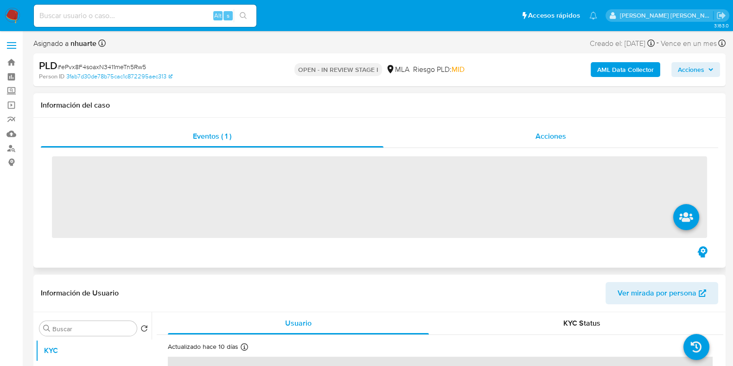
click at [558, 135] on span "Acciones" at bounding box center [550, 136] width 31 height 11
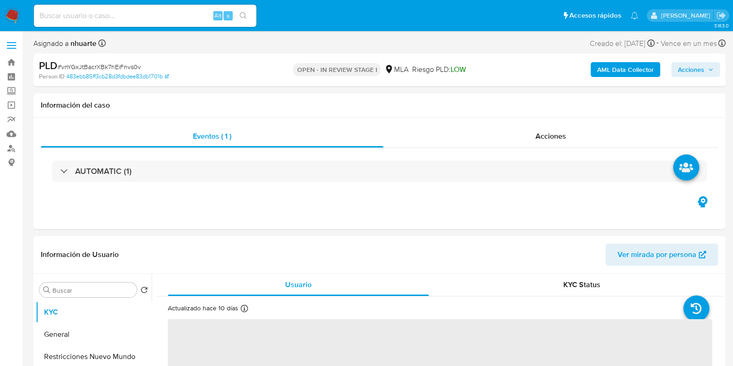
select select "10"
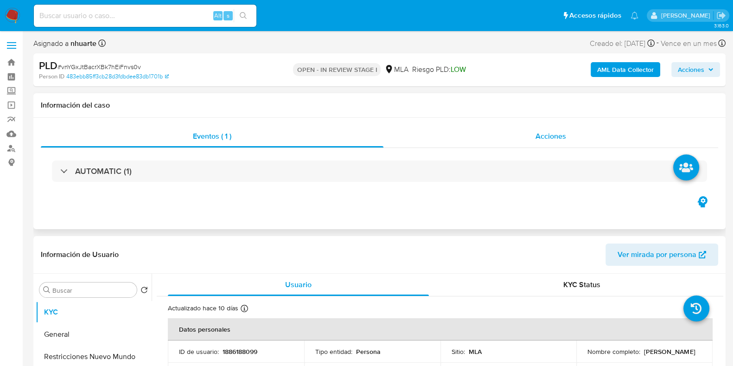
click at [545, 136] on span "Acciones" at bounding box center [550, 136] width 31 height 11
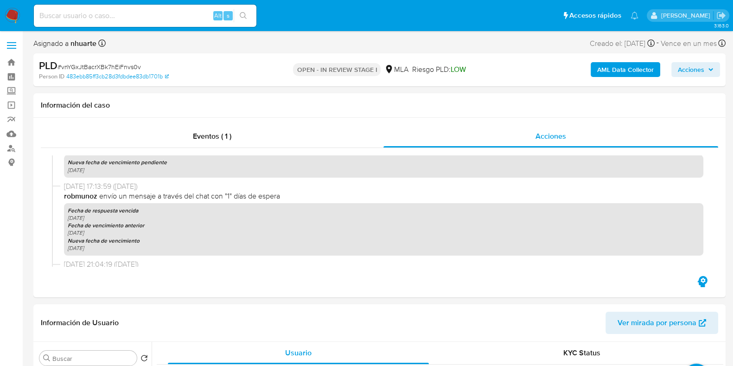
scroll to position [348, 0]
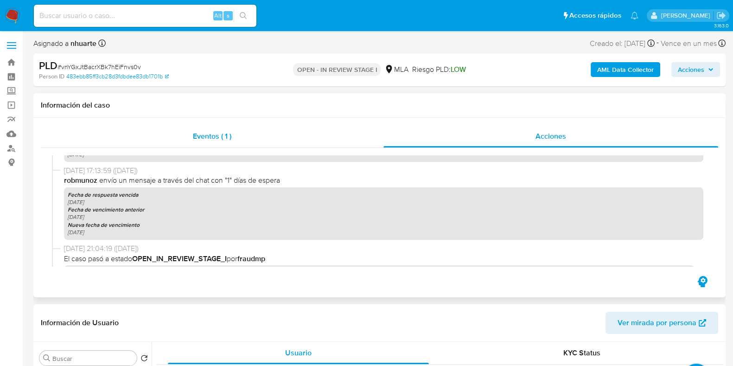
click at [209, 134] on span "Eventos ( 1 )" at bounding box center [212, 136] width 38 height 11
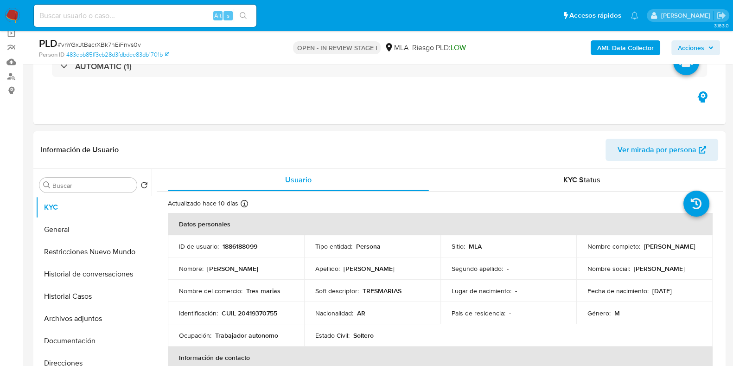
scroll to position [290, 0]
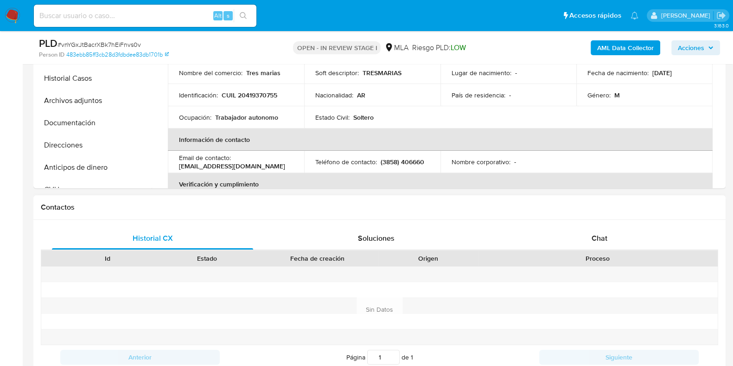
click at [589, 226] on div "Historial CX Soluciones Chat Id Estado Fecha de creación Origen Proceso Anterio…" at bounding box center [379, 309] width 692 height 179
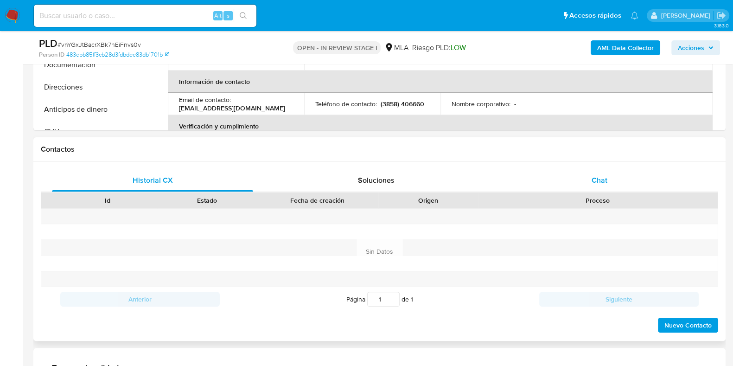
click at [596, 182] on span "Chat" at bounding box center [599, 180] width 16 height 11
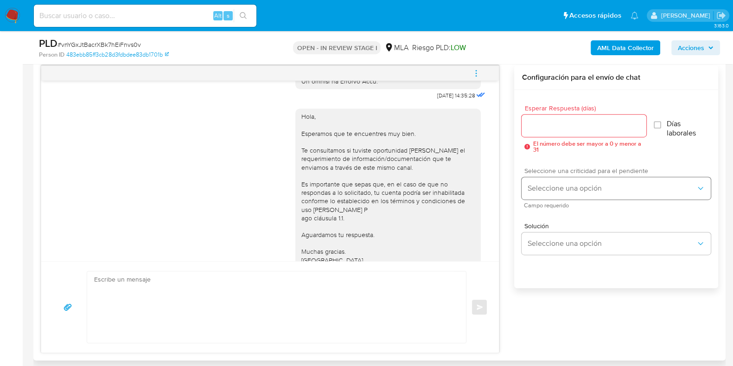
scroll to position [463, 0]
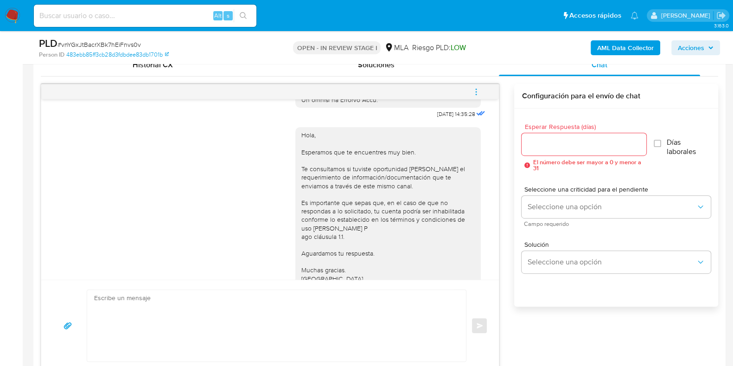
click at [477, 89] on icon "menu-action" at bounding box center [476, 92] width 8 height 8
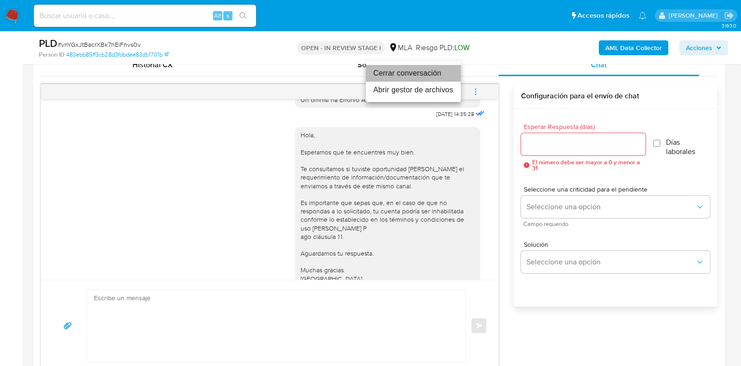
click at [440, 73] on li "Cerrar conversación" at bounding box center [413, 73] width 95 height 17
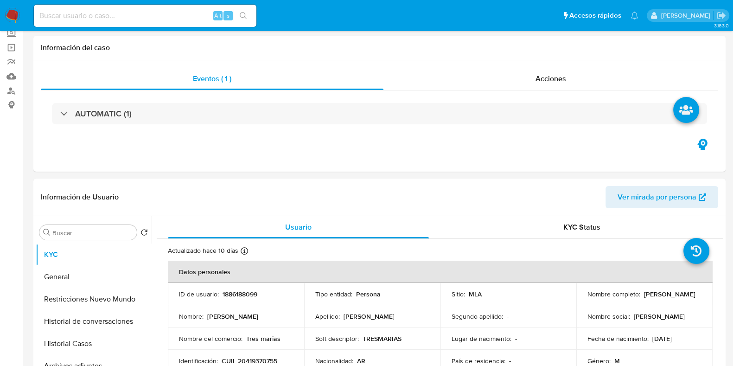
scroll to position [0, 0]
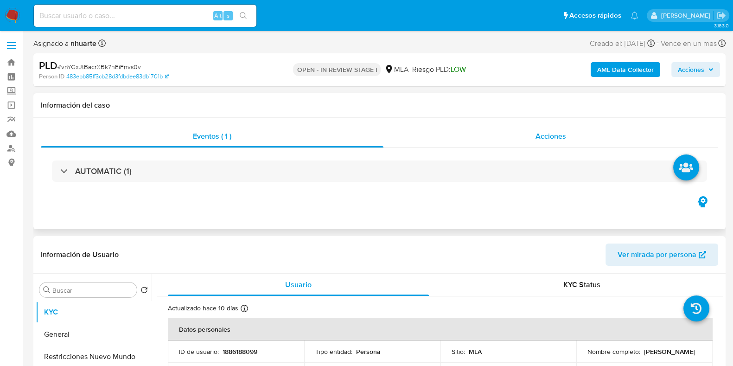
click at [537, 134] on span "Acciones" at bounding box center [550, 136] width 31 height 11
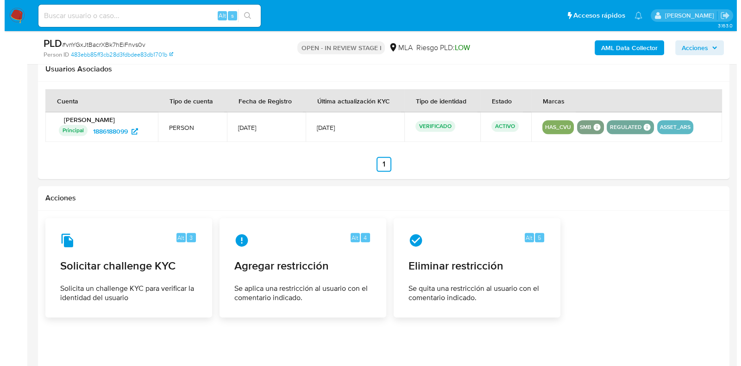
scroll to position [1483, 0]
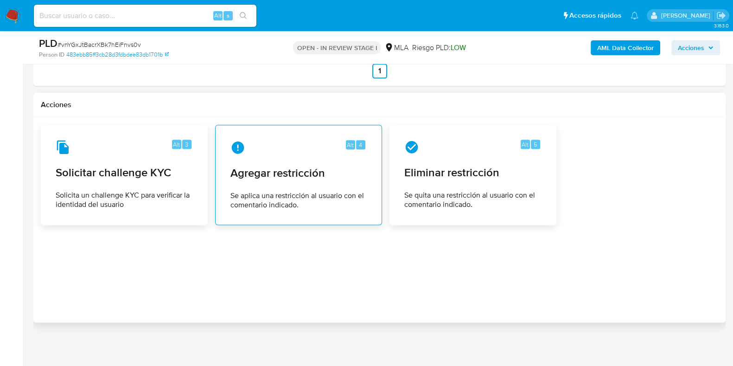
click at [323, 149] on div "Alt 4" at bounding box center [298, 147] width 136 height 15
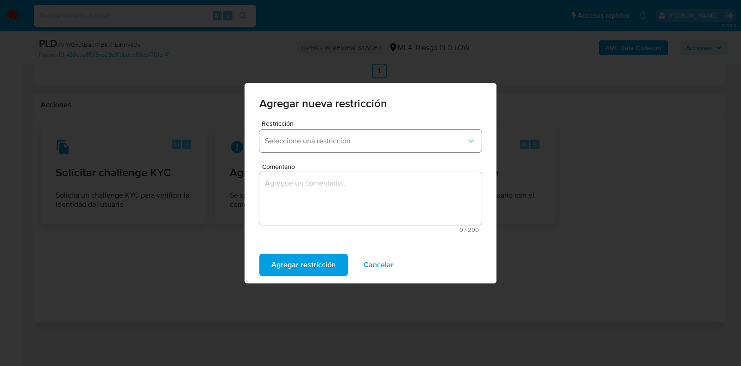
click at [337, 140] on span "Seleccione una restricción" at bounding box center [366, 140] width 202 height 9
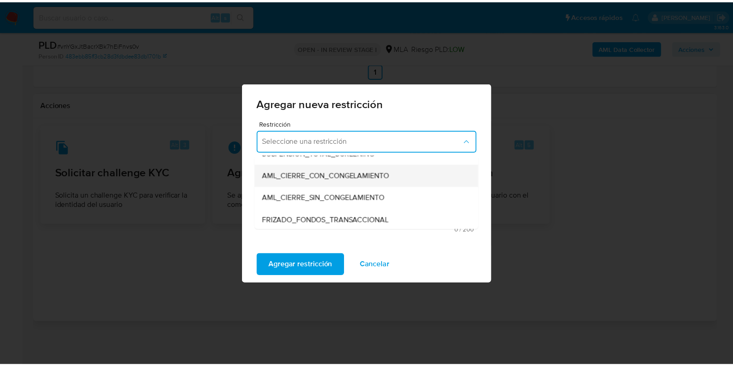
scroll to position [115, 0]
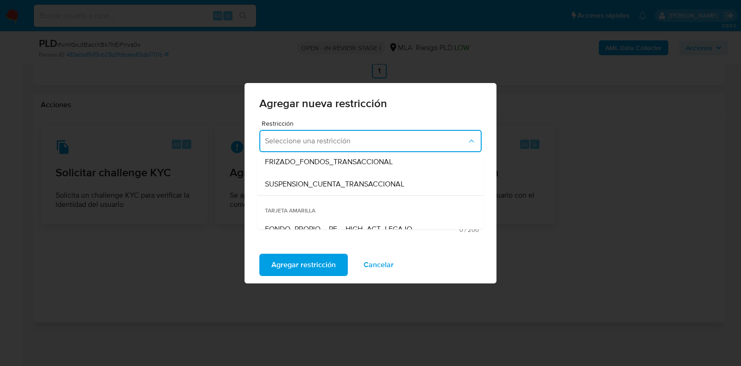
click at [317, 177] on div "SUSPENSION_CUENTA_TRANSACCIONAL" at bounding box center [368, 184] width 206 height 22
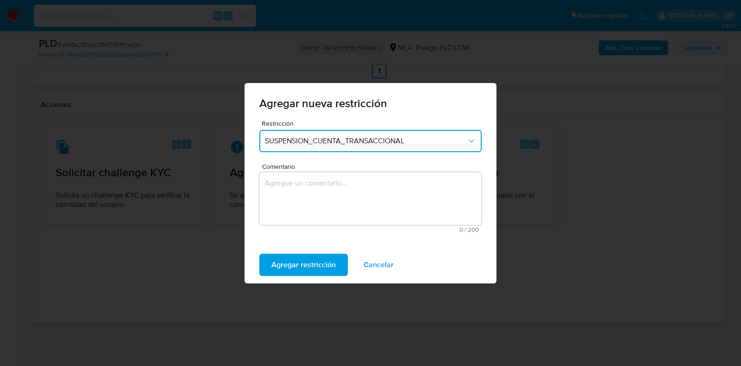
click at [317, 177] on textarea "Comentario" at bounding box center [370, 198] width 222 height 53
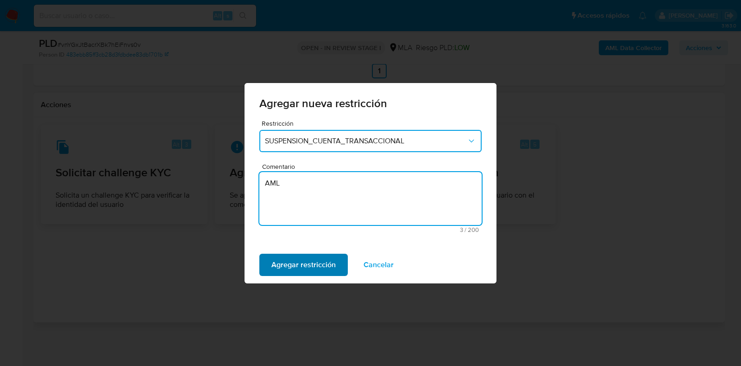
type textarea "AML"
click at [308, 263] on span "Agregar restricción" at bounding box center [304, 264] width 64 height 20
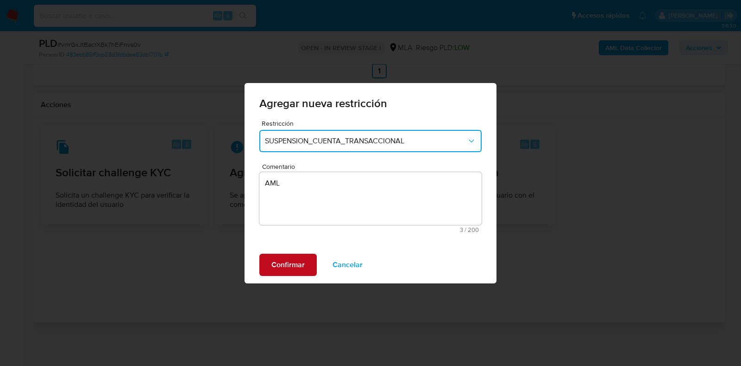
click at [308, 263] on button "Confirmar" at bounding box center [287, 264] width 57 height 22
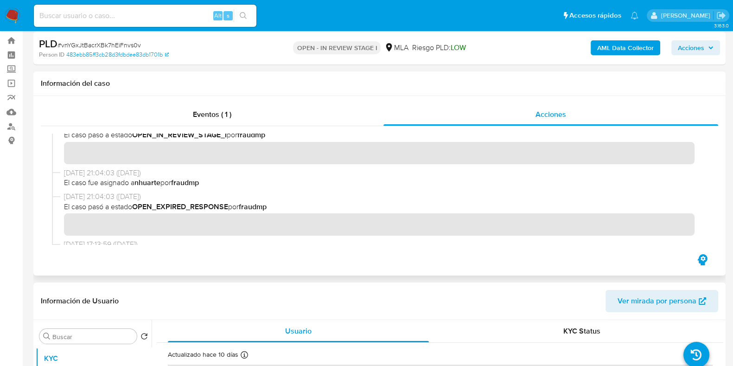
scroll to position [0, 0]
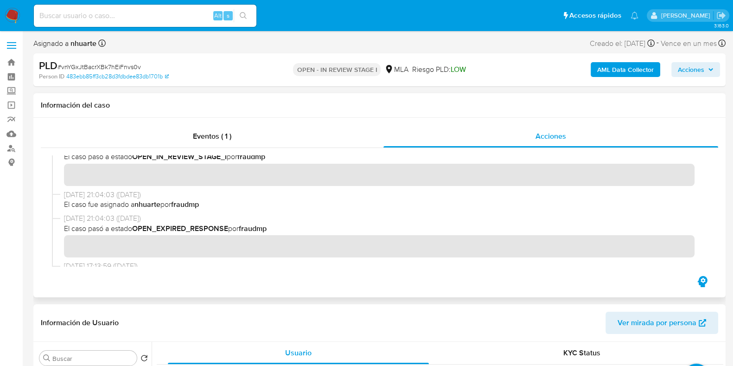
click at [209, 152] on div at bounding box center [379, 211] width 677 height 126
click at [233, 133] on div "Eventos ( 1 )" at bounding box center [212, 136] width 342 height 22
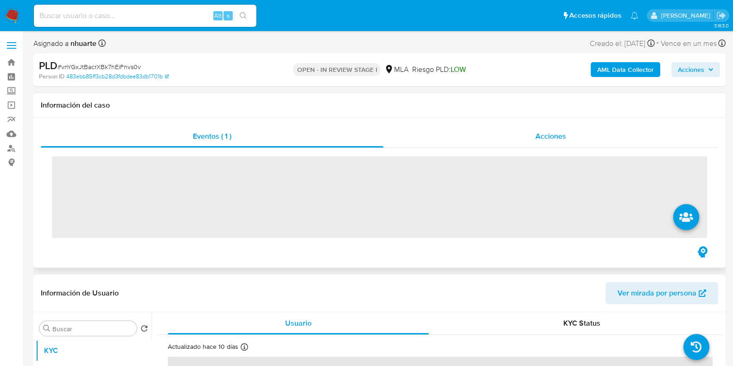
click at [559, 136] on span "Acciones" at bounding box center [550, 136] width 31 height 11
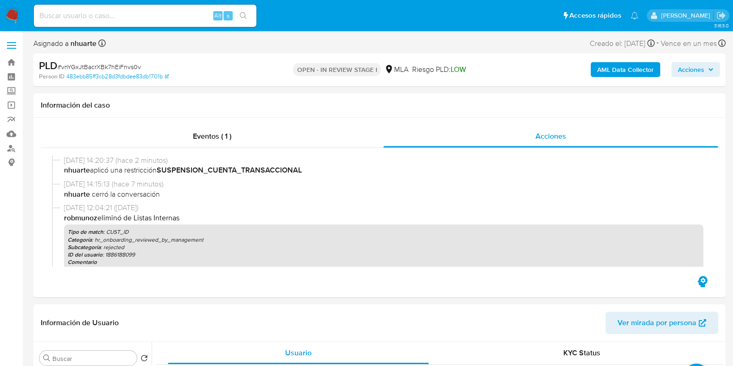
click at [604, 73] on b "AML Data Collector" at bounding box center [625, 69] width 57 height 15
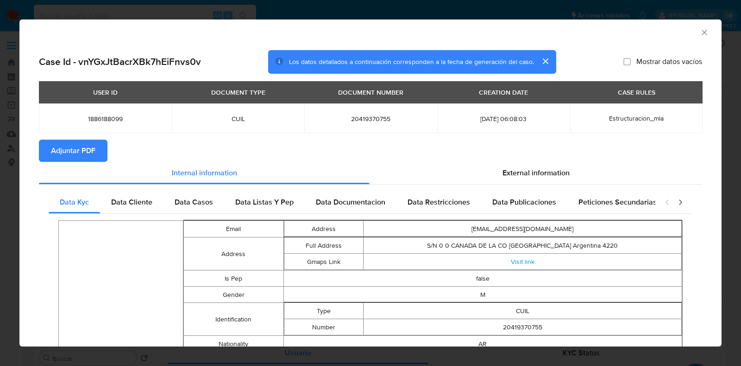
click at [76, 148] on span "Adjuntar PDF" at bounding box center [73, 150] width 44 height 20
click at [702, 31] on icon "Cerrar ventana" at bounding box center [704, 32] width 5 height 5
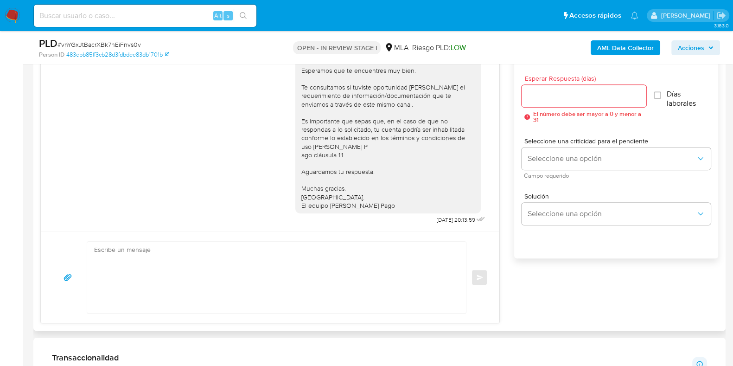
scroll to position [490, 0]
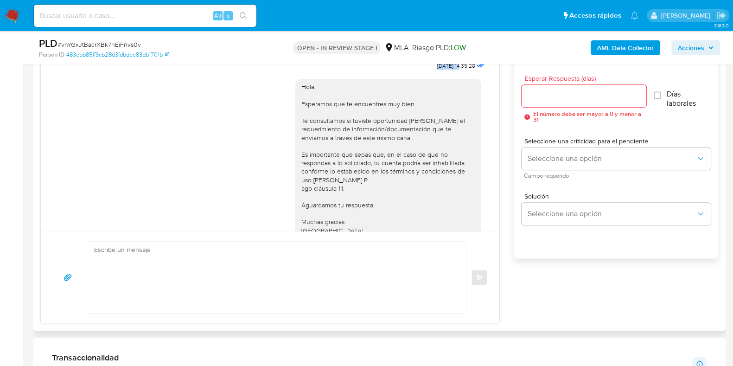
drag, startPoint x: 414, startPoint y: 83, endPoint x: 443, endPoint y: 82, distance: 28.8
click at [437, 72] on div "17/09/2025 14:35:28" at bounding box center [462, 65] width 51 height 13
drag, startPoint x: 416, startPoint y: 83, endPoint x: 445, endPoint y: 81, distance: 29.7
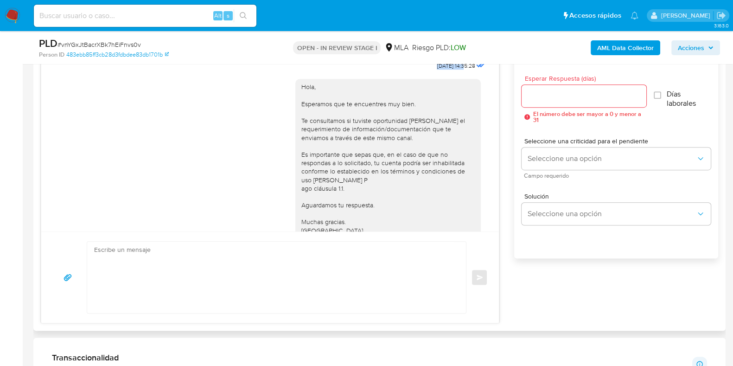
copy span "17/09/2025"
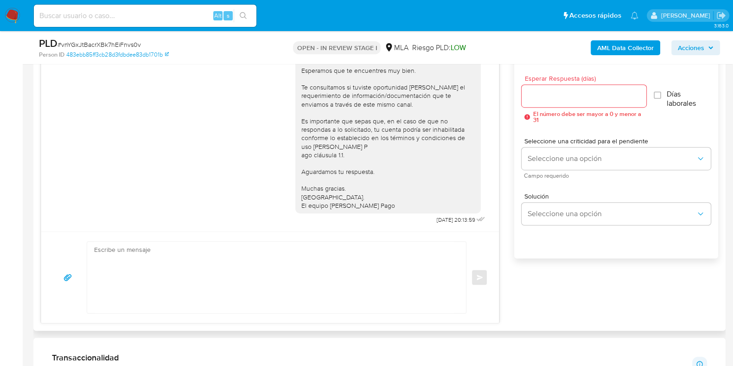
scroll to position [548, 0]
drag, startPoint x: 415, startPoint y: 221, endPoint x: 443, endPoint y: 218, distance: 28.4
click at [443, 218] on div "Hola, Esperamos que te encuentres muy bien. Te consultamos si tuviste oportunid…" at bounding box center [391, 132] width 192 height 187
copy span "22/09/2025"
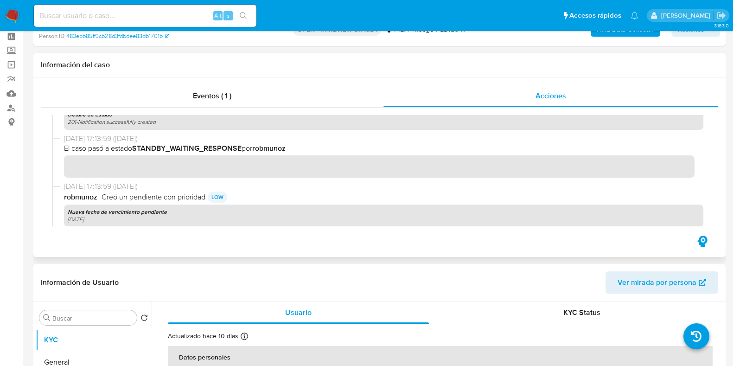
scroll to position [0, 0]
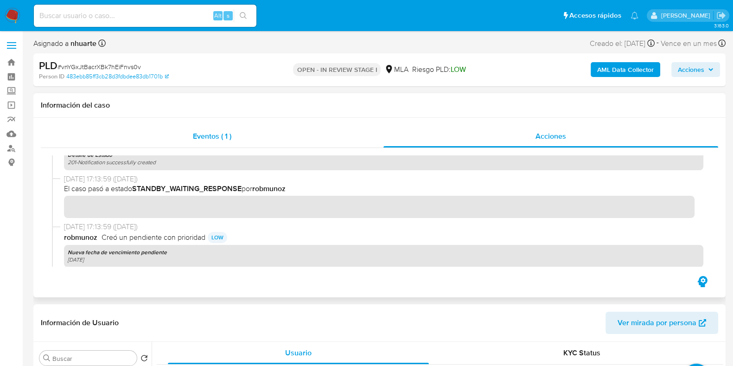
click at [213, 135] on span "Eventos ( 1 )" at bounding box center [212, 136] width 38 height 11
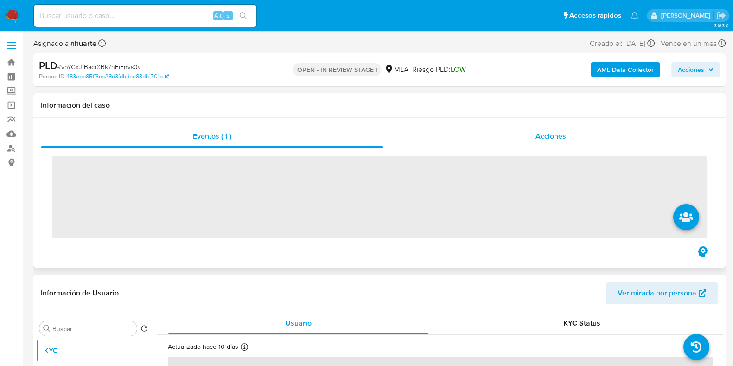
click at [547, 137] on span "Acciones" at bounding box center [550, 136] width 31 height 11
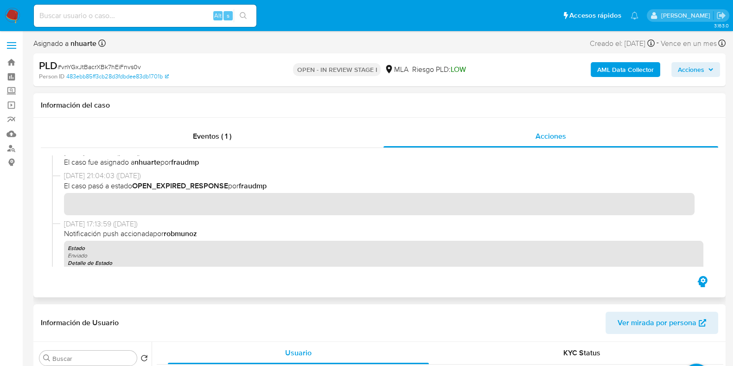
scroll to position [290, 0]
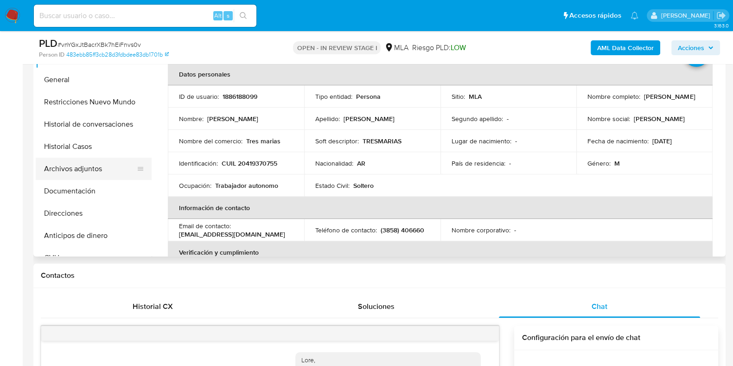
click at [108, 175] on button "Archivos adjuntos" at bounding box center [90, 169] width 108 height 22
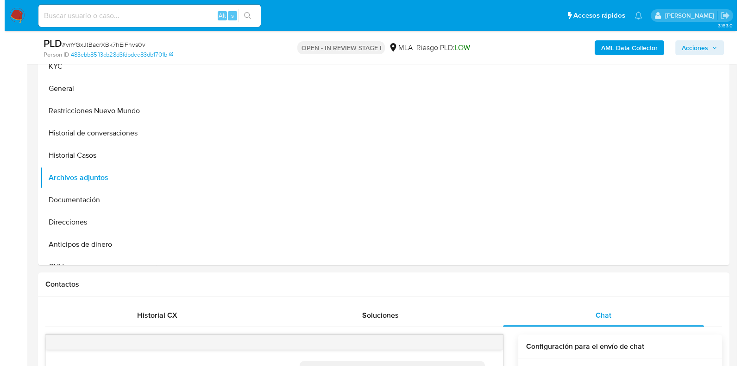
scroll to position [231, 0]
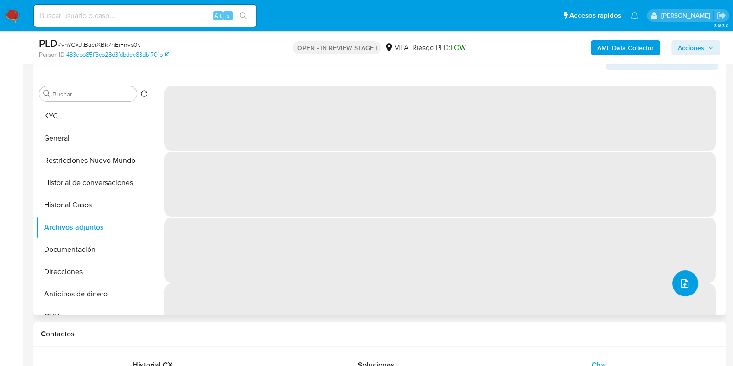
click at [680, 276] on button "upload-file" at bounding box center [685, 283] width 26 height 26
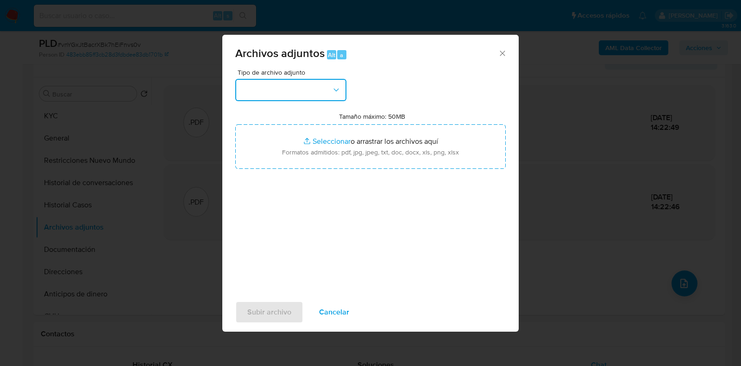
click at [338, 88] on icon "button" at bounding box center [336, 89] width 9 height 9
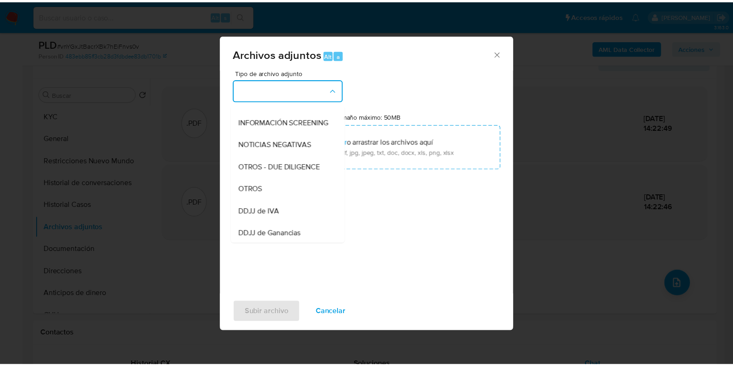
scroll to position [130, 0]
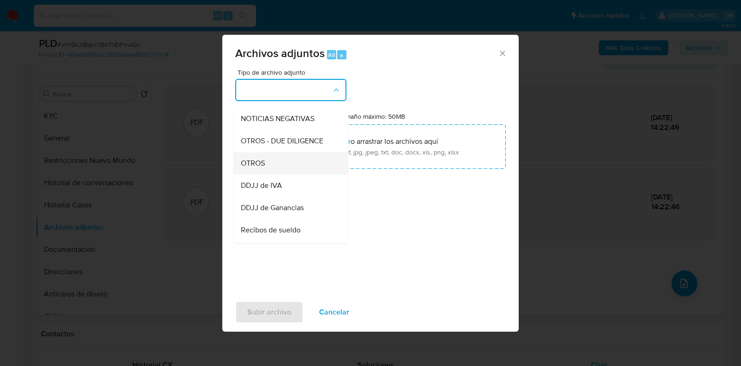
click at [298, 174] on div "OTROS" at bounding box center [288, 163] width 95 height 22
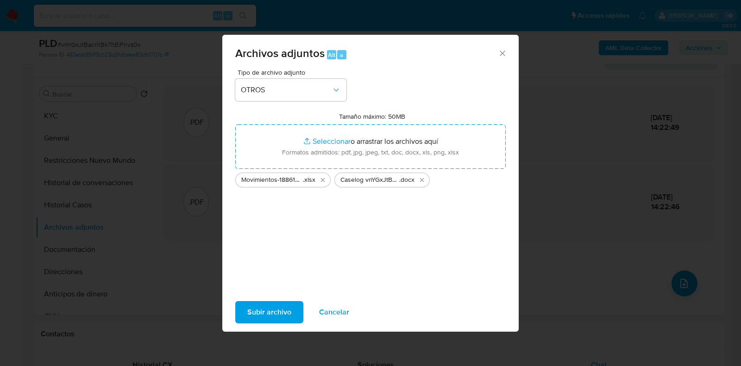
click at [264, 321] on span "Subir archivo" at bounding box center [269, 312] width 44 height 20
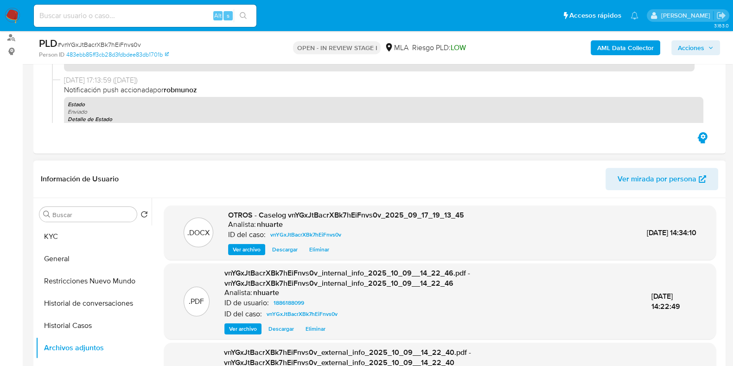
scroll to position [0, 0]
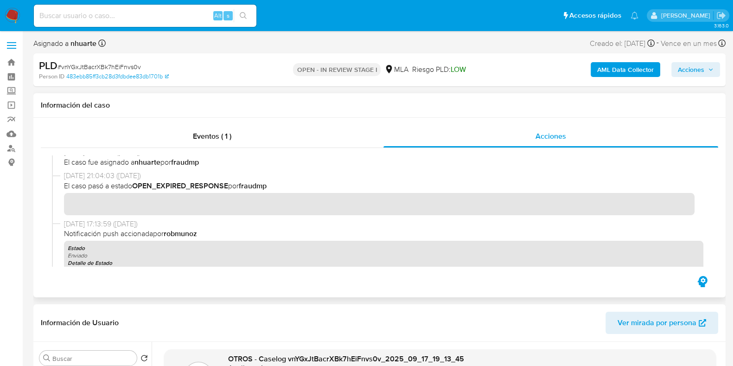
click at [203, 147] on div "Eventos ( 1 ) Acciones" at bounding box center [379, 199] width 677 height 149
click at [222, 139] on span "Eventos ( 1 )" at bounding box center [212, 136] width 38 height 11
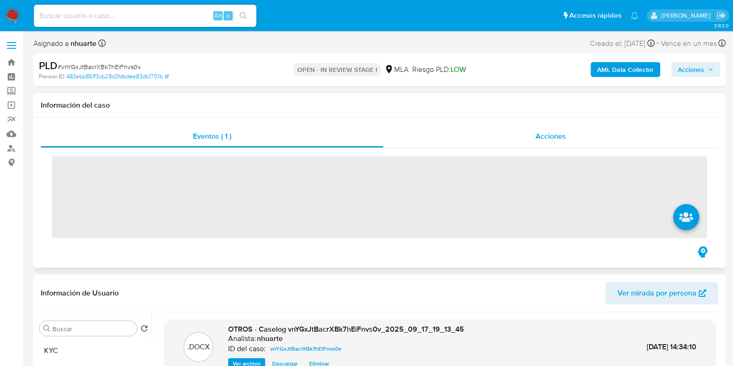
click at [556, 136] on span "Acciones" at bounding box center [550, 136] width 31 height 11
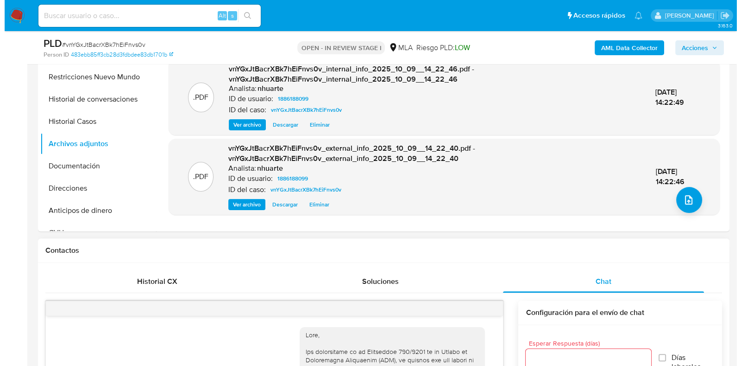
scroll to position [348, 0]
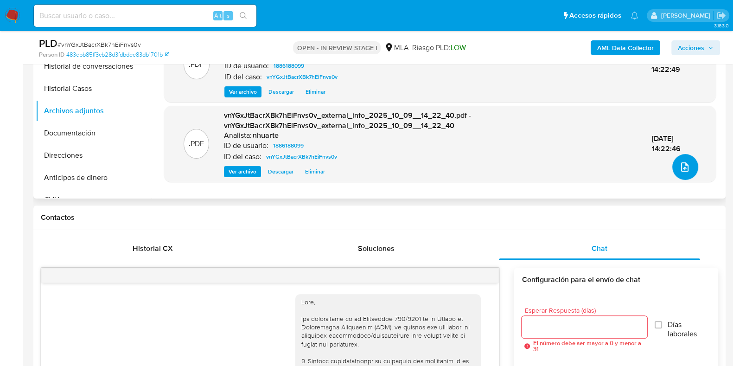
click at [679, 177] on button "upload-file" at bounding box center [685, 167] width 26 height 26
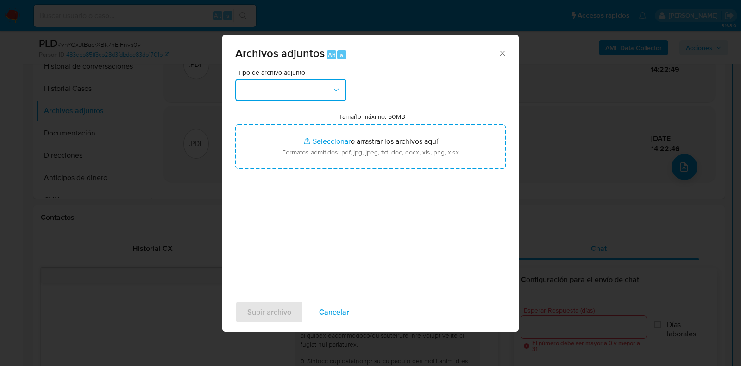
click at [334, 94] on icon "button" at bounding box center [336, 89] width 9 height 9
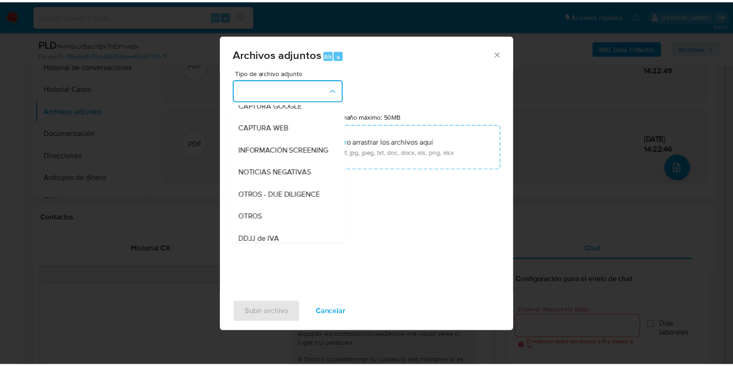
scroll to position [119, 0]
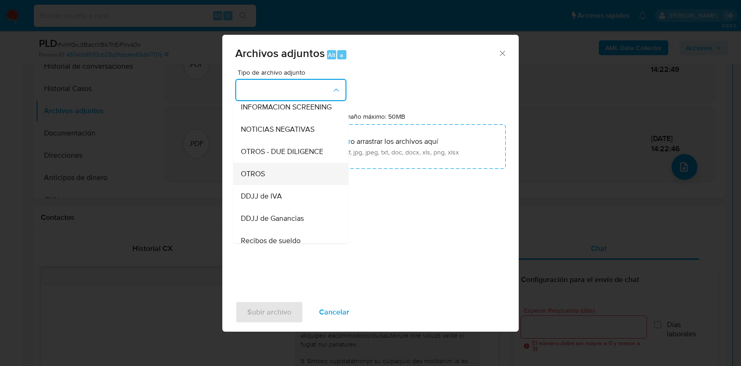
click at [297, 185] on div "OTROS" at bounding box center [288, 174] width 95 height 22
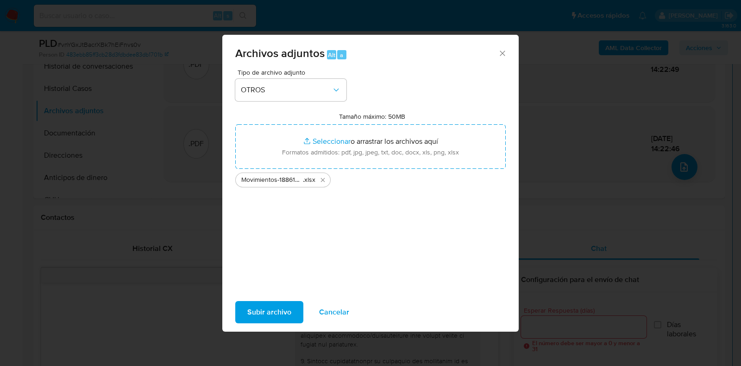
click at [268, 311] on span "Subir archivo" at bounding box center [269, 312] width 44 height 20
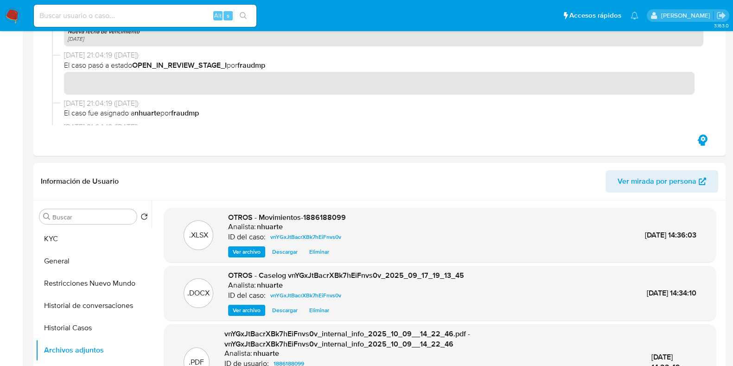
scroll to position [0, 0]
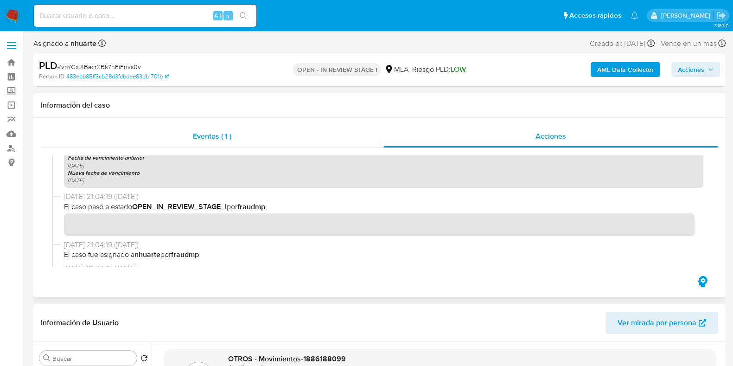
drag, startPoint x: 221, startPoint y: 145, endPoint x: 237, endPoint y: 146, distance: 15.9
click at [222, 145] on div "Eventos ( 1 )" at bounding box center [212, 136] width 342 height 22
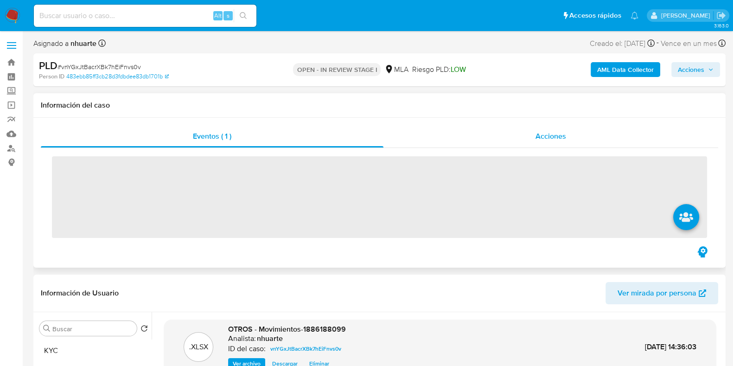
click at [533, 134] on div "Acciones" at bounding box center [550, 136] width 335 height 22
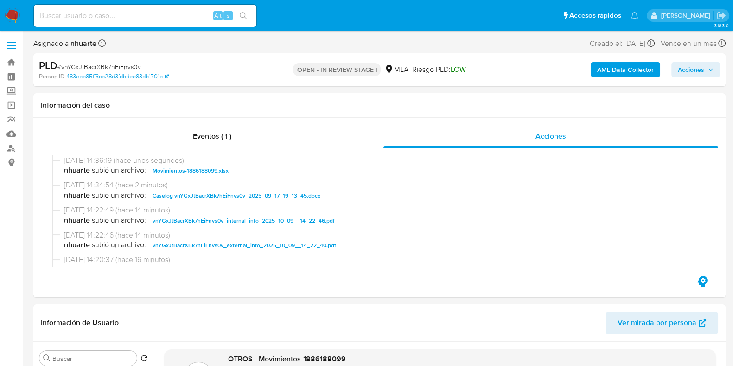
click at [704, 72] on span "Acciones" at bounding box center [695, 69] width 36 height 13
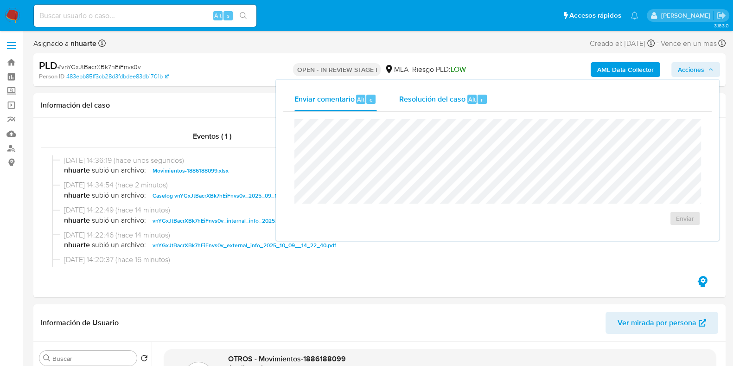
click at [421, 100] on span "Resolución del caso" at bounding box center [432, 99] width 66 height 11
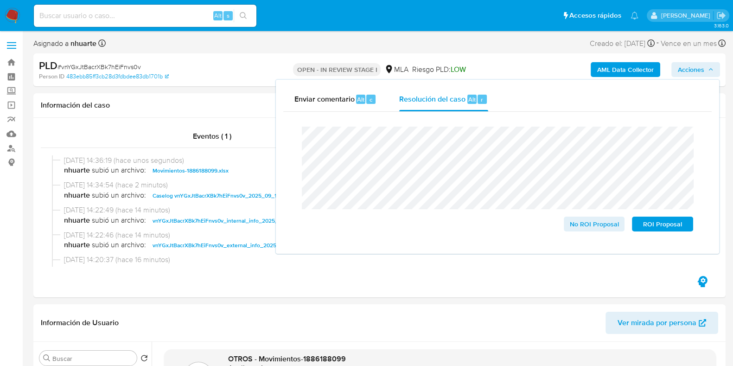
click at [278, 146] on div "Enviar comentario Alt c Resolución del caso Alt r Cierre de caso No ROI Proposa…" at bounding box center [497, 167] width 443 height 174
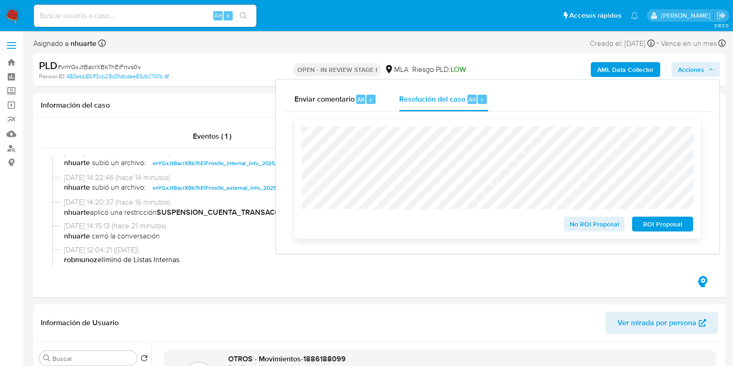
click at [656, 224] on span "ROI Proposal" at bounding box center [662, 223] width 48 height 13
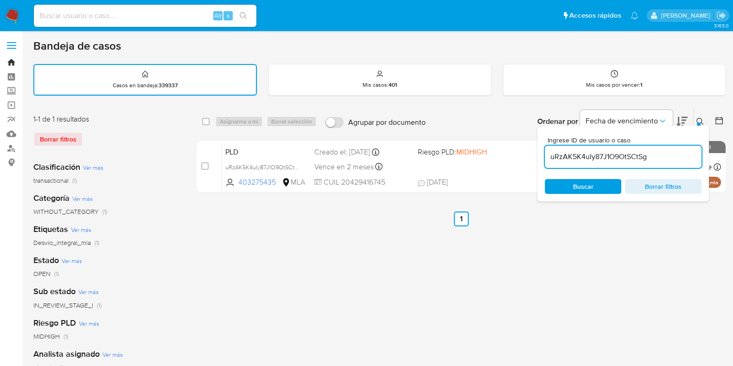
click at [13, 61] on link "Bandeja" at bounding box center [55, 62] width 110 height 14
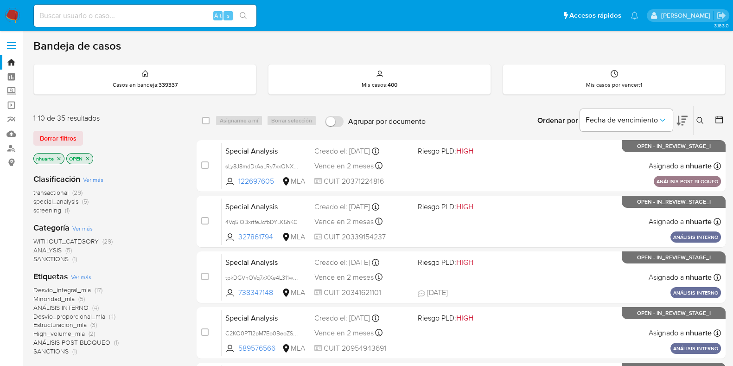
click at [58, 156] on icon "close-filter" at bounding box center [59, 159] width 6 height 6
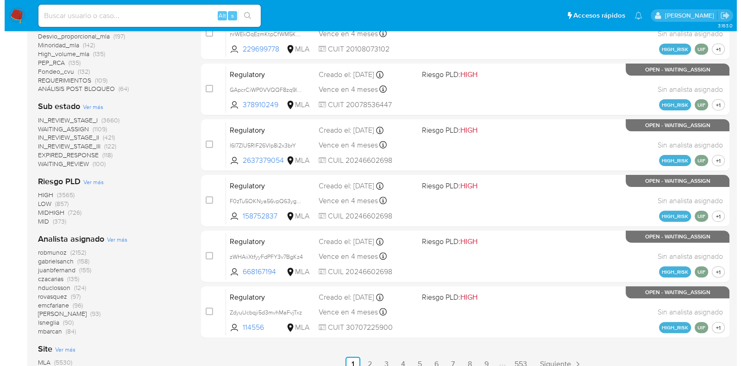
scroll to position [438, 0]
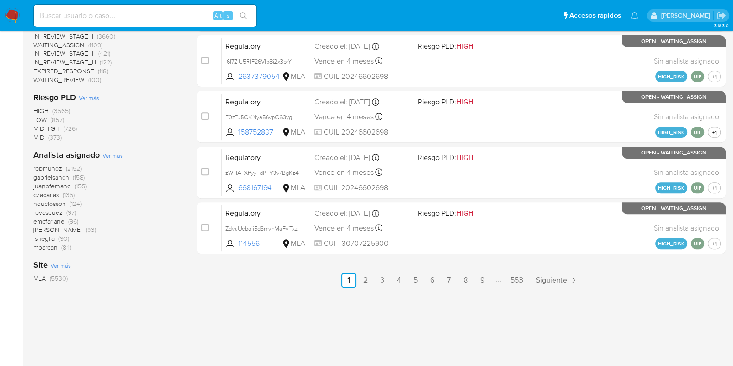
click at [112, 156] on span "Ver más" at bounding box center [112, 155] width 20 height 8
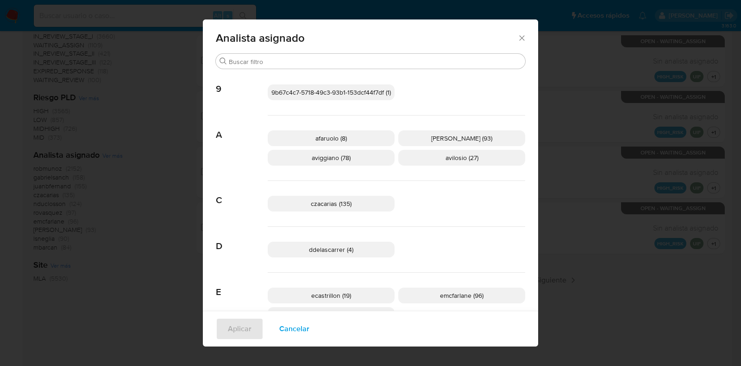
click at [473, 139] on span "[PERSON_NAME] (93)" at bounding box center [461, 137] width 61 height 9
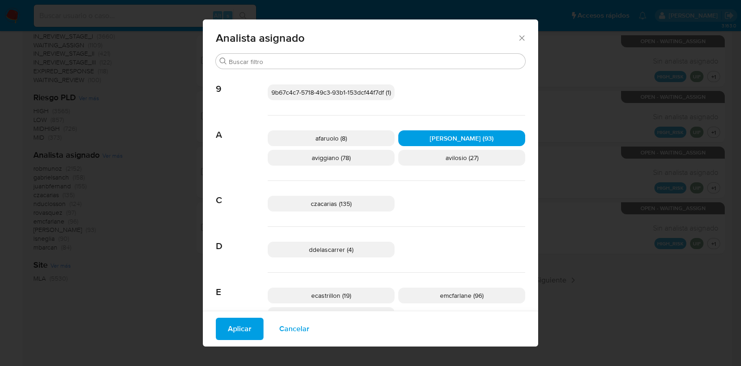
click at [234, 329] on span "Aplicar" at bounding box center [240, 328] width 24 height 20
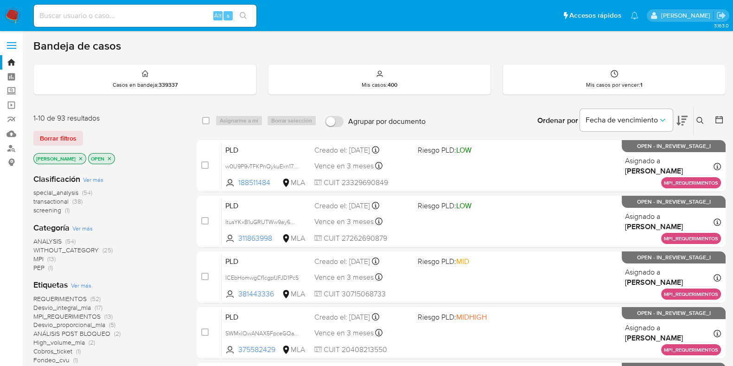
click at [79, 157] on icon "close-filter" at bounding box center [80, 158] width 3 height 3
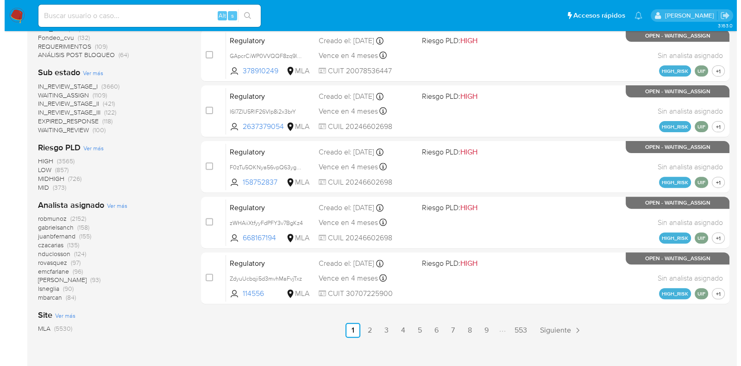
scroll to position [405, 0]
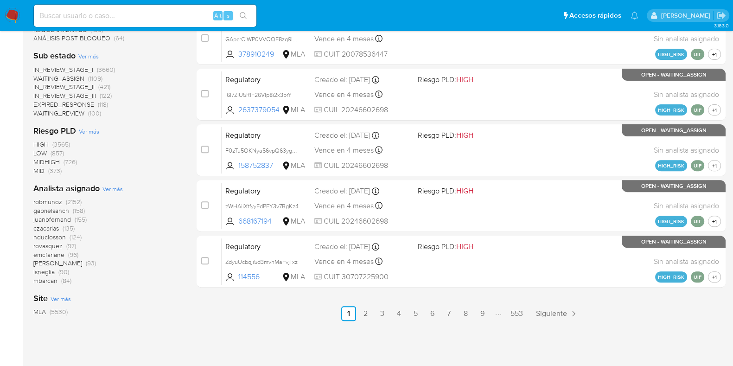
click at [113, 189] on span "Ver más" at bounding box center [112, 188] width 20 height 8
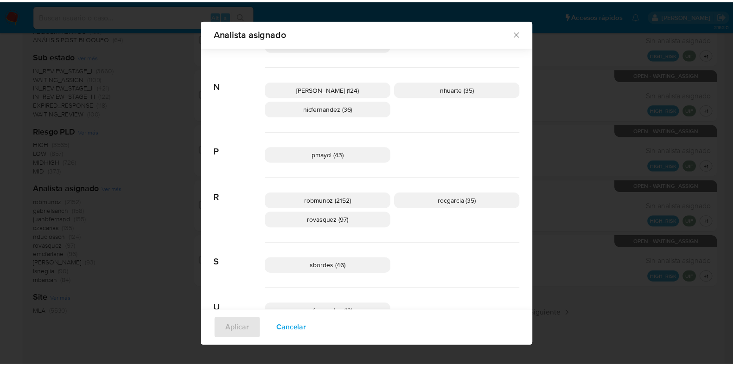
scroll to position [572, 0]
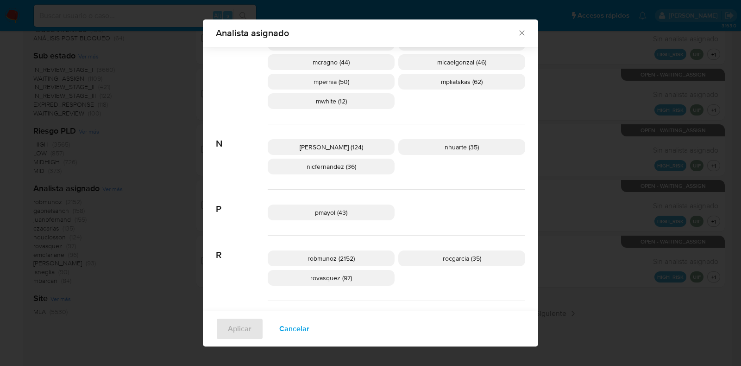
click at [519, 32] on icon "Cerrar" at bounding box center [521, 33] width 5 height 5
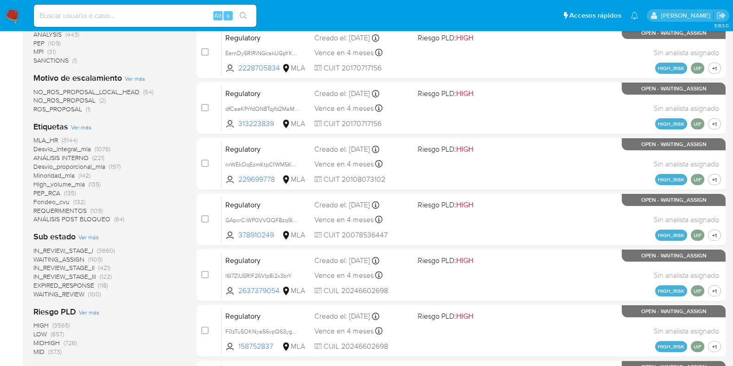
scroll to position [0, 0]
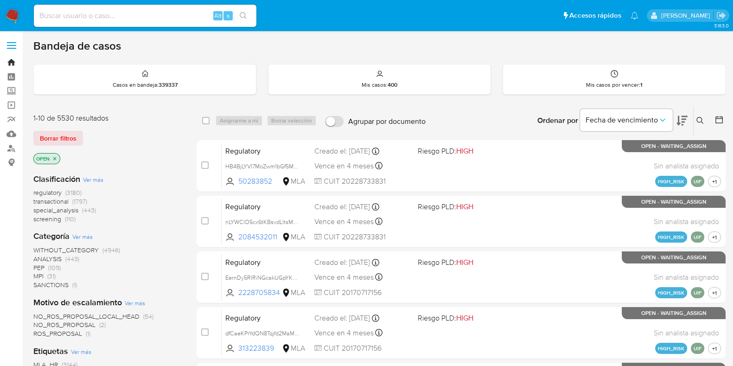
click at [12, 61] on link "Bandeja" at bounding box center [55, 62] width 110 height 14
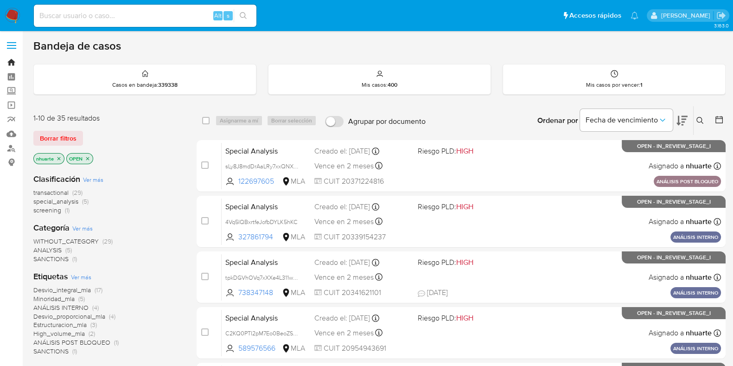
click at [12, 63] on link "Bandeja" at bounding box center [55, 62] width 110 height 14
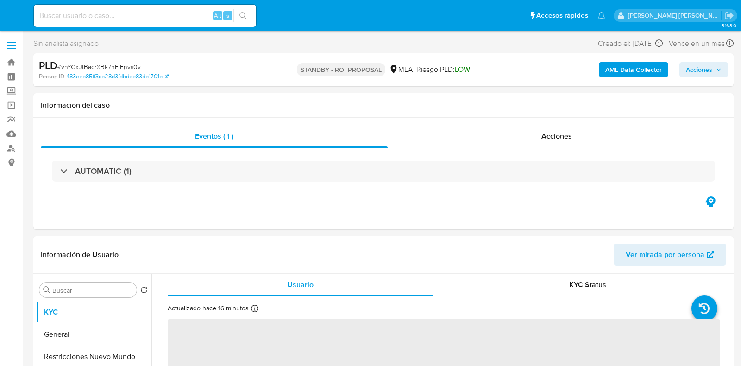
select select "10"
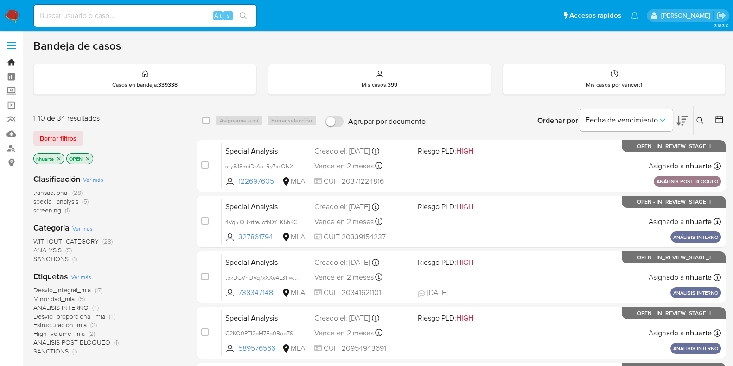
click at [11, 61] on link "Bandeja" at bounding box center [55, 62] width 110 height 14
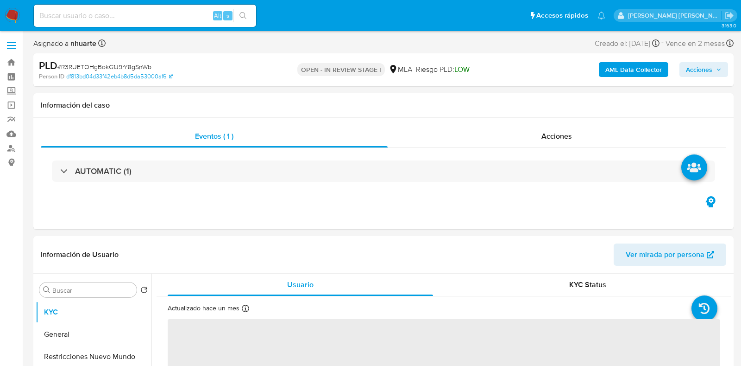
select select "10"
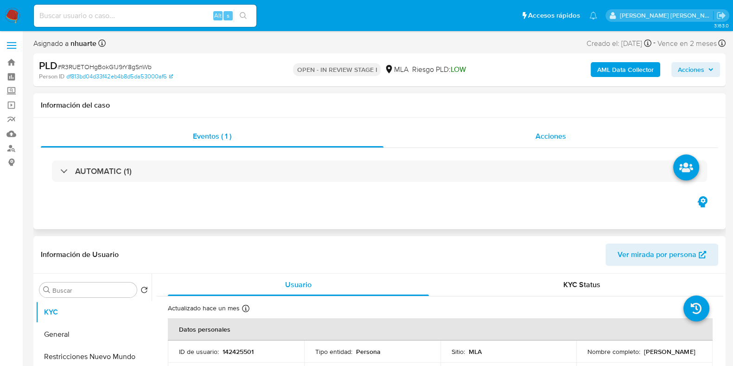
click at [549, 133] on span "Acciones" at bounding box center [550, 136] width 31 height 11
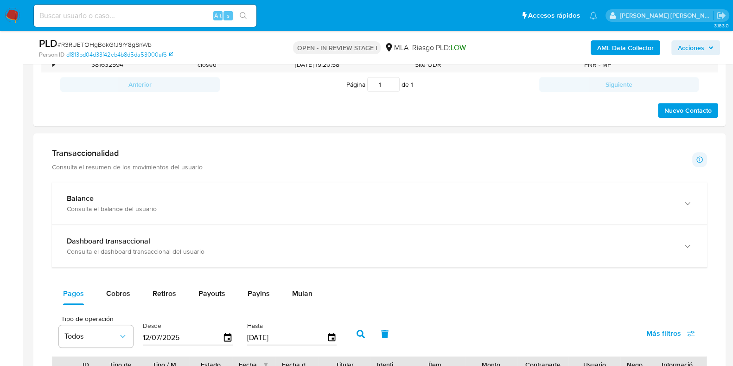
scroll to position [463, 0]
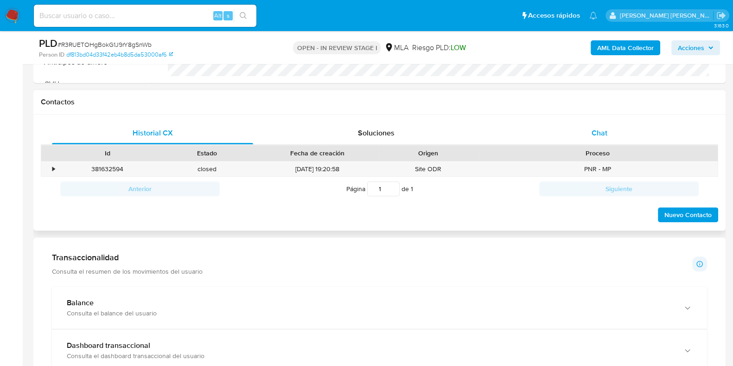
click at [593, 133] on span "Chat" at bounding box center [599, 132] width 16 height 11
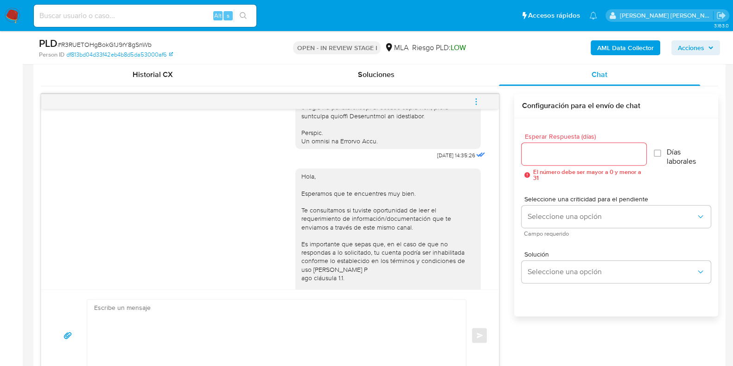
scroll to position [432, 0]
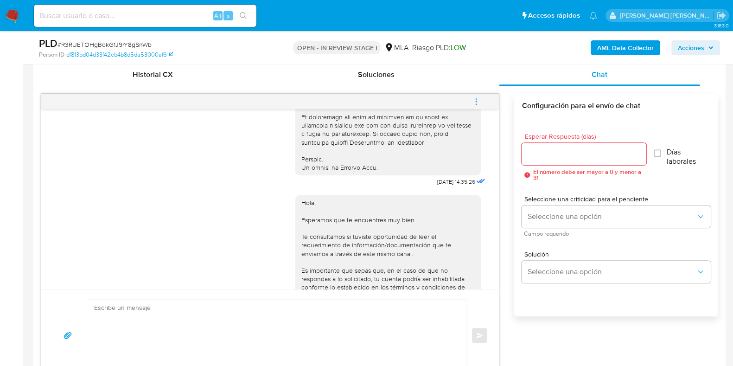
click at [478, 106] on span "menu-action" at bounding box center [476, 101] width 8 height 22
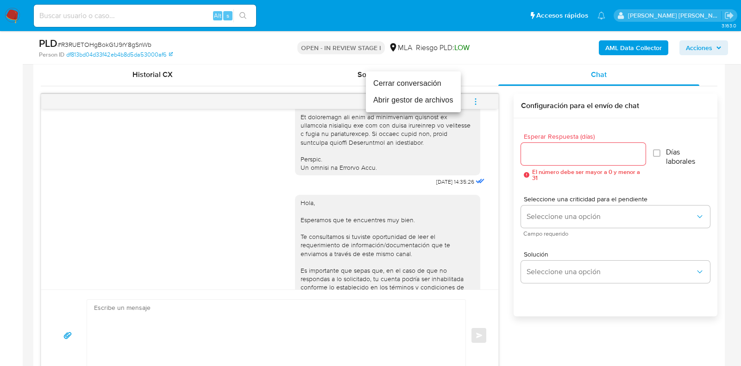
click at [433, 85] on li "Cerrar conversación" at bounding box center [413, 83] width 95 height 17
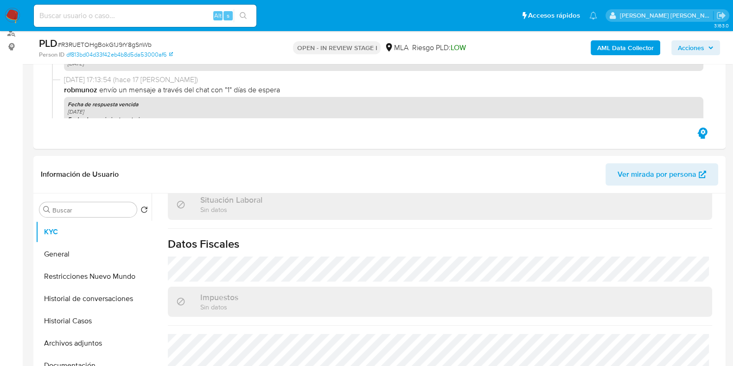
scroll to position [0, 0]
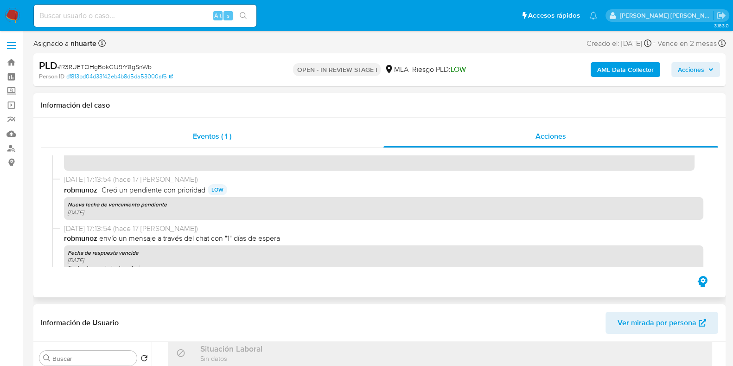
click at [219, 133] on span "Eventos ( 1 )" at bounding box center [212, 136] width 38 height 11
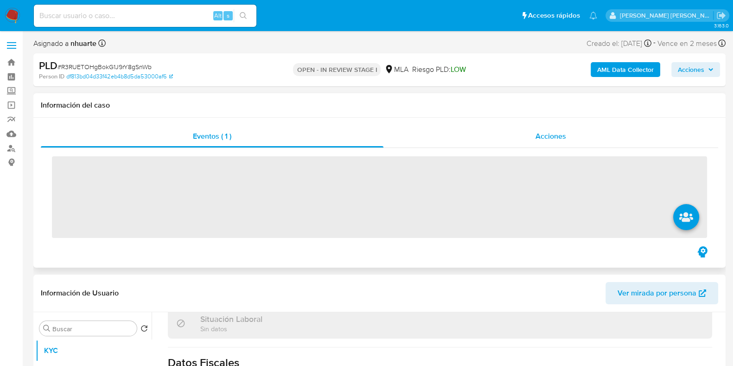
click at [524, 136] on div "Acciones" at bounding box center [550, 136] width 335 height 22
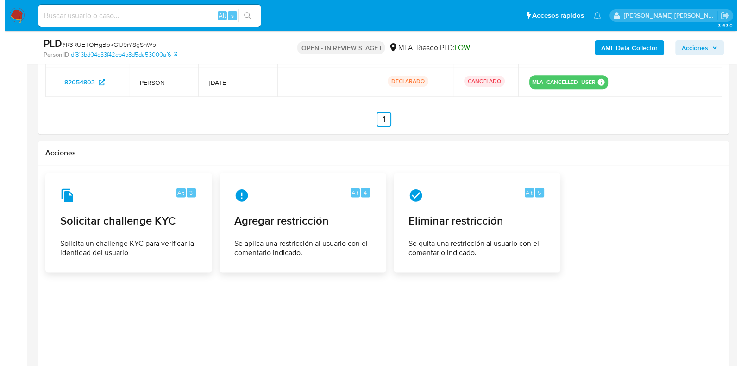
scroll to position [1543, 0]
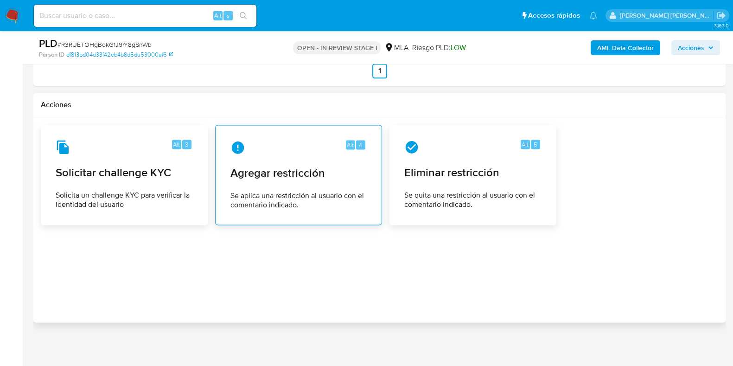
click at [281, 184] on div "Alt 4 Agregar restricción Se aplica una restricción al usuario con el comentari…" at bounding box center [298, 175] width 151 height 84
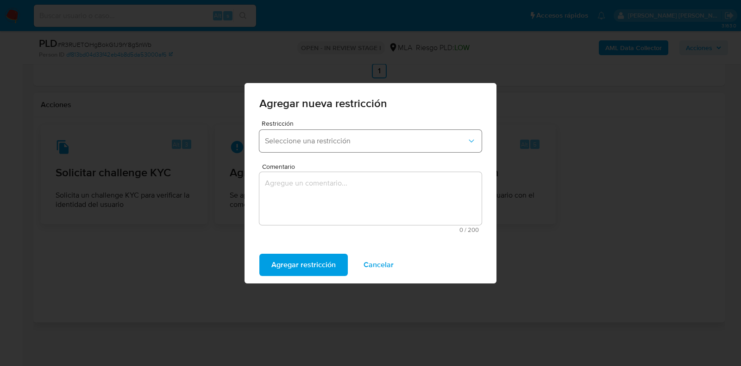
click at [328, 146] on button "Seleccione una restricción" at bounding box center [370, 141] width 222 height 22
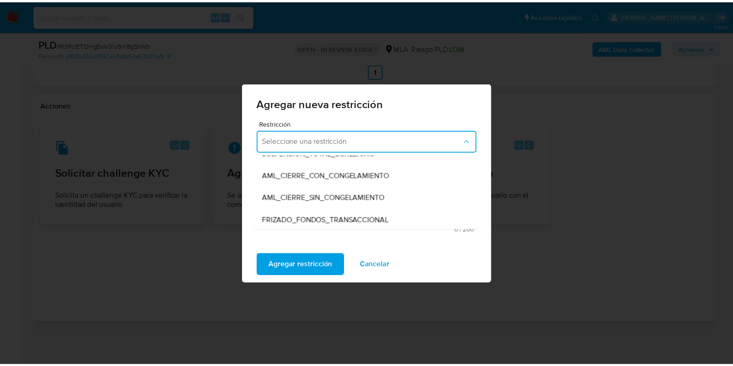
scroll to position [115, 0]
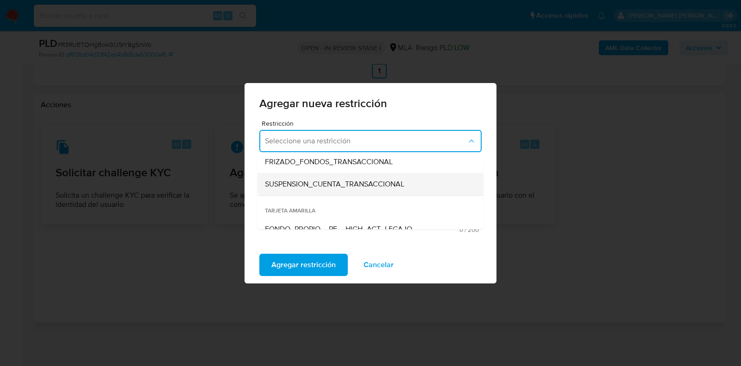
click at [327, 184] on span "SUSPENSION_CUENTA_TRANSACCIONAL" at bounding box center [334, 183] width 139 height 9
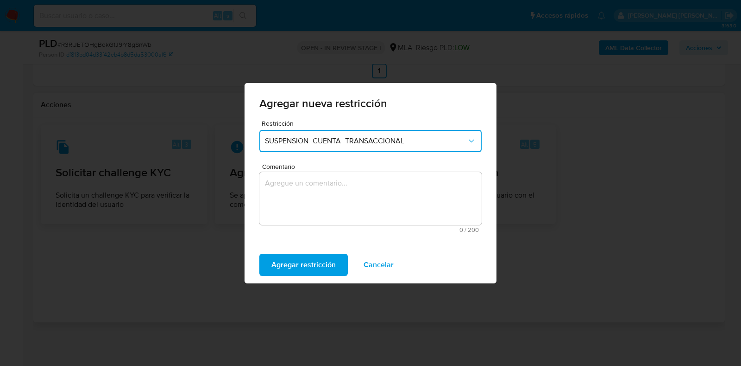
click at [327, 191] on textarea "Comentario" at bounding box center [370, 198] width 222 height 53
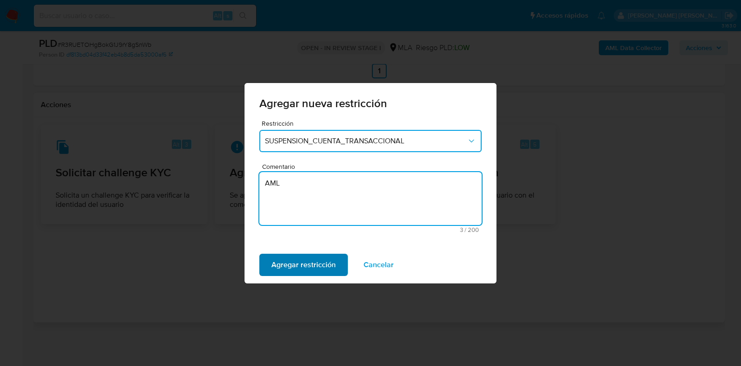
type textarea "AML"
click at [319, 265] on span "Agregar restricción" at bounding box center [304, 264] width 64 height 20
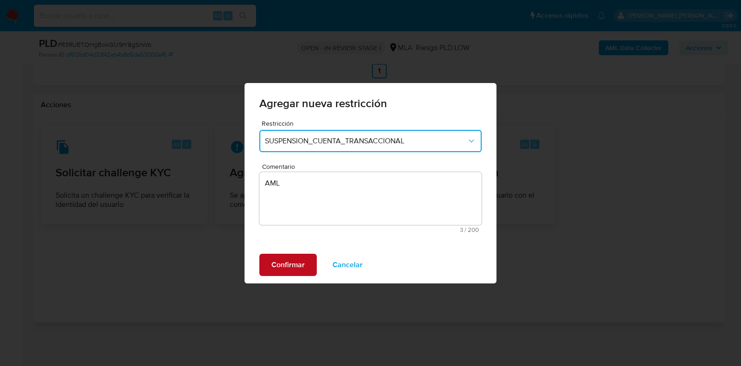
click at [311, 266] on button "Confirmar" at bounding box center [287, 264] width 57 height 22
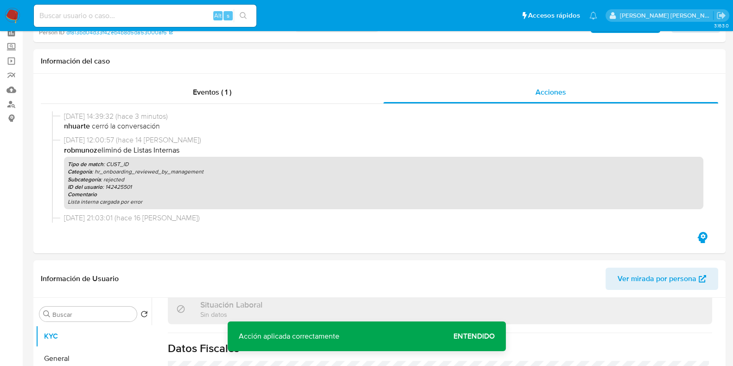
scroll to position [0, 0]
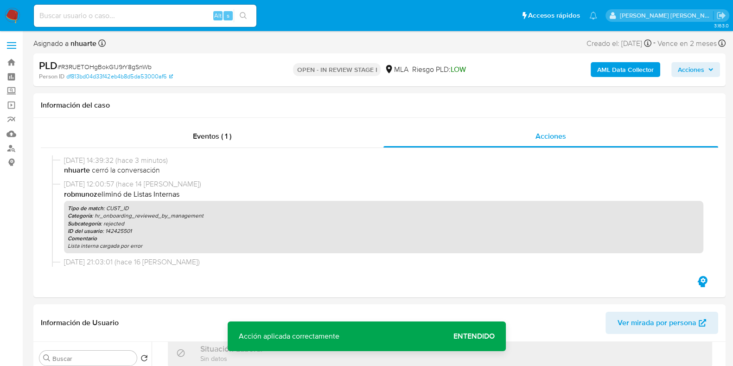
click at [616, 66] on b "AML Data Collector" at bounding box center [625, 69] width 57 height 15
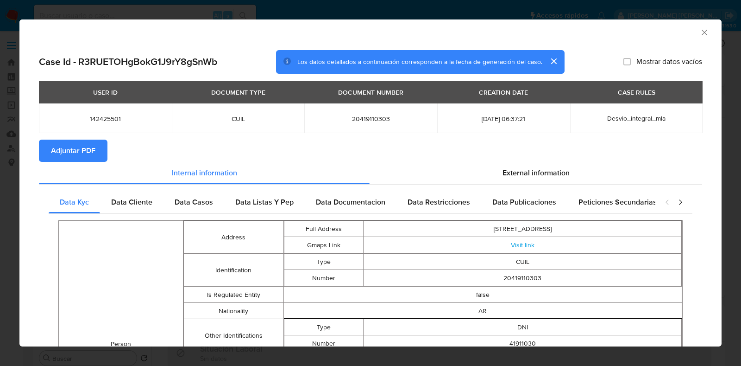
click at [702, 32] on icon "Cerrar ventana" at bounding box center [704, 32] width 5 height 5
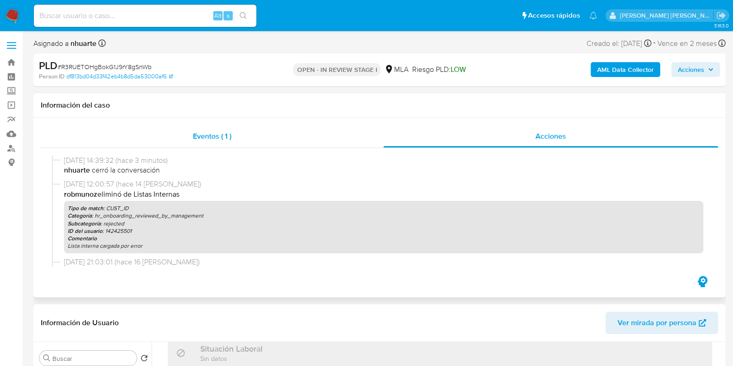
drag, startPoint x: 222, startPoint y: 132, endPoint x: 281, endPoint y: 125, distance: 59.7
click at [222, 132] on span "Eventos ( 1 )" at bounding box center [212, 136] width 38 height 11
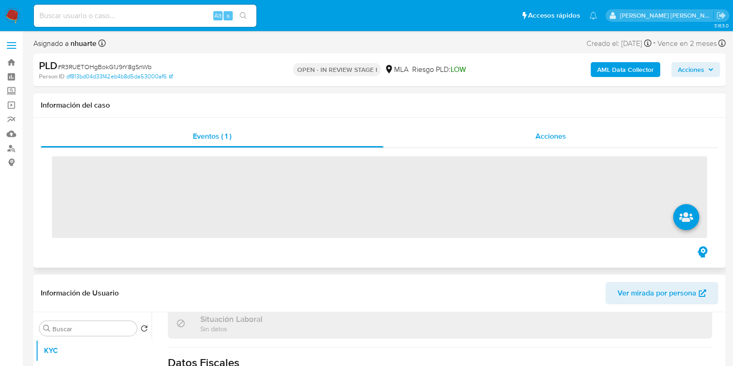
click at [568, 136] on div "Acciones" at bounding box center [550, 136] width 335 height 22
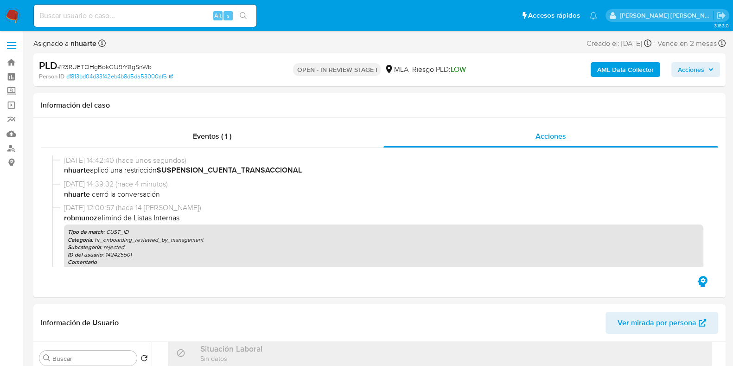
click at [641, 68] on b "AML Data Collector" at bounding box center [625, 69] width 57 height 15
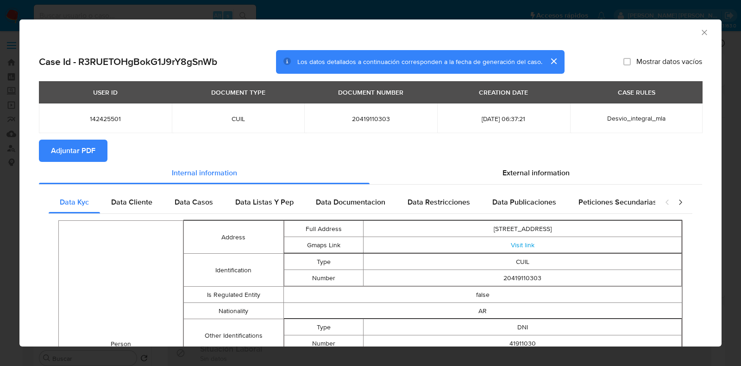
click at [78, 147] on span "Adjuntar PDF" at bounding box center [73, 150] width 44 height 20
click at [700, 30] on icon "Cerrar ventana" at bounding box center [704, 32] width 9 height 9
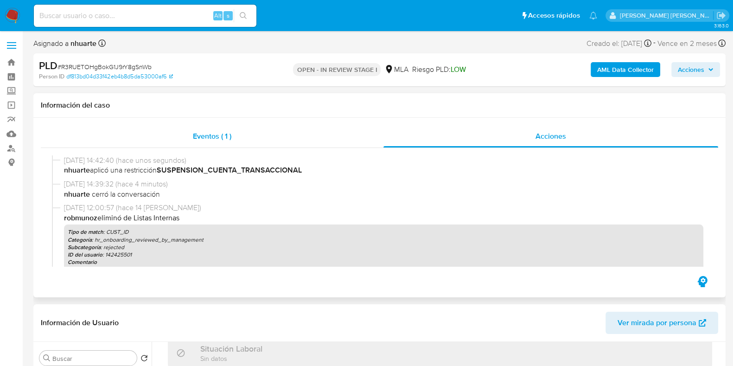
click at [223, 143] on div "Eventos ( 1 )" at bounding box center [212, 136] width 342 height 22
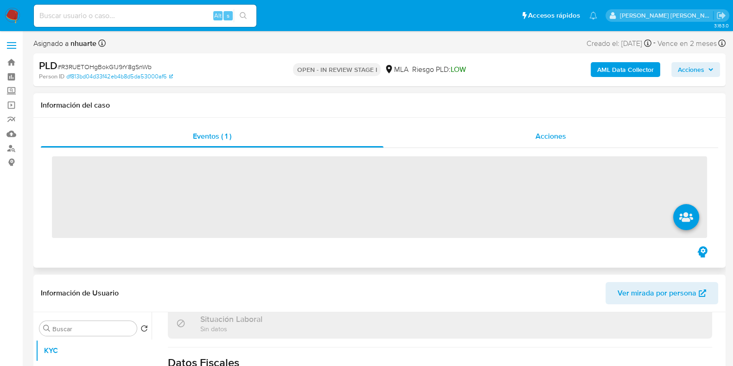
click at [542, 132] on span "Acciones" at bounding box center [550, 136] width 31 height 11
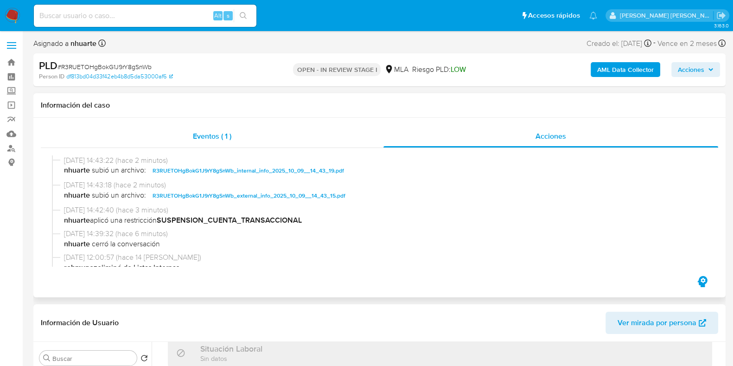
click at [216, 136] on span "Eventos ( 1 )" at bounding box center [212, 136] width 38 height 11
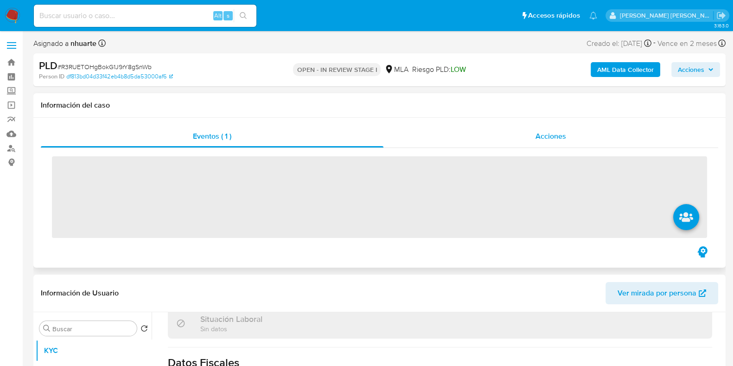
click at [558, 140] on span "Acciones" at bounding box center [550, 136] width 31 height 11
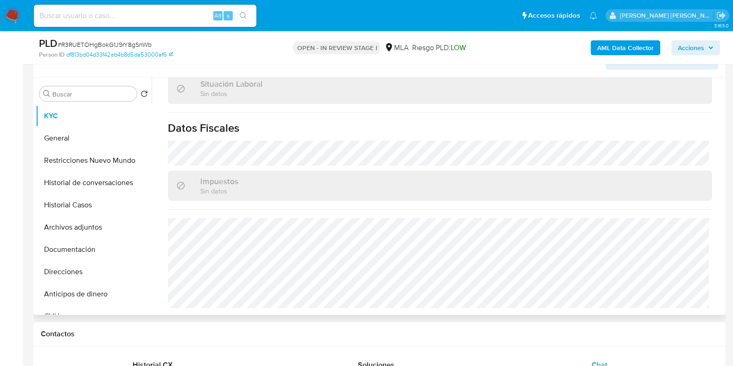
scroll to position [290, 0]
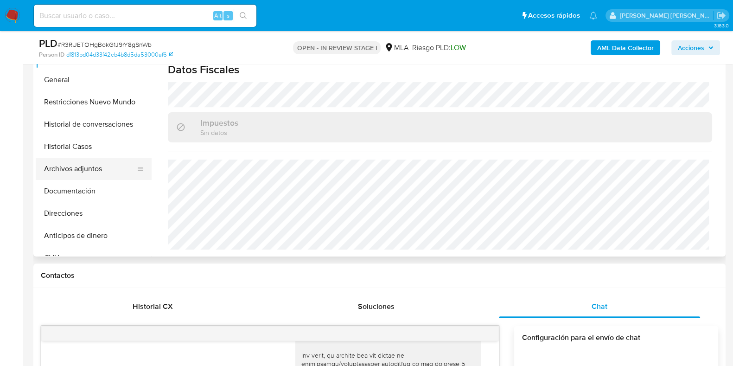
click at [88, 169] on button "Archivos adjuntos" at bounding box center [90, 169] width 108 height 22
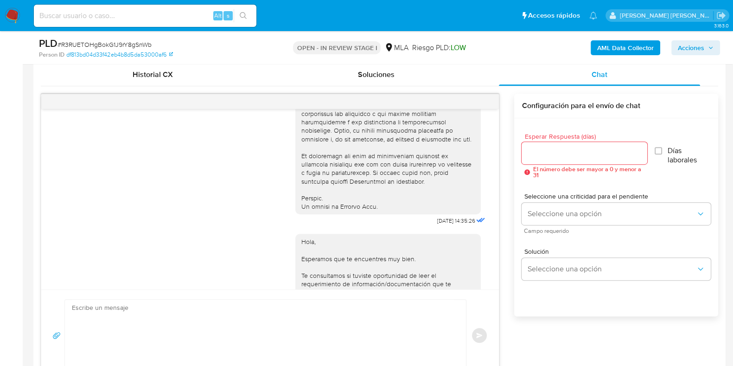
scroll to position [435, 0]
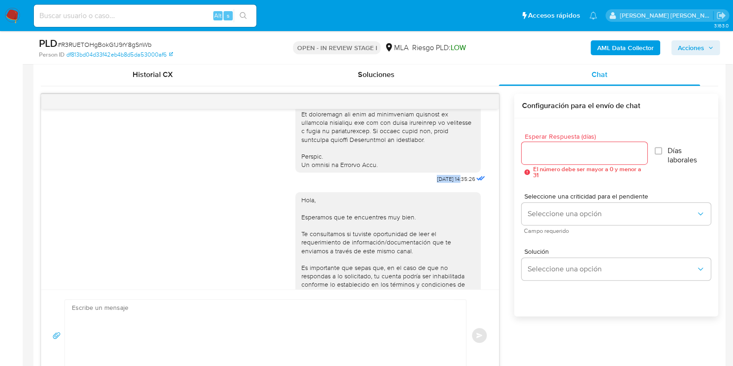
drag, startPoint x: 413, startPoint y: 193, endPoint x: 443, endPoint y: 194, distance: 30.1
copy span "[DATE]"
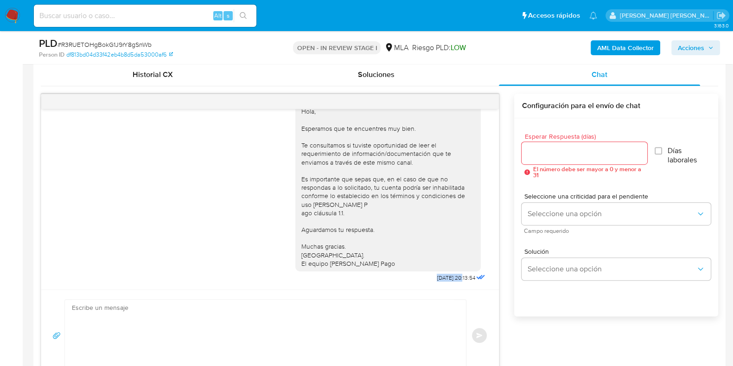
drag, startPoint x: 412, startPoint y: 279, endPoint x: 443, endPoint y: 277, distance: 30.2
click at [443, 277] on div "Hola, Esperamos que te encuentres muy bien. Te consultamos si tuviste oportunid…" at bounding box center [391, 190] width 192 height 187
copy span "22/09/2025"
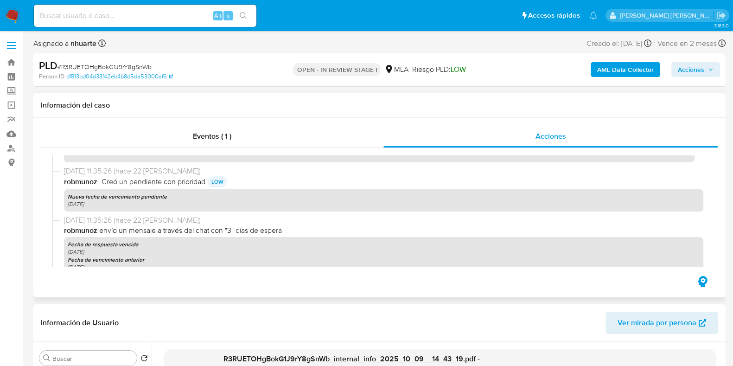
scroll to position [521, 0]
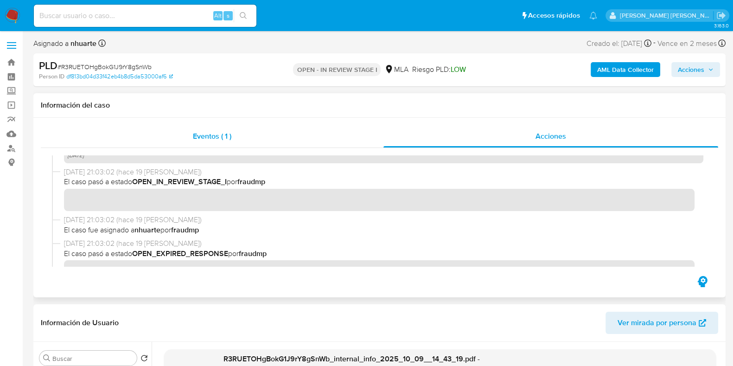
click at [207, 137] on span "Eventos ( 1 )" at bounding box center [212, 136] width 38 height 11
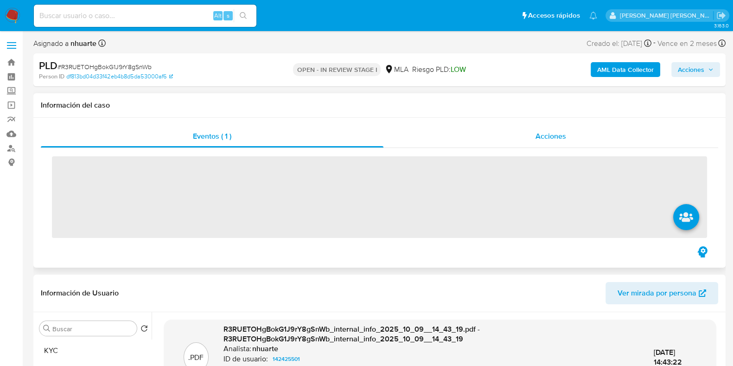
click at [544, 134] on span "Acciones" at bounding box center [550, 136] width 31 height 11
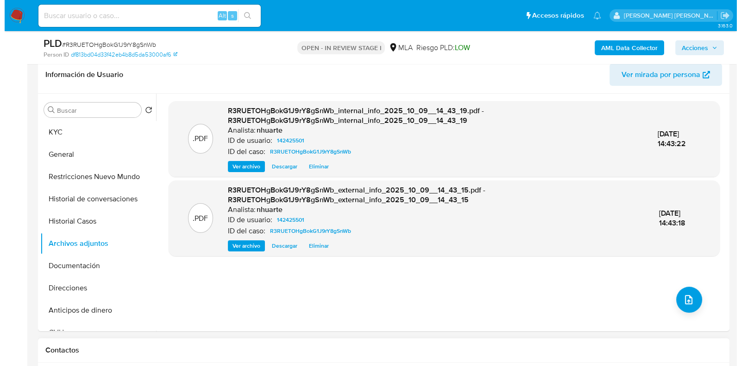
scroll to position [290, 0]
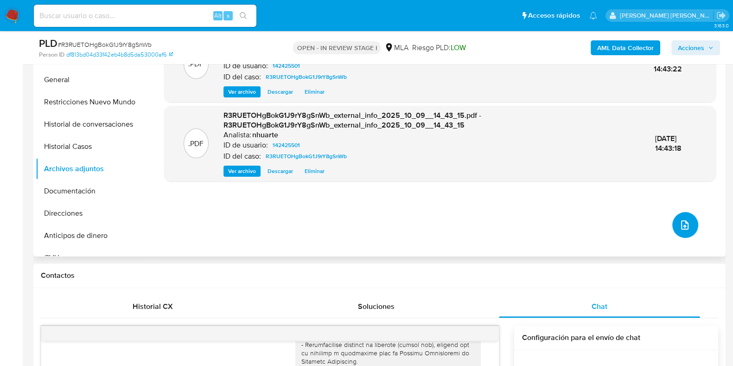
click at [674, 222] on button "upload-file" at bounding box center [685, 225] width 26 height 26
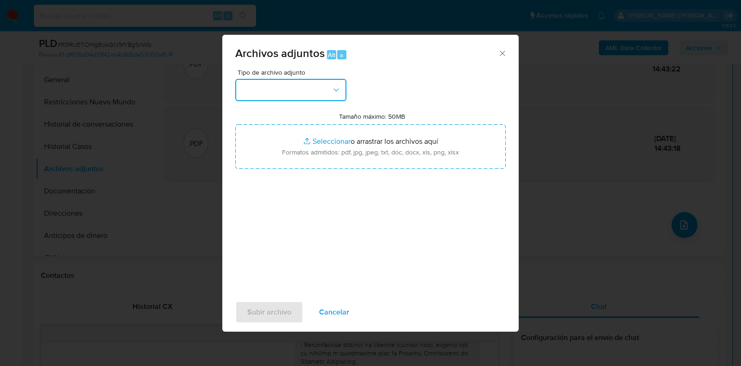
click at [335, 88] on icon "button" at bounding box center [336, 89] width 9 height 9
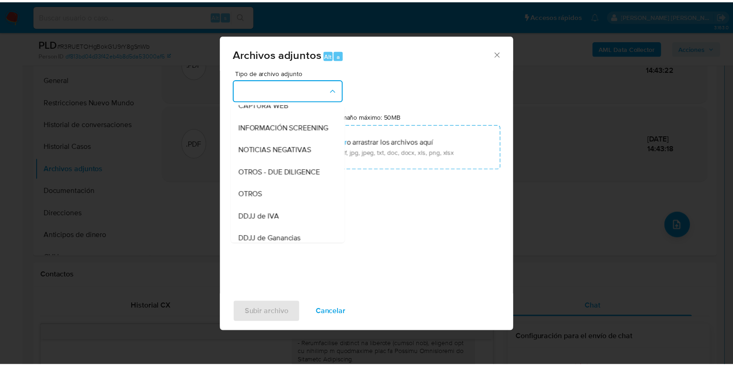
scroll to position [121, 0]
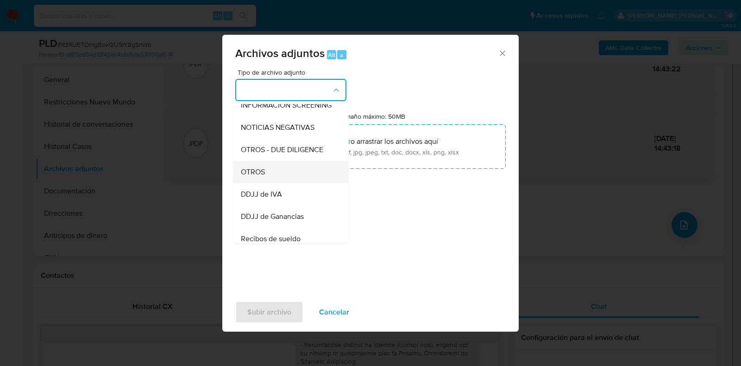
click at [294, 183] on div "OTROS" at bounding box center [288, 172] width 95 height 22
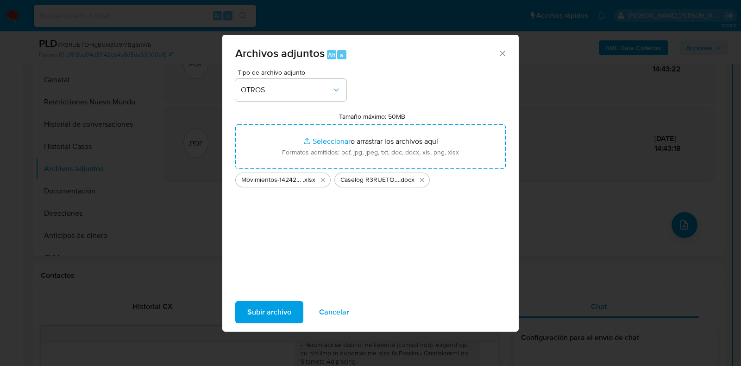
click at [284, 309] on span "Subir archivo" at bounding box center [269, 312] width 44 height 20
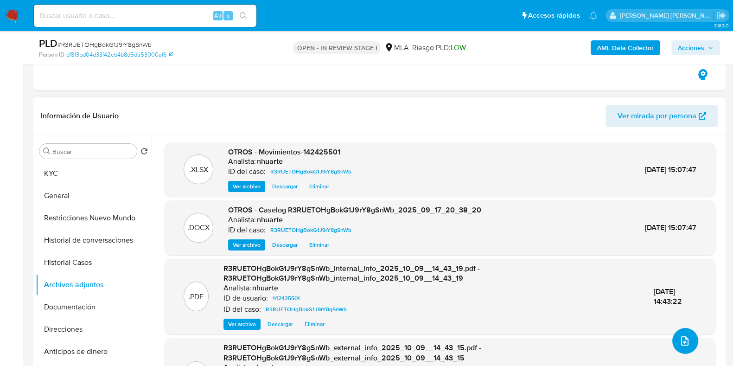
scroll to position [0, 0]
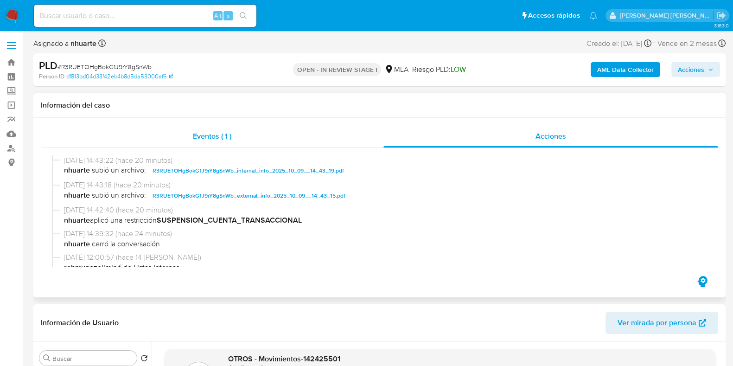
drag, startPoint x: 221, startPoint y: 131, endPoint x: 371, endPoint y: 133, distance: 149.7
click at [221, 132] on span "Eventos ( 1 )" at bounding box center [212, 136] width 38 height 11
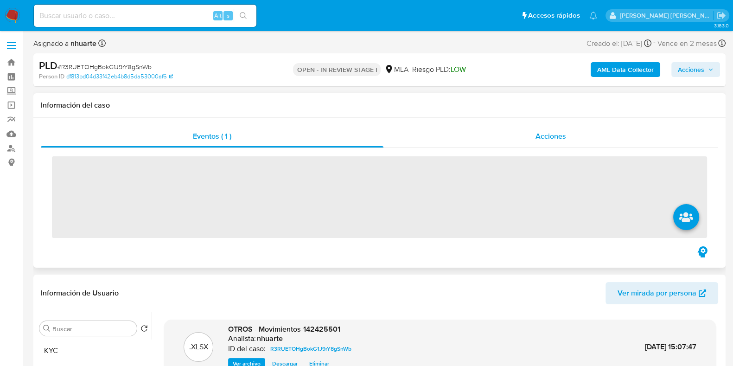
click at [554, 132] on span "Acciones" at bounding box center [550, 136] width 31 height 11
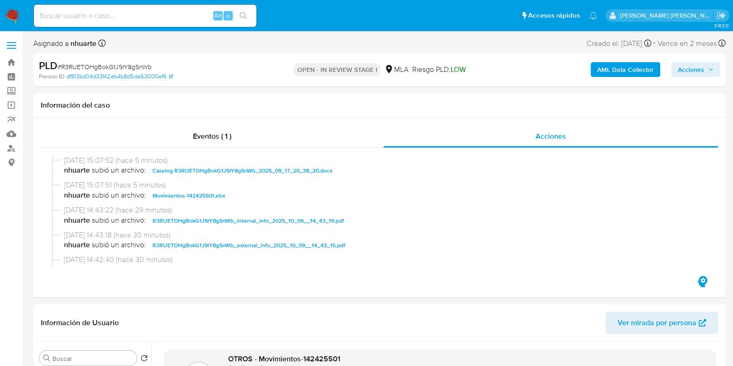
click at [706, 76] on button "Acciones" at bounding box center [695, 69] width 49 height 15
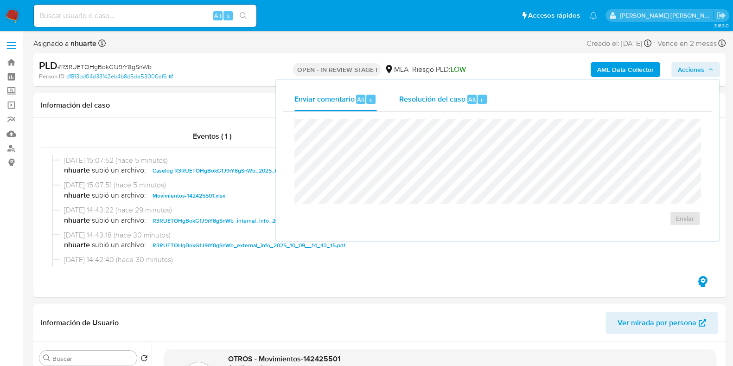
click at [411, 102] on span "Resolución del caso" at bounding box center [432, 99] width 66 height 11
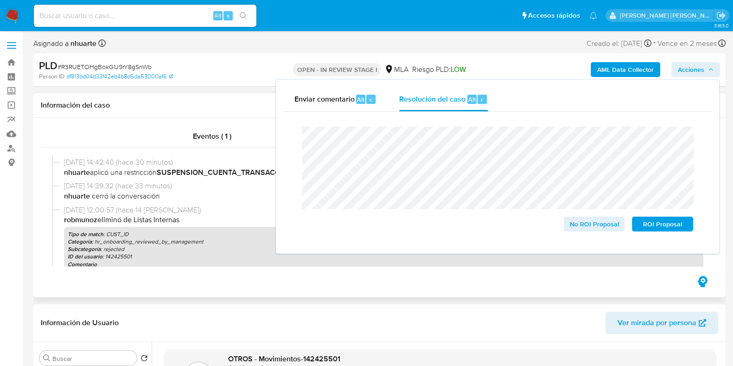
scroll to position [115, 0]
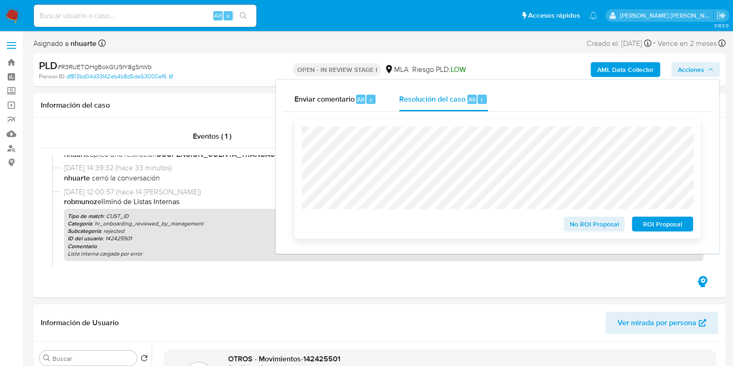
click at [653, 225] on span "ROI Proposal" at bounding box center [662, 223] width 48 height 13
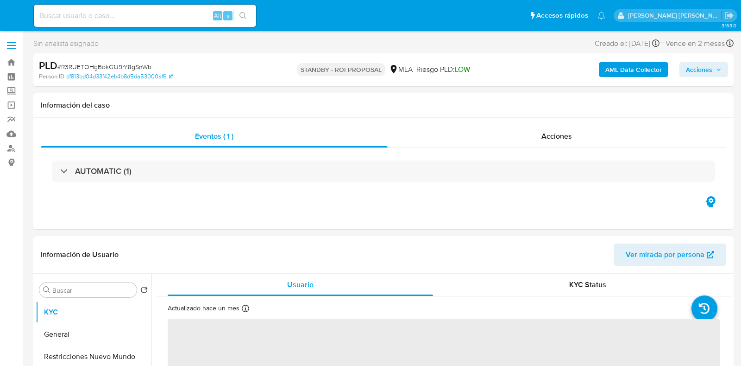
select select "10"
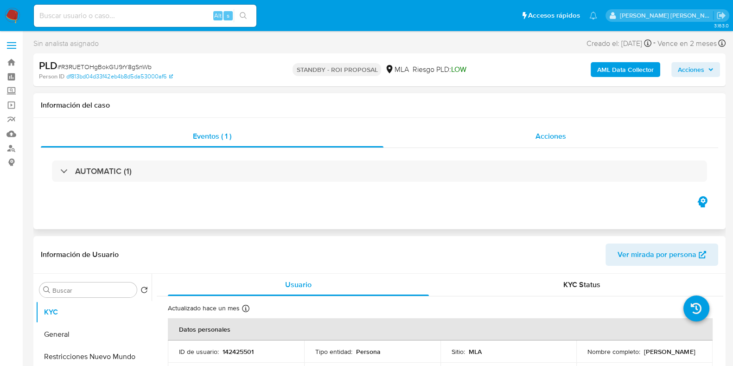
click at [568, 136] on div "Acciones" at bounding box center [550, 136] width 335 height 22
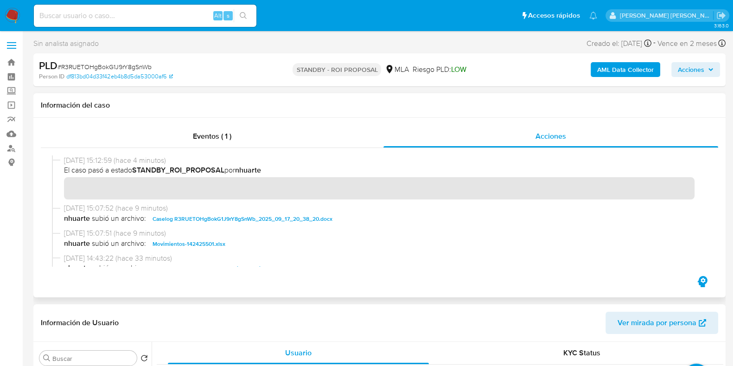
scroll to position [115, 0]
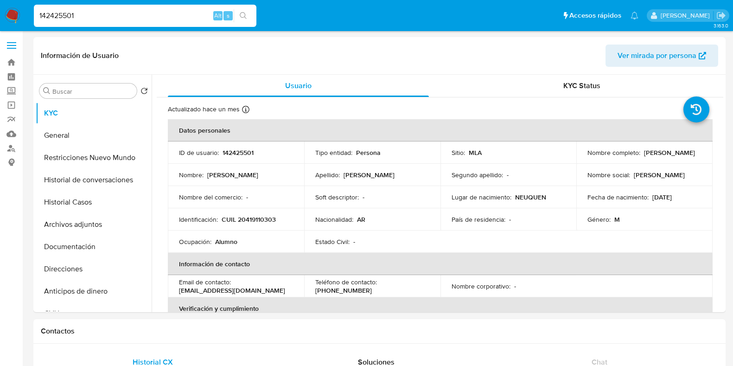
select select "10"
click at [98, 226] on button "Archivos adjuntos" at bounding box center [90, 224] width 108 height 22
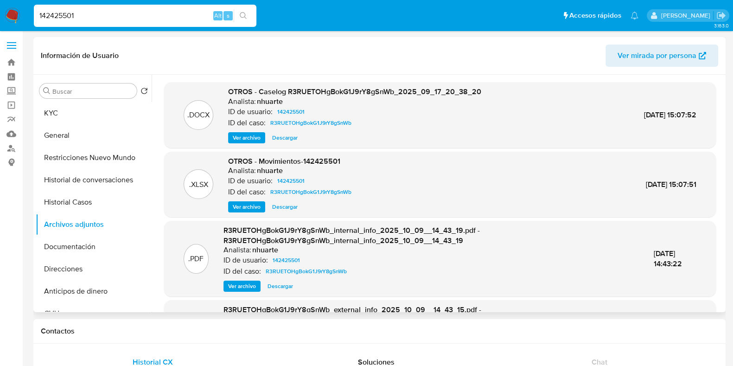
click at [255, 134] on span "Ver archivo" at bounding box center [247, 137] width 28 height 9
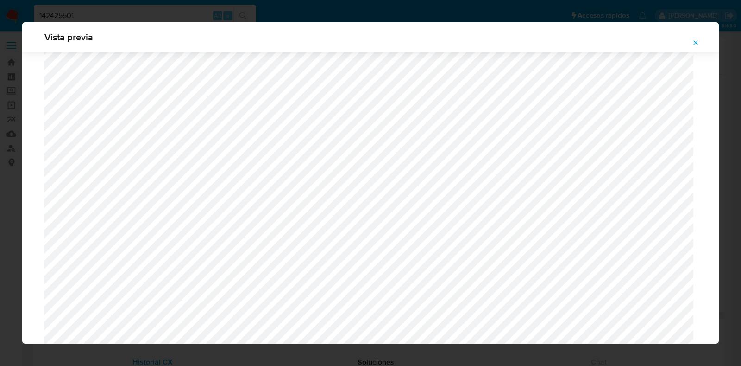
scroll to position [850, 0]
click at [694, 41] on icon "Attachment preview" at bounding box center [696, 42] width 4 height 4
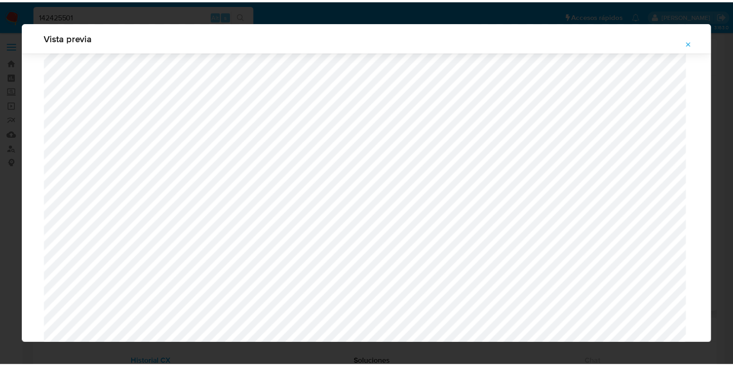
scroll to position [23, 0]
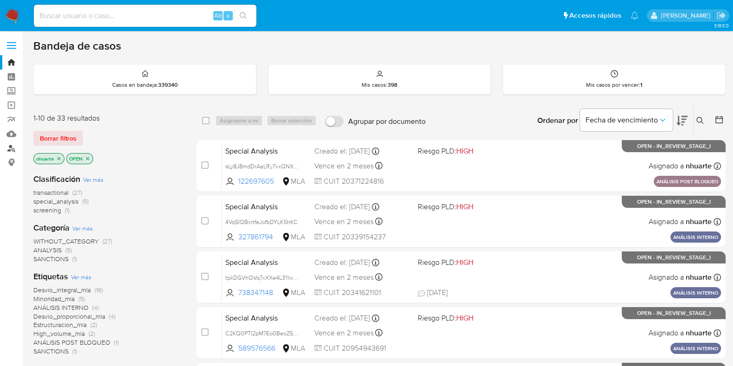
click at [10, 148] on link "Buscador de personas" at bounding box center [55, 148] width 110 height 14
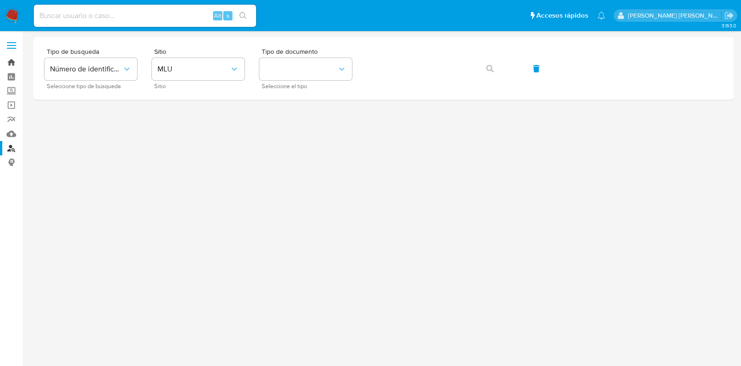
click at [13, 63] on link "Bandeja" at bounding box center [55, 62] width 110 height 14
